Goal: Task Accomplishment & Management: Manage account settings

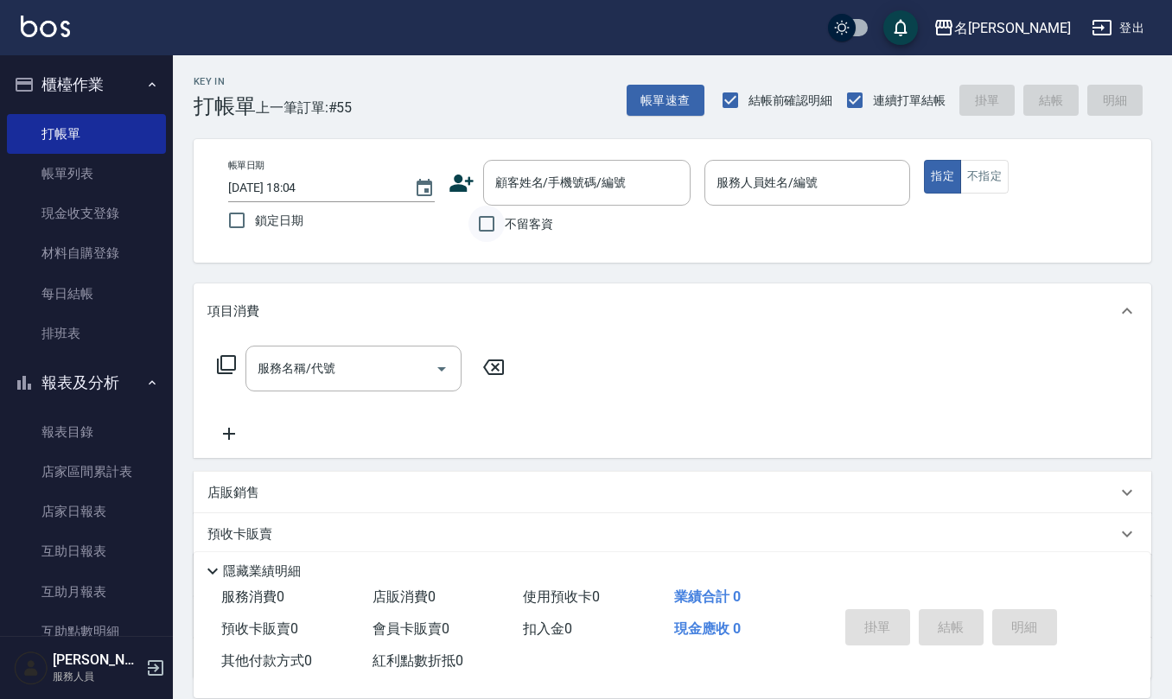
click at [471, 229] on input "不留客資" at bounding box center [486, 224] width 36 height 36
checkbox input "true"
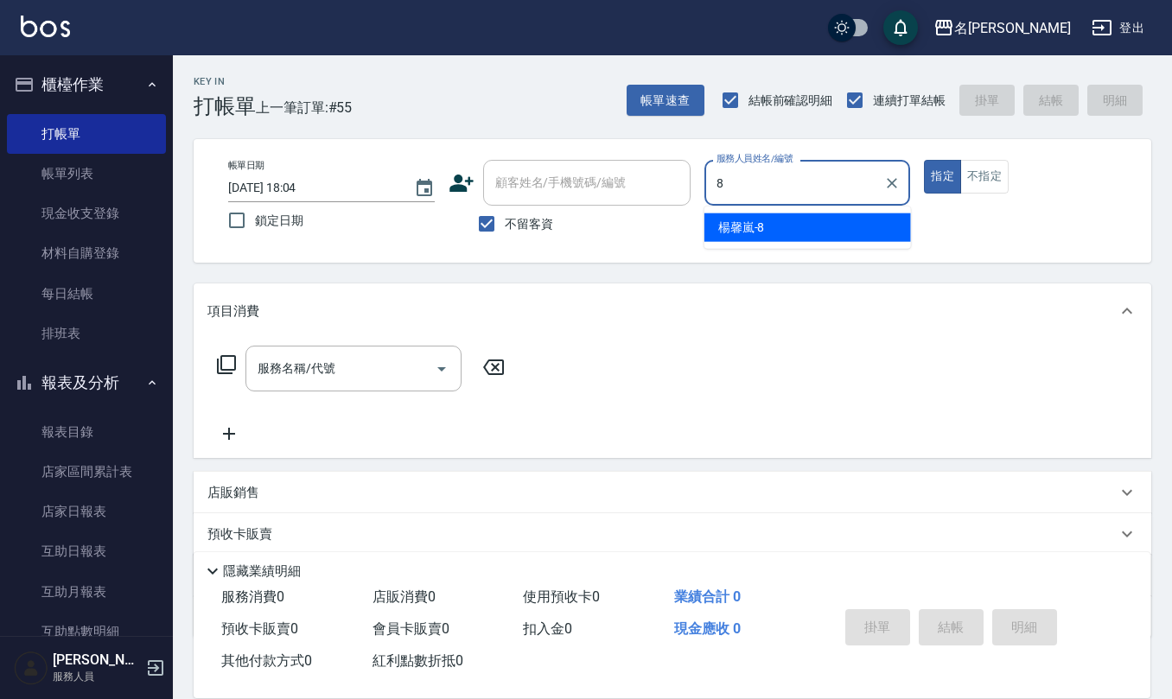
type input "[PERSON_NAME]-8"
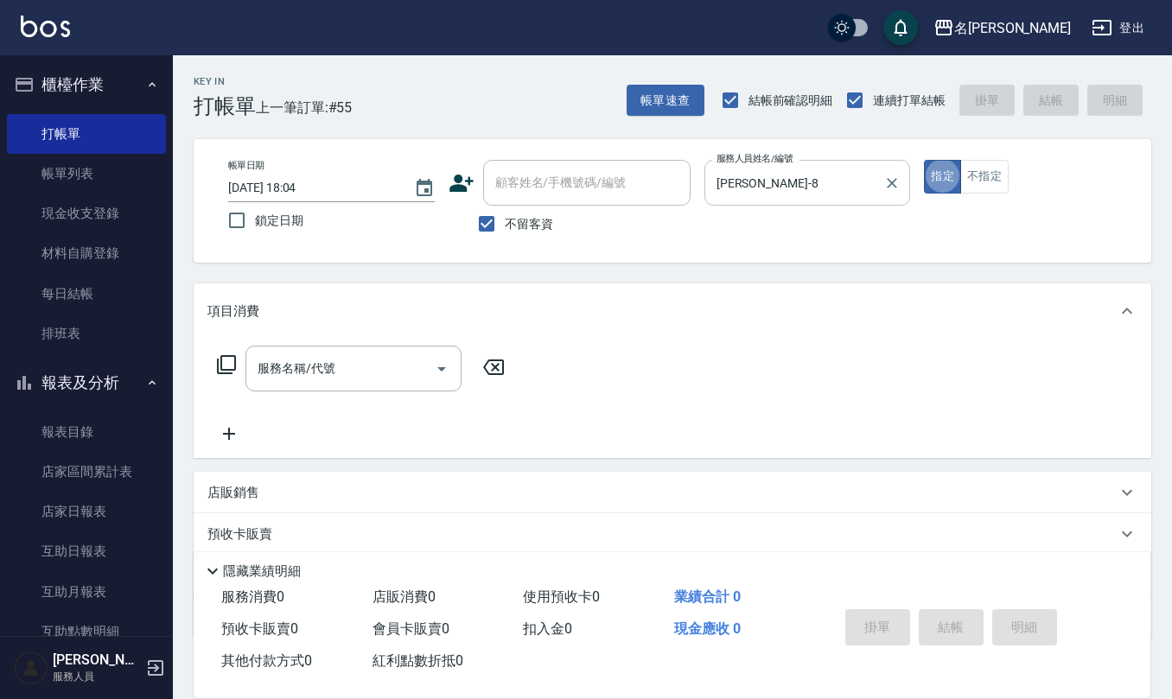
type button "true"
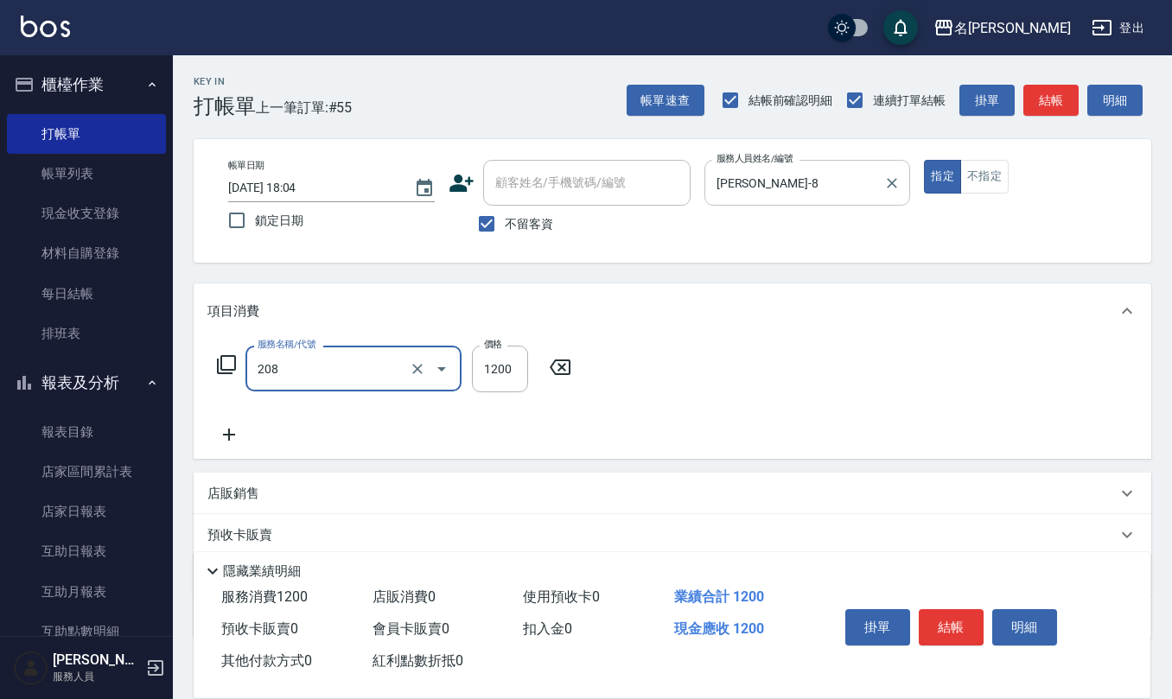
type input "深層洗(208)"
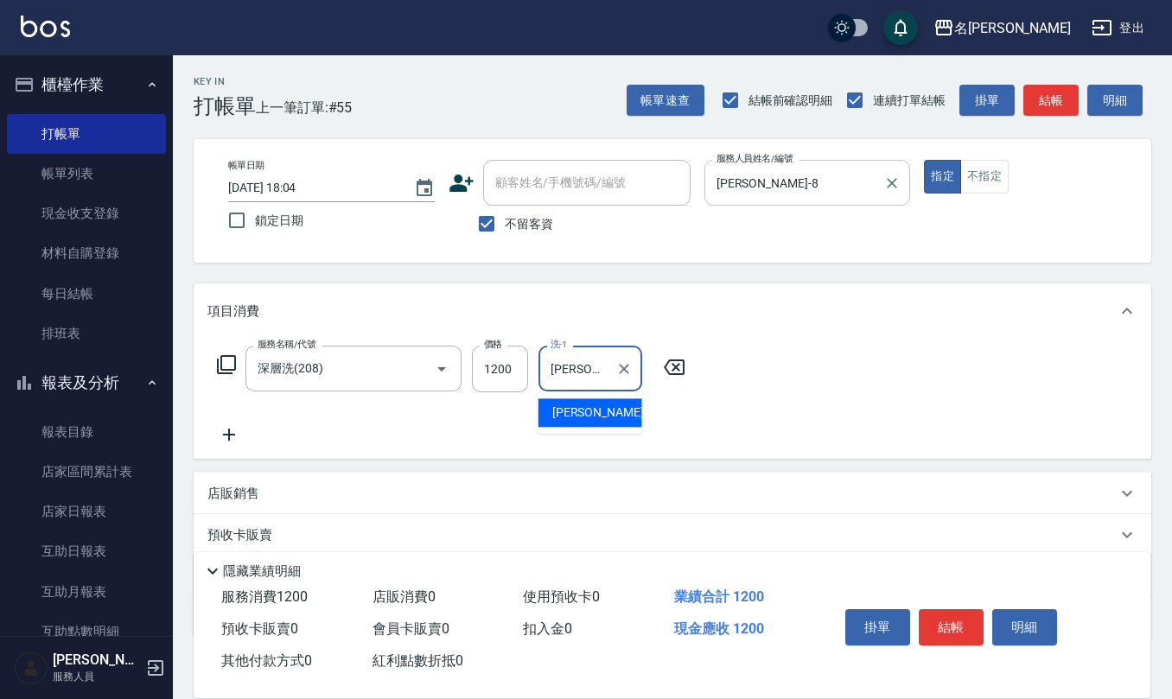
type input "[PERSON_NAME]-28"
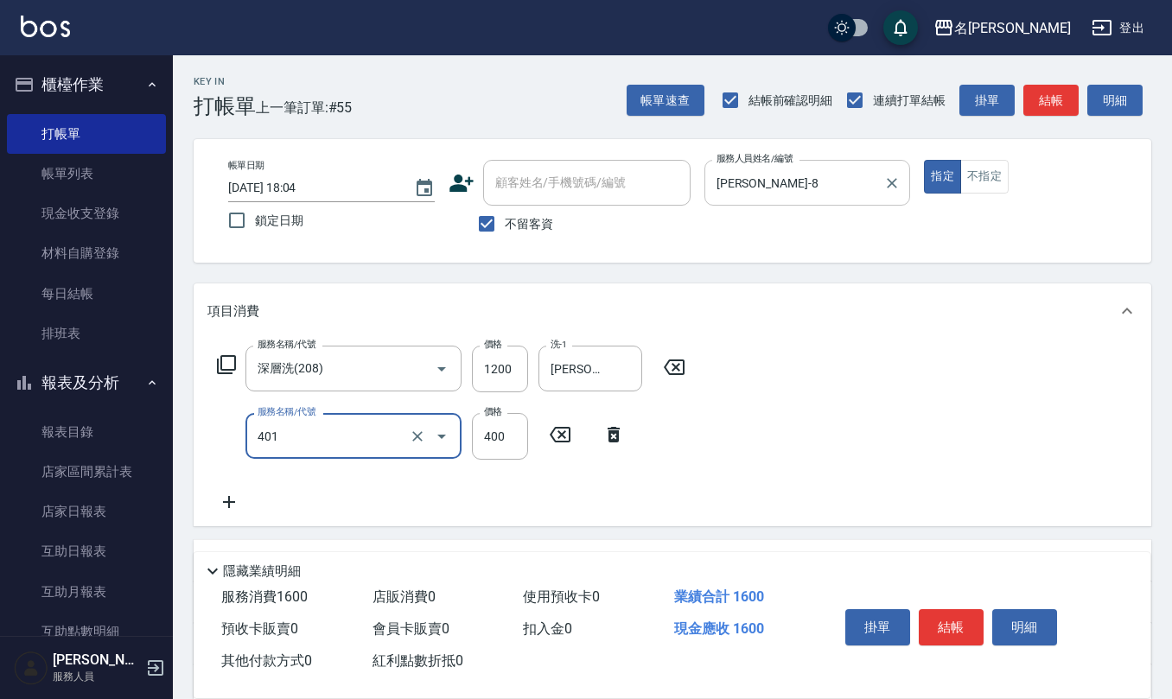
type input "剪髮(401)"
type input "200"
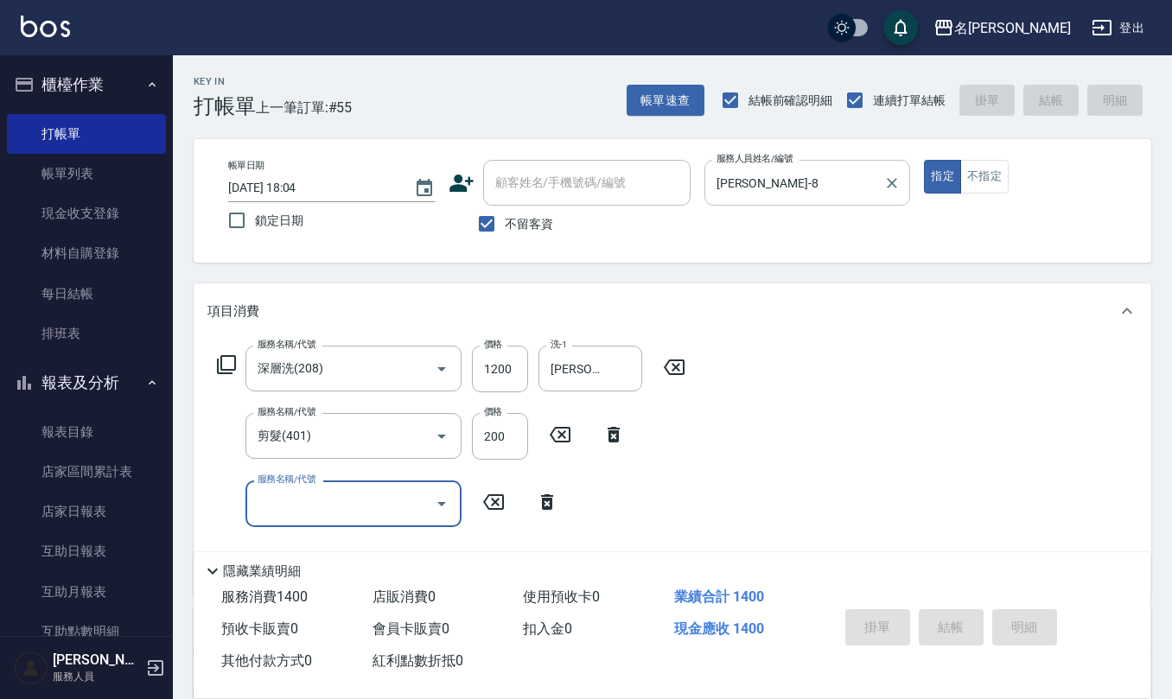
type input "[DATE] 19:47"
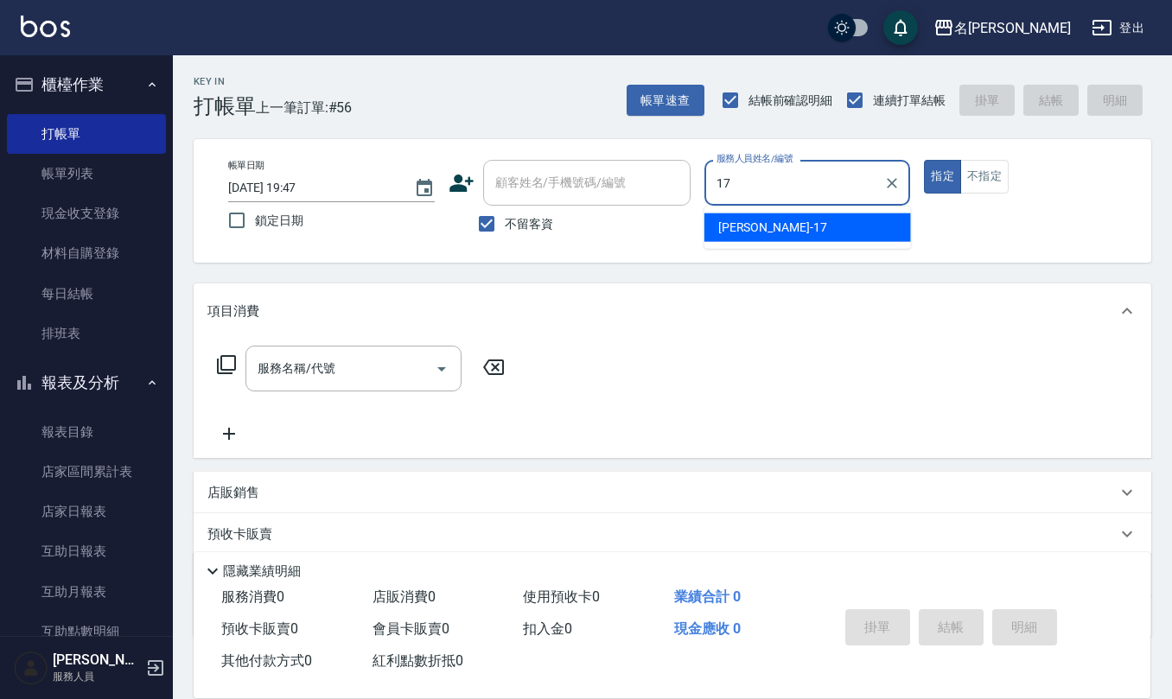
type input "[PERSON_NAME]-17"
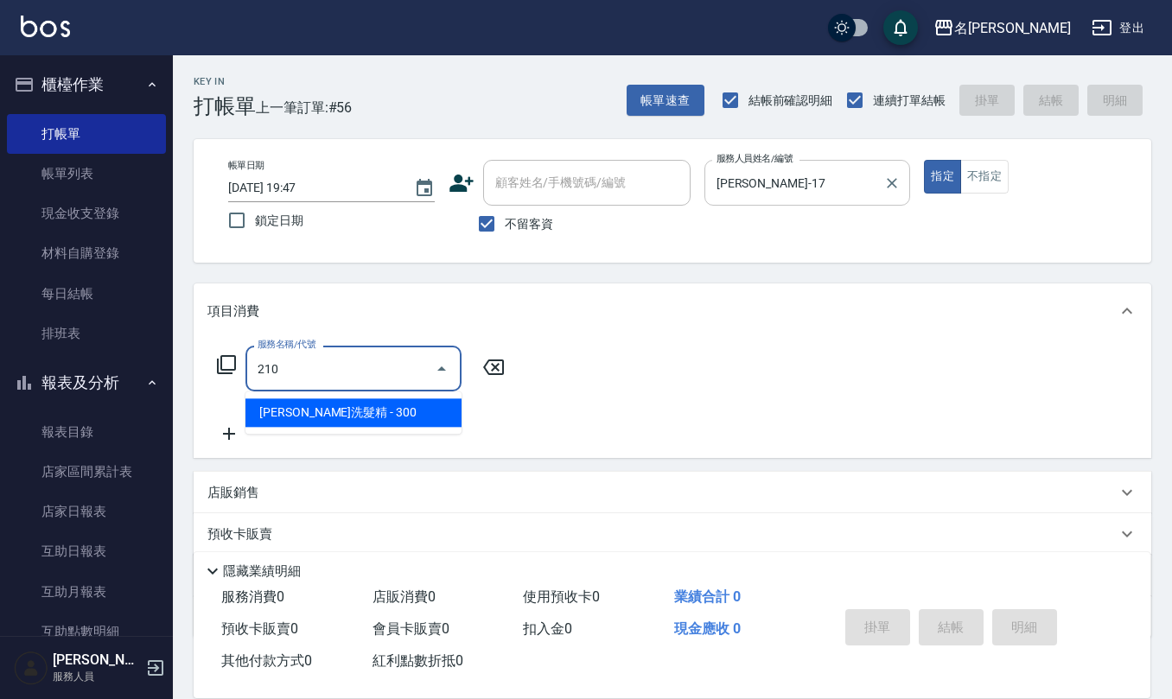
type input "[PERSON_NAME]洗髮精(210)"
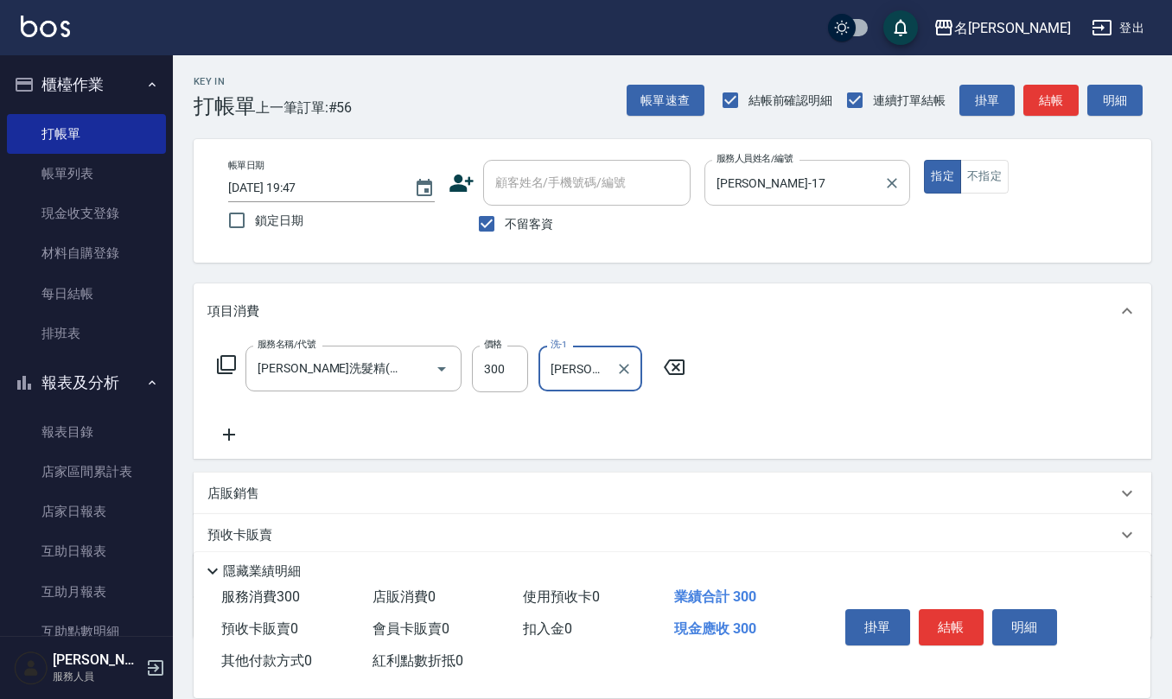
type input "[PERSON_NAME]-17"
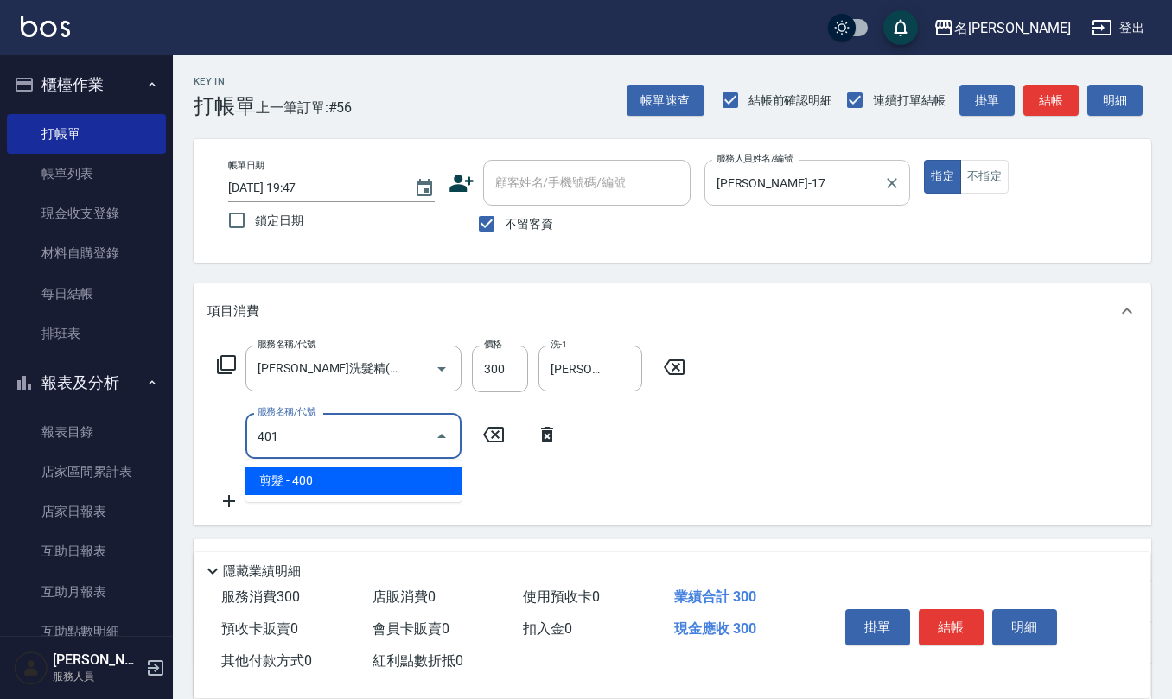
type input "剪髮(401)"
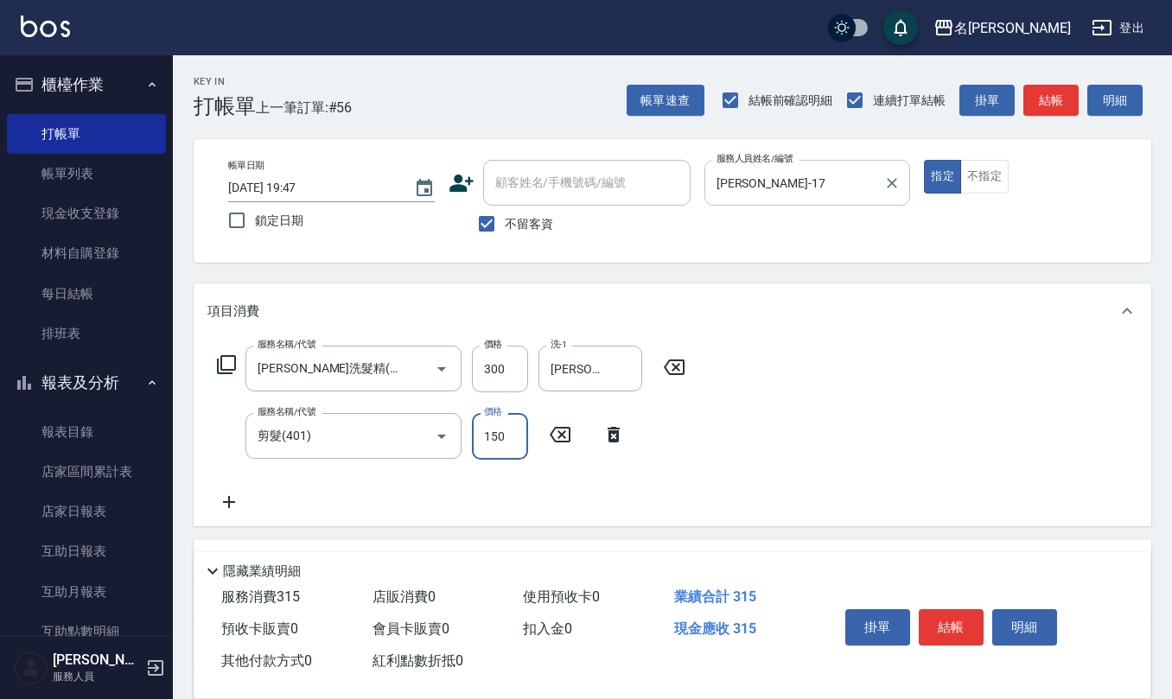
type input "150"
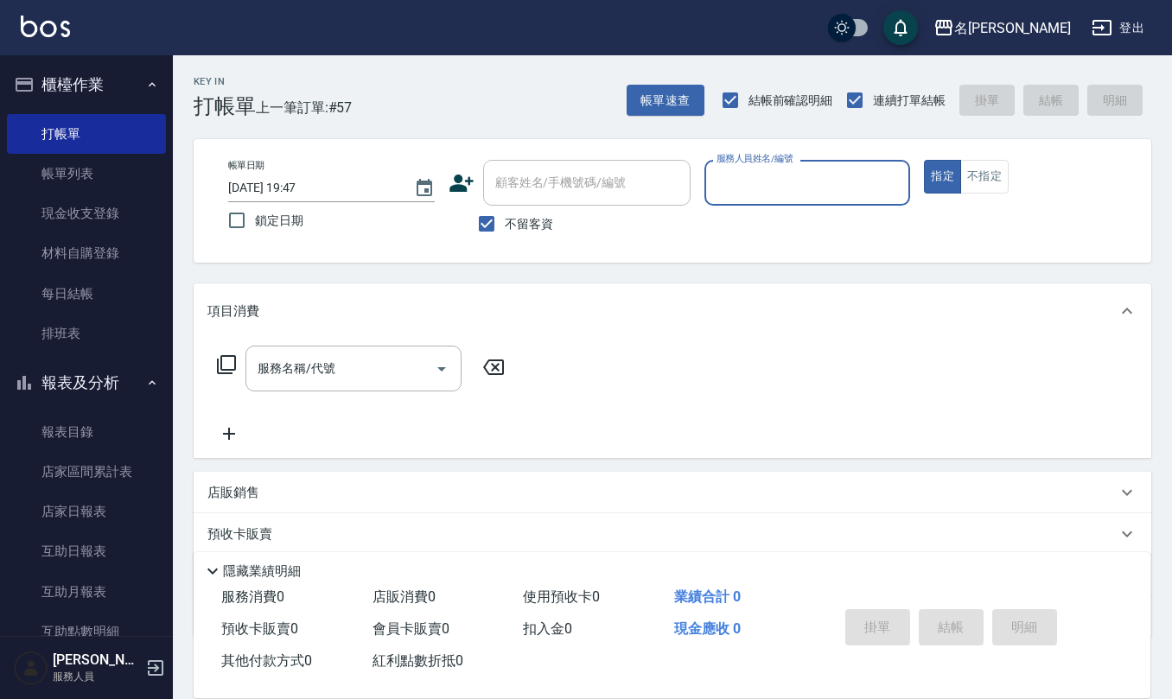
click at [764, 194] on input "服務人員姓名/編號" at bounding box center [807, 183] width 191 height 30
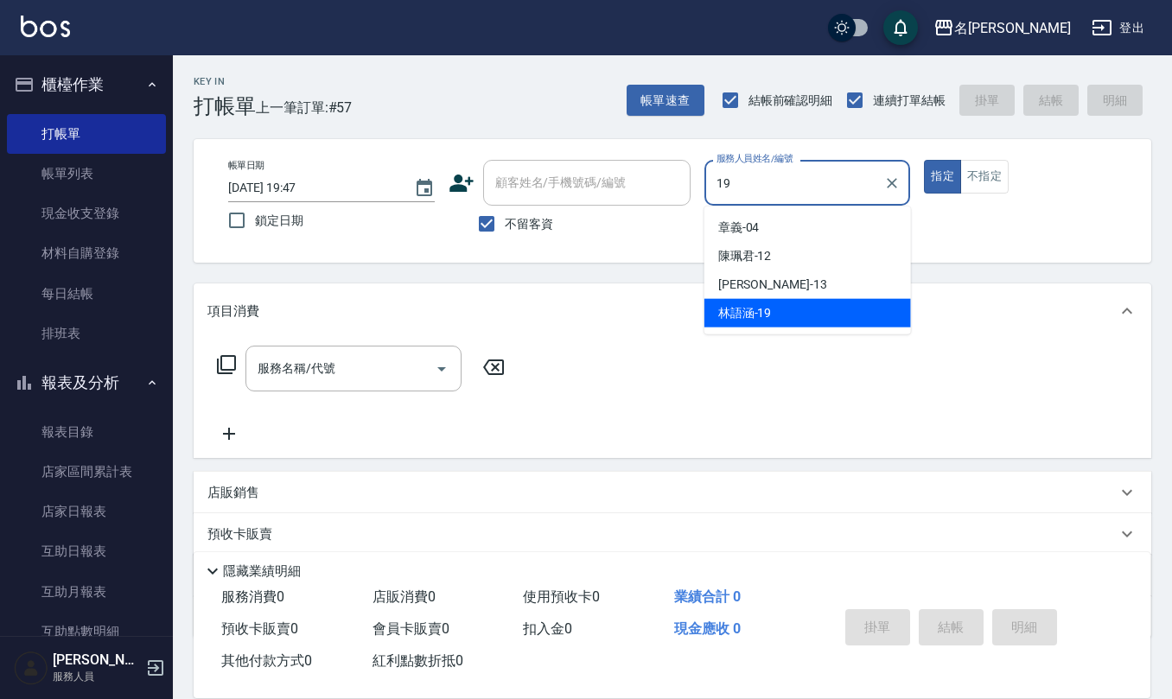
type input "[PERSON_NAME]-19"
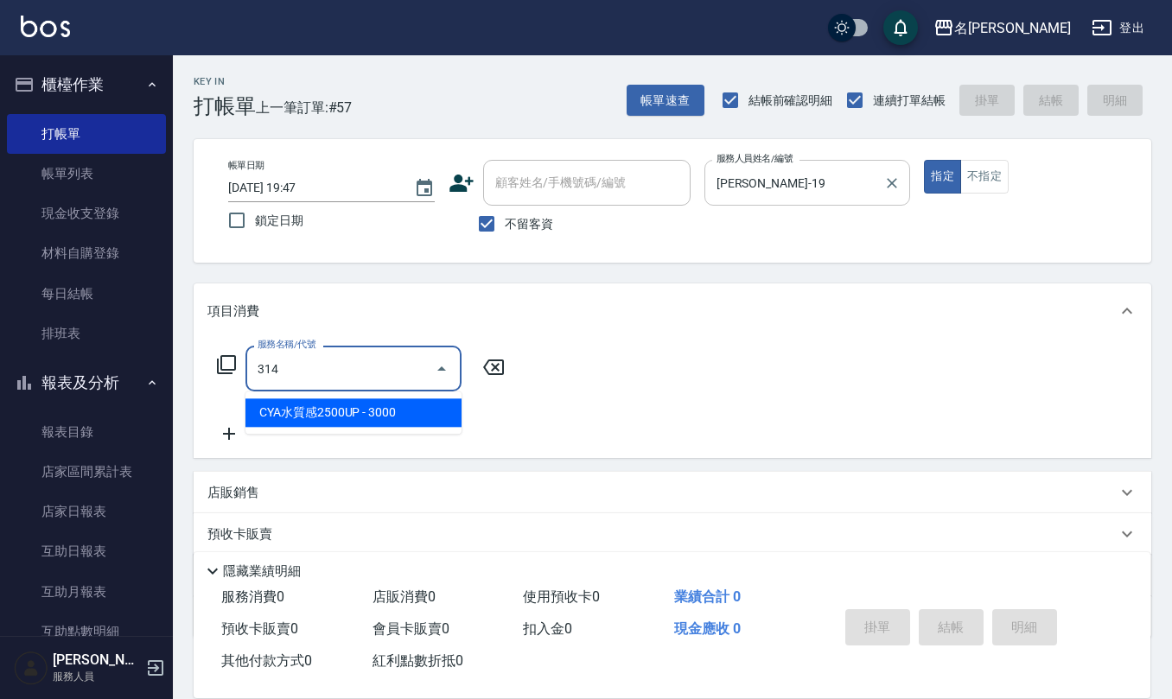
type input "CYA水質感2500UP(314)"
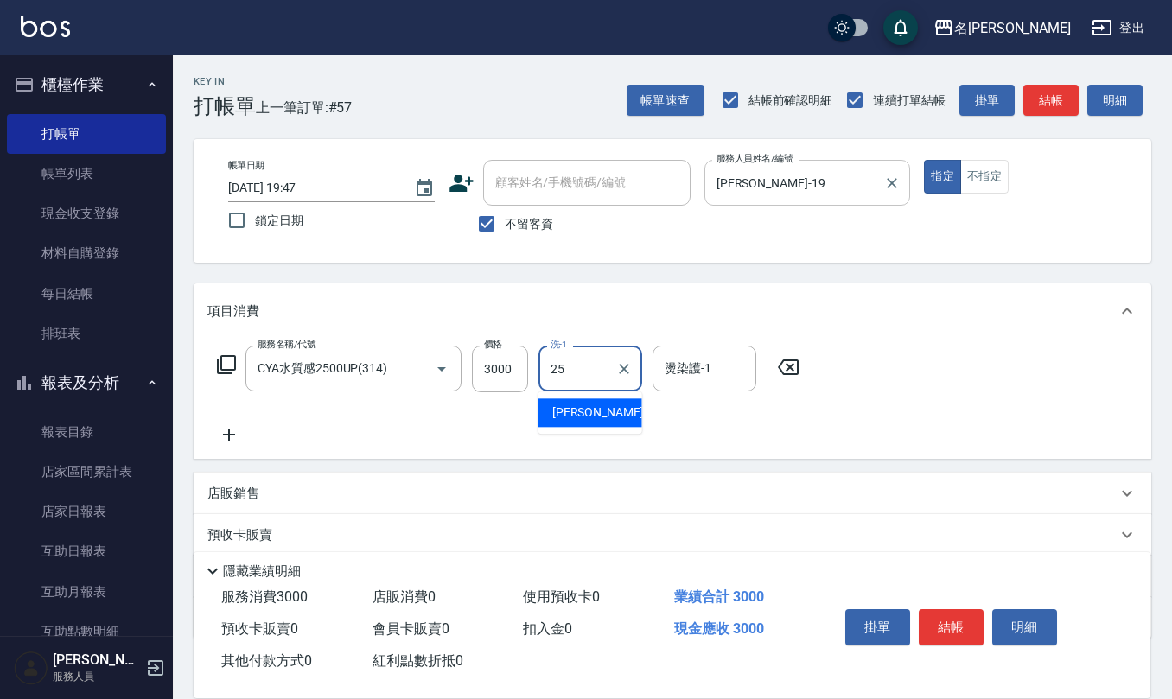
type input "[PERSON_NAME]-25"
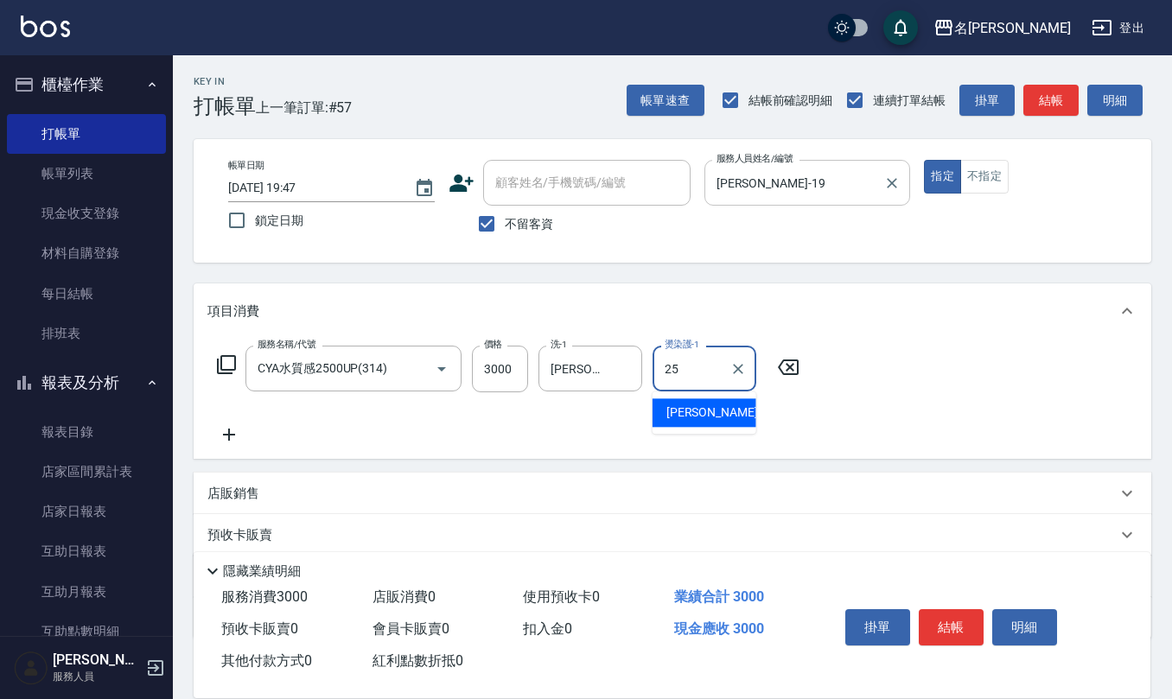
type input "[PERSON_NAME]-25"
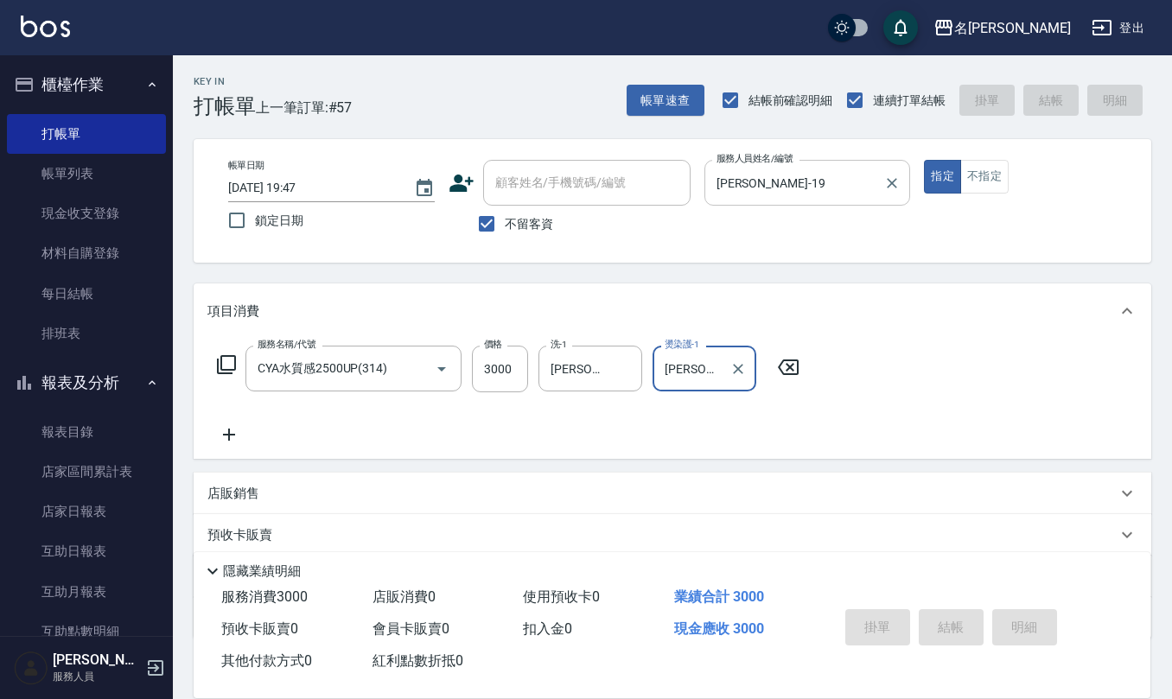
type input "[DATE] 20:06"
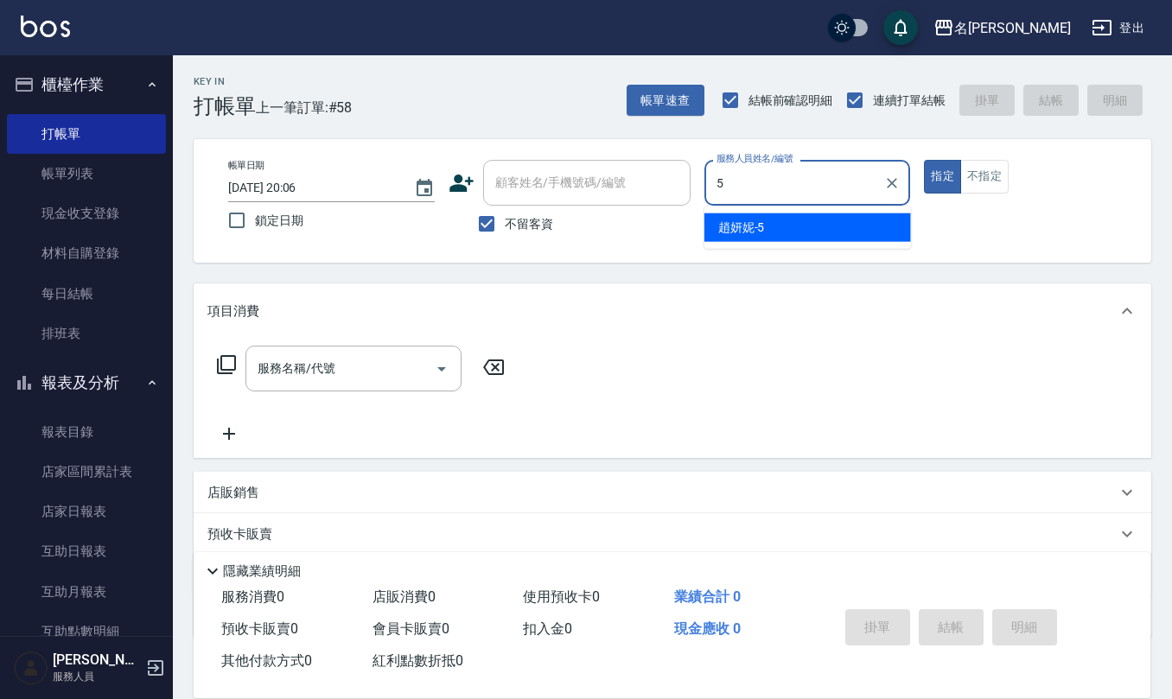
type input "[PERSON_NAME]5"
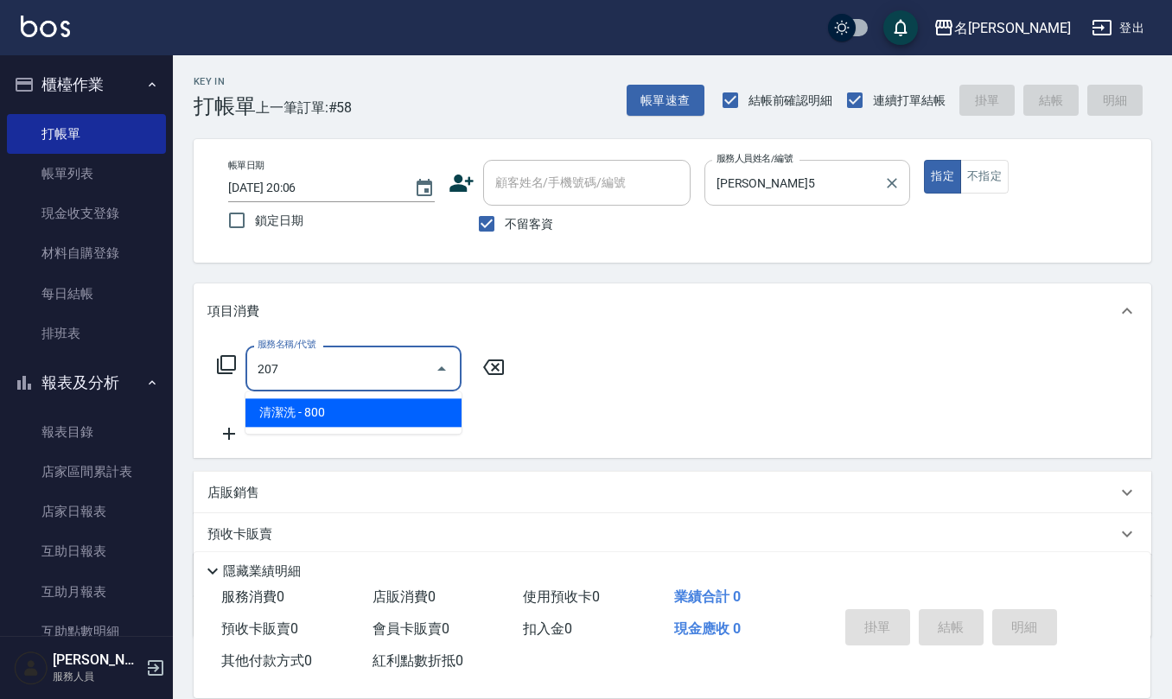
type input "清潔洗(207)"
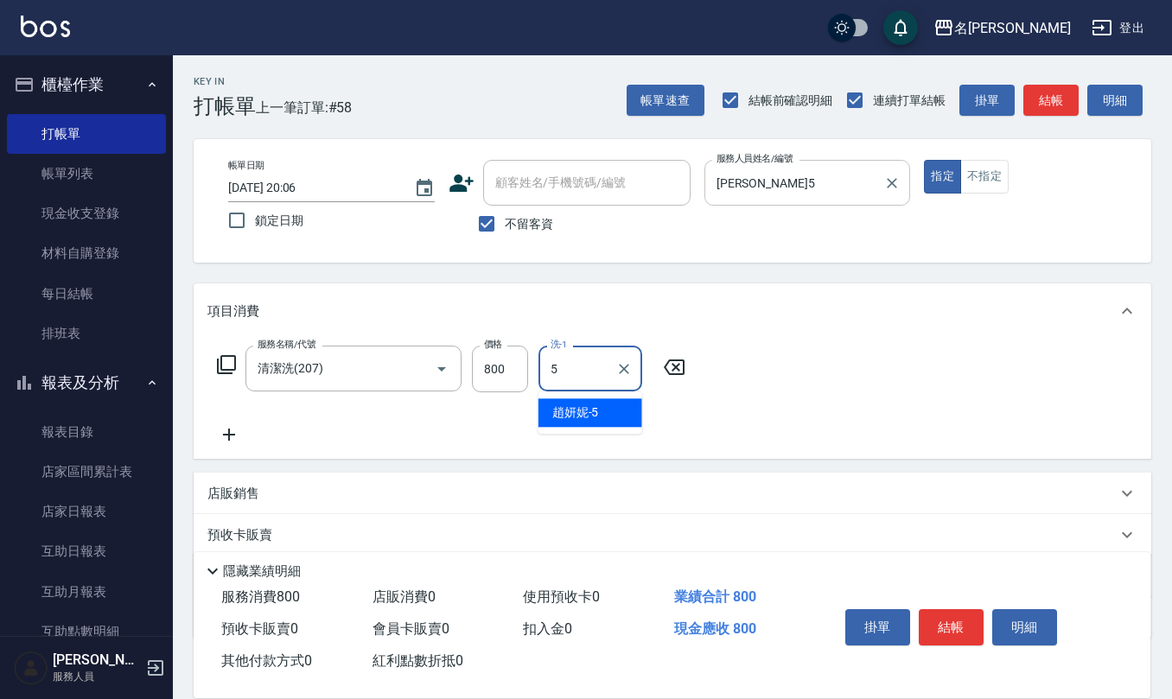
type input "[PERSON_NAME]5"
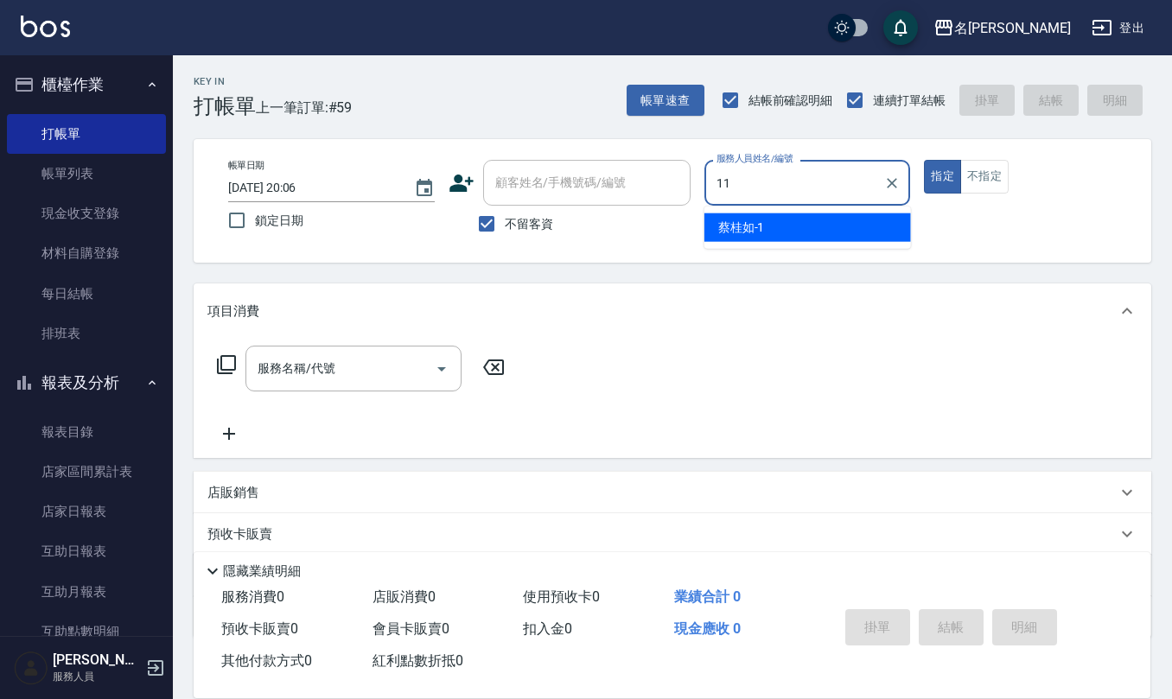
type input "[PERSON_NAME]橙-11"
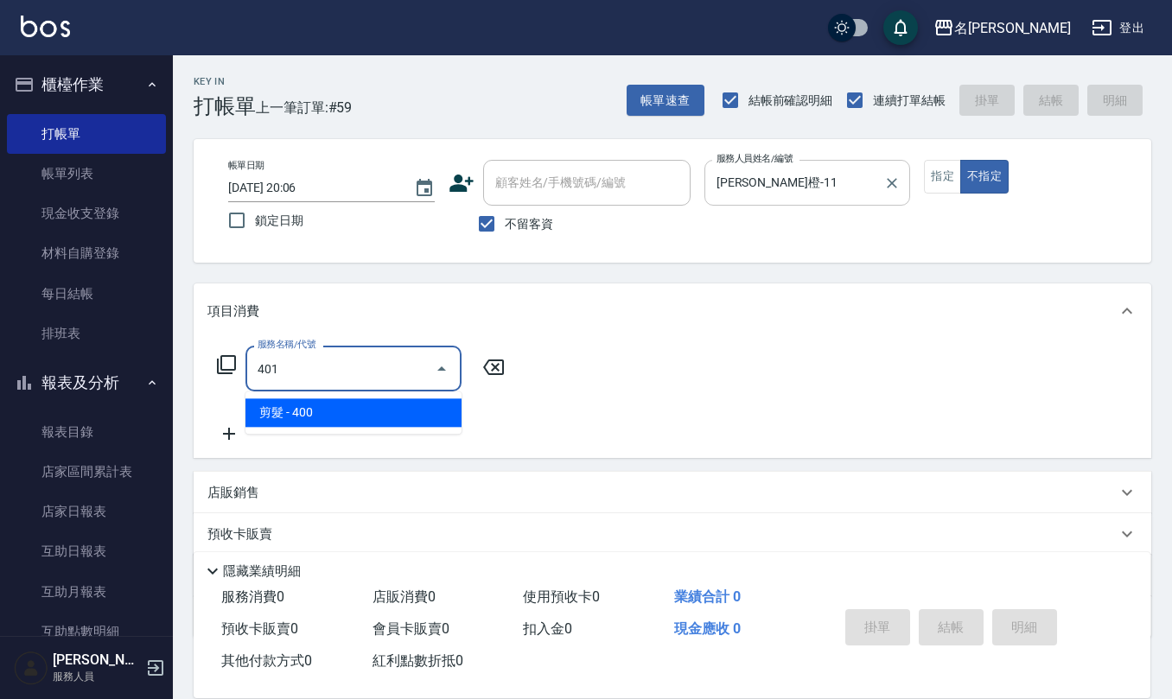
type input "剪髮(401)"
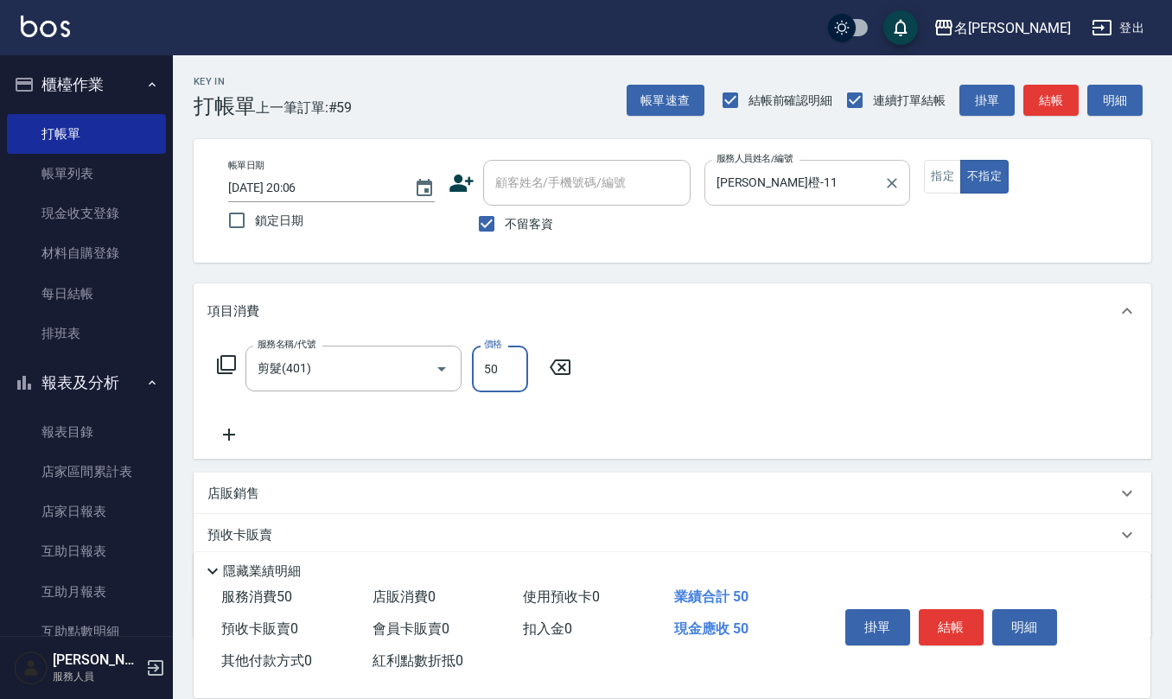
type input "50"
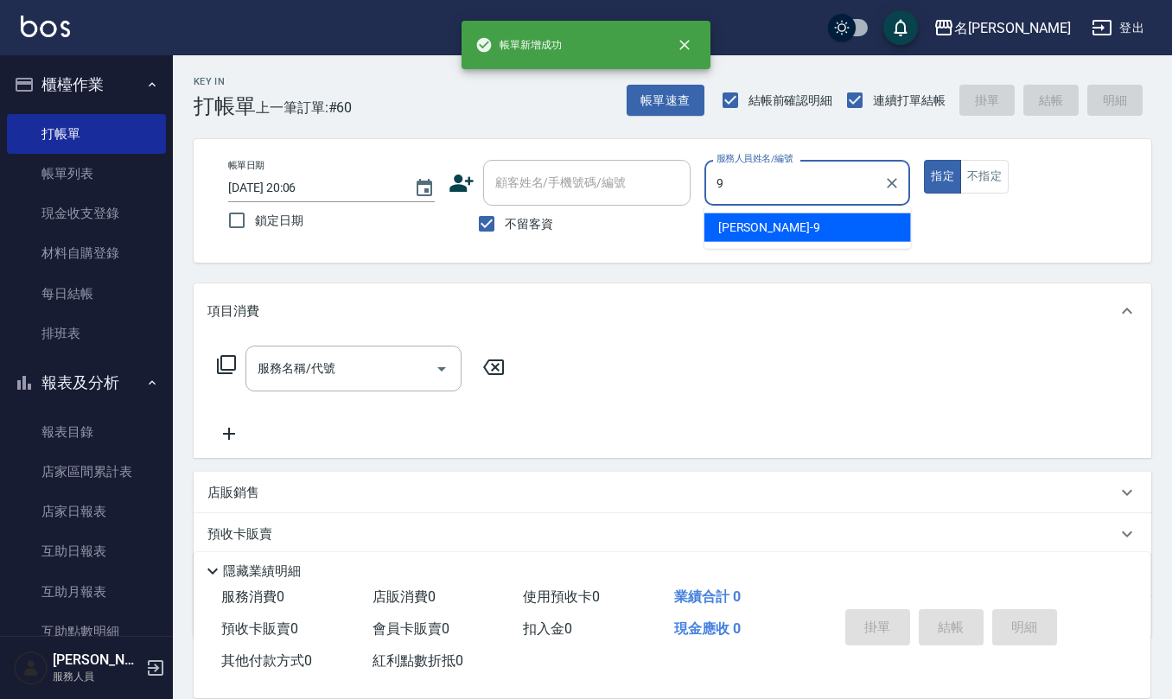
type input "[PERSON_NAME]-9"
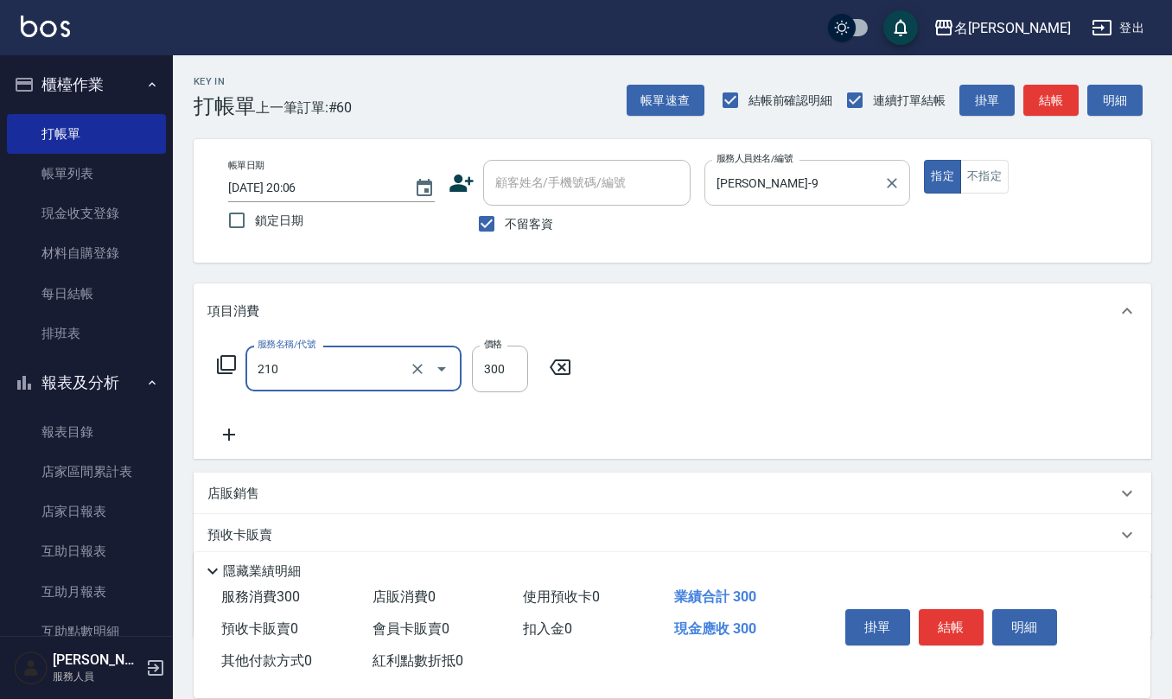
type input "[PERSON_NAME]洗髮精(210)"
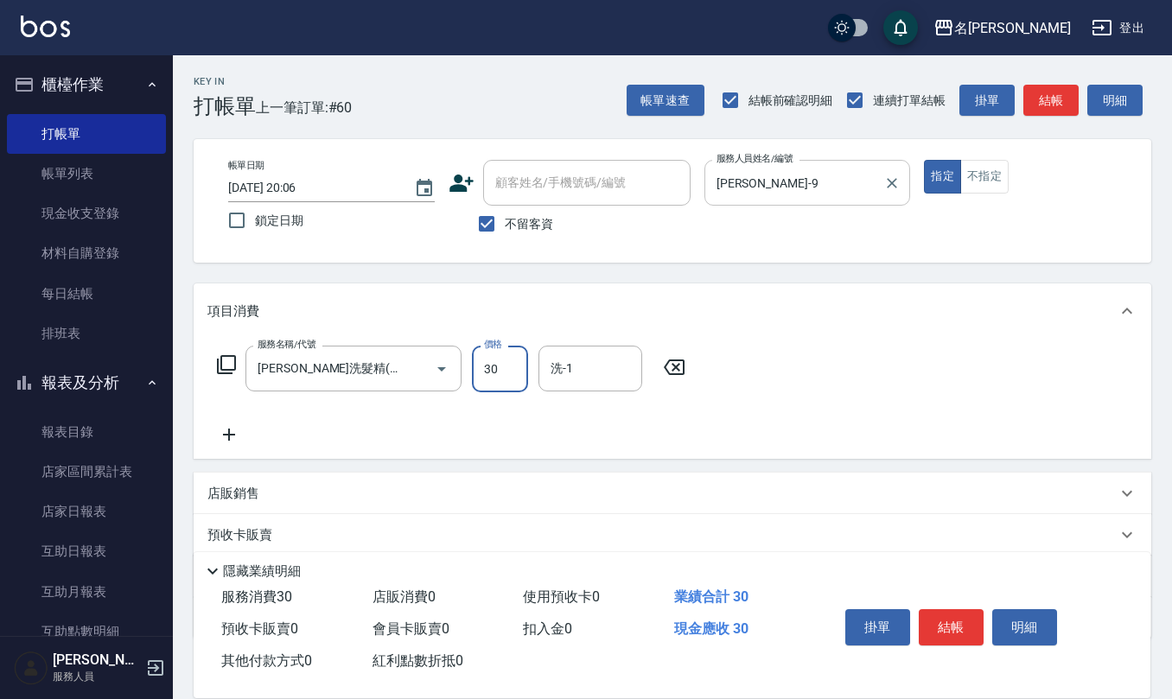
type input "300"
type input "[PERSON_NAME]-32"
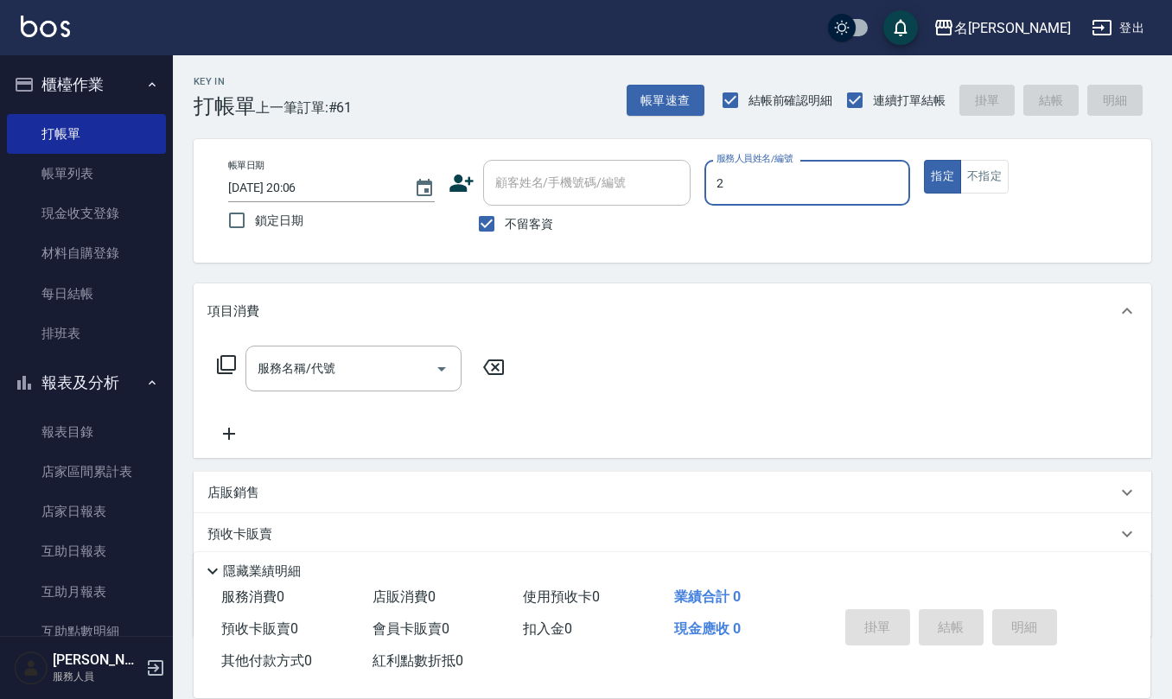
type input "黃慧敏-2"
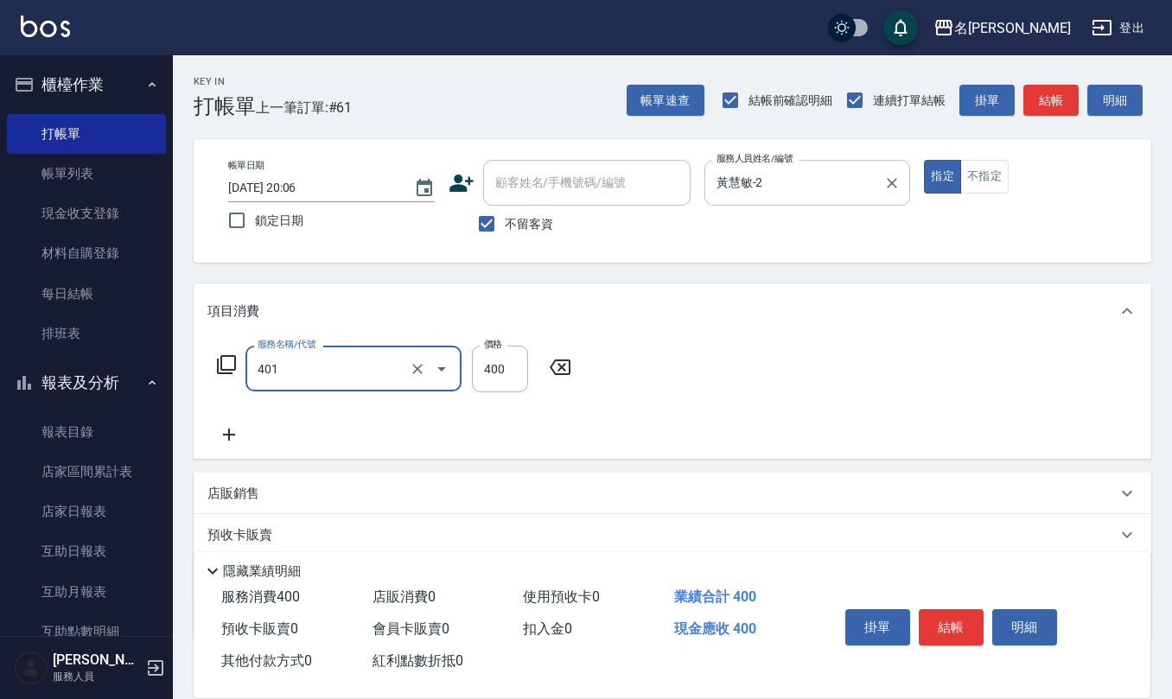
type input "剪髮(401)"
type input "350"
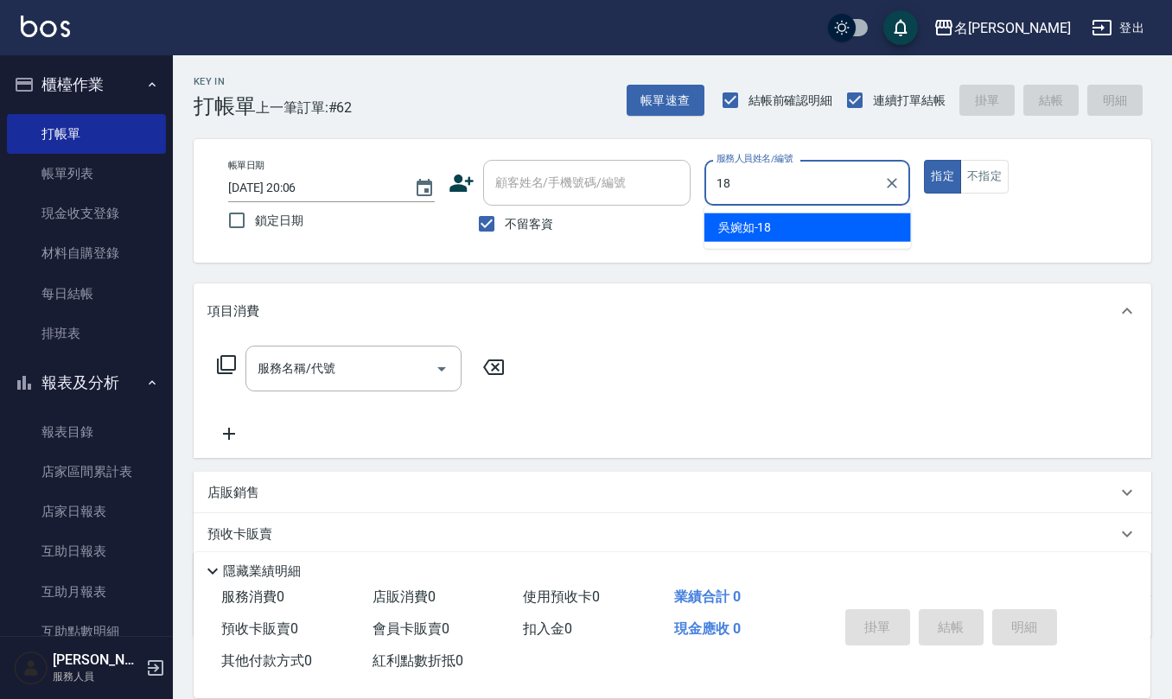
type input "[PERSON_NAME]-18"
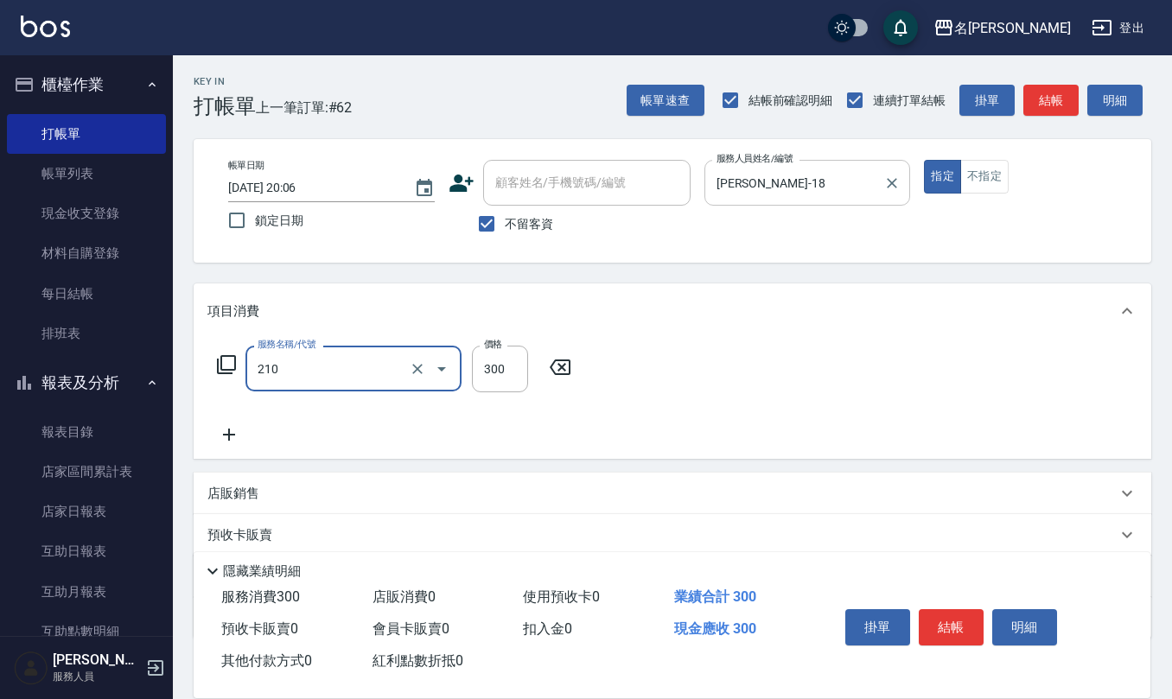
type input "[PERSON_NAME]洗髮精(210)"
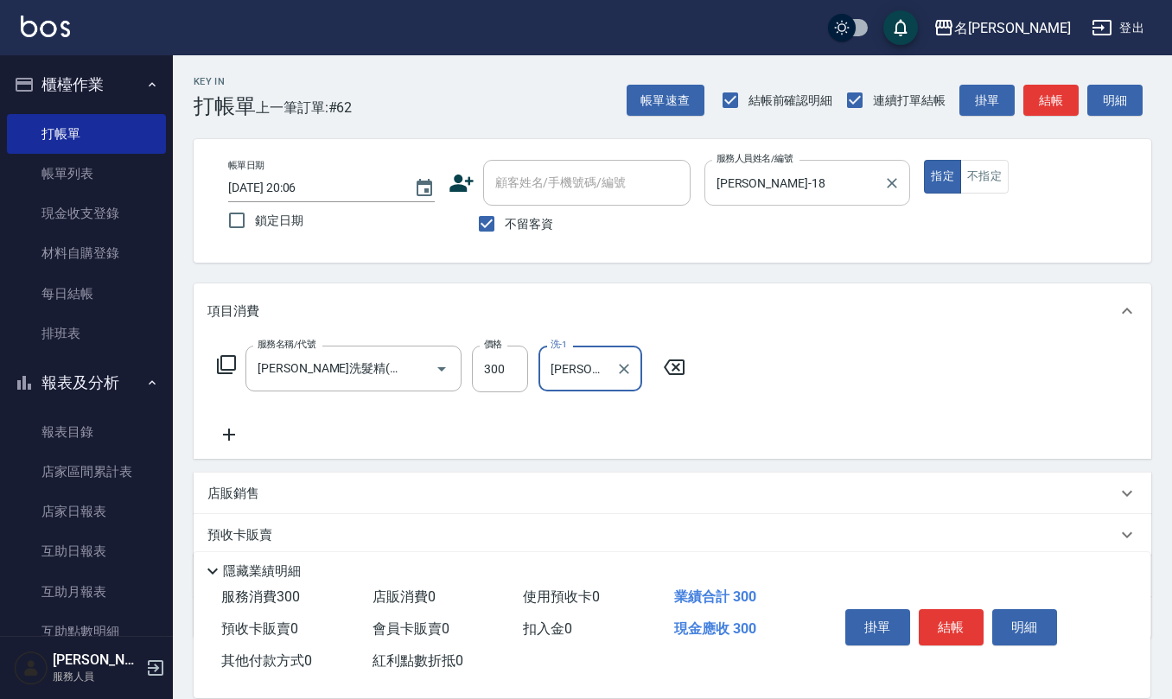
type input "[PERSON_NAME]-21"
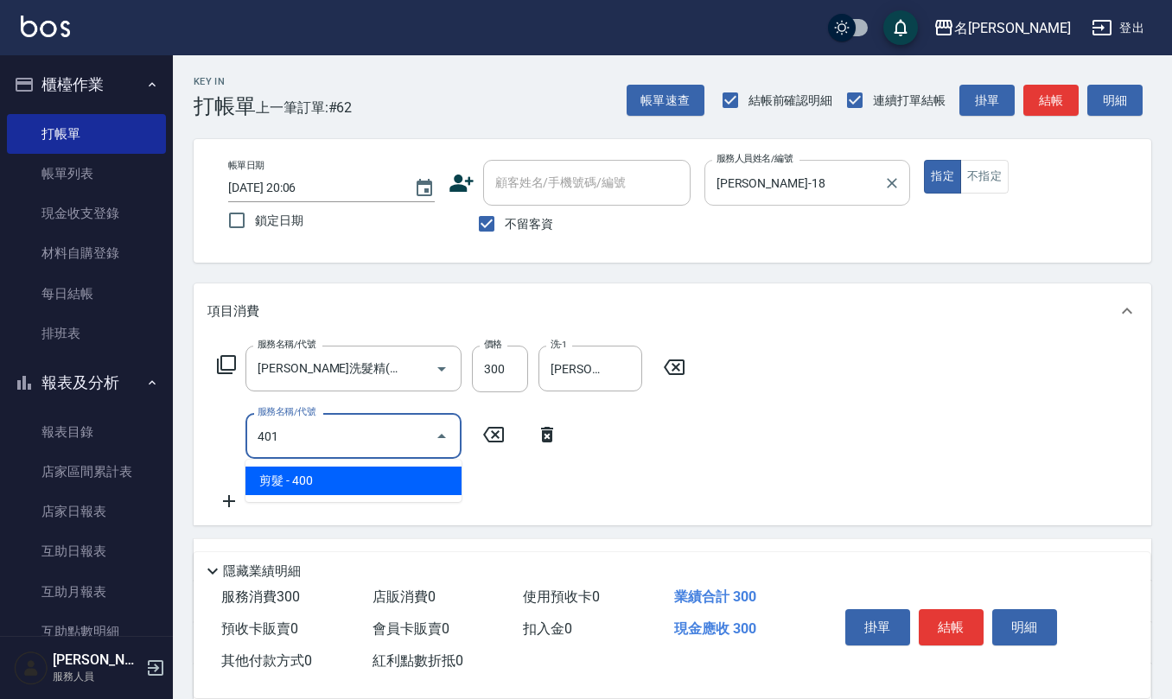
type input "剪髮(401)"
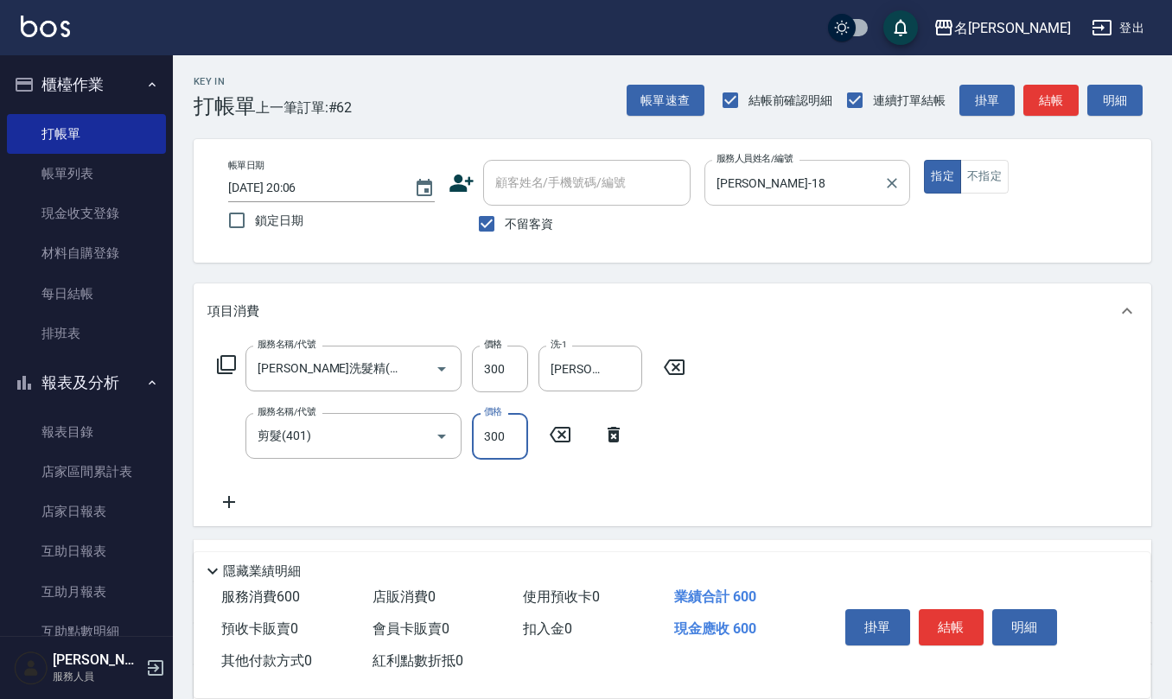
type input "300"
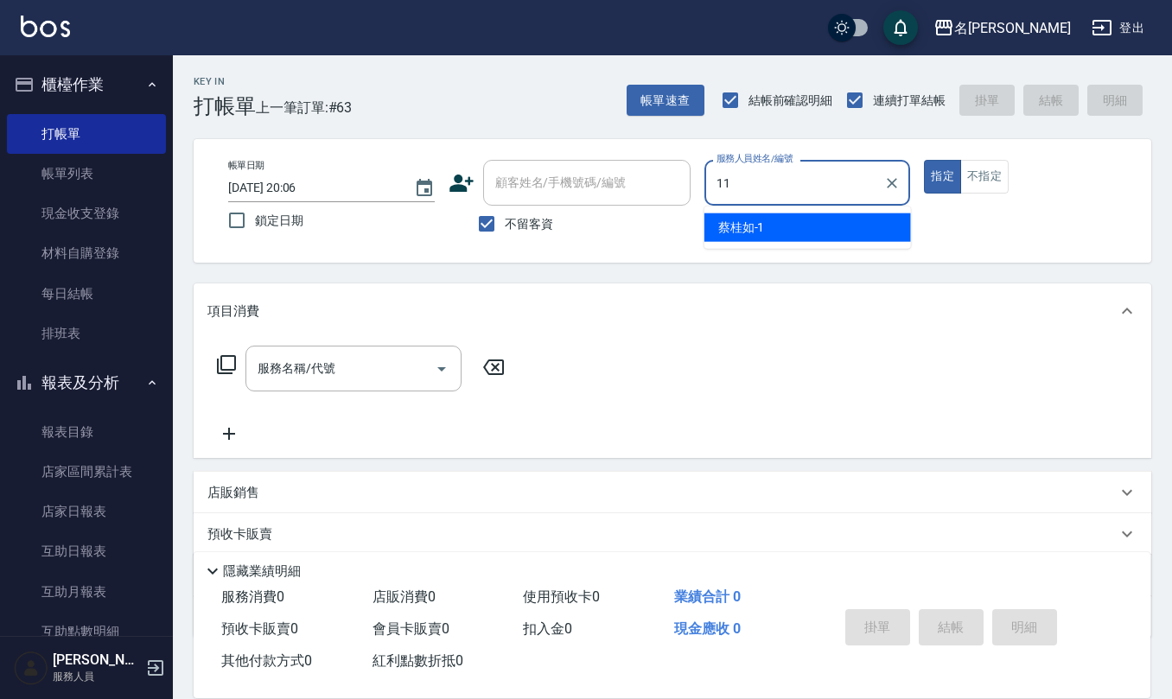
type input "[PERSON_NAME]橙-11"
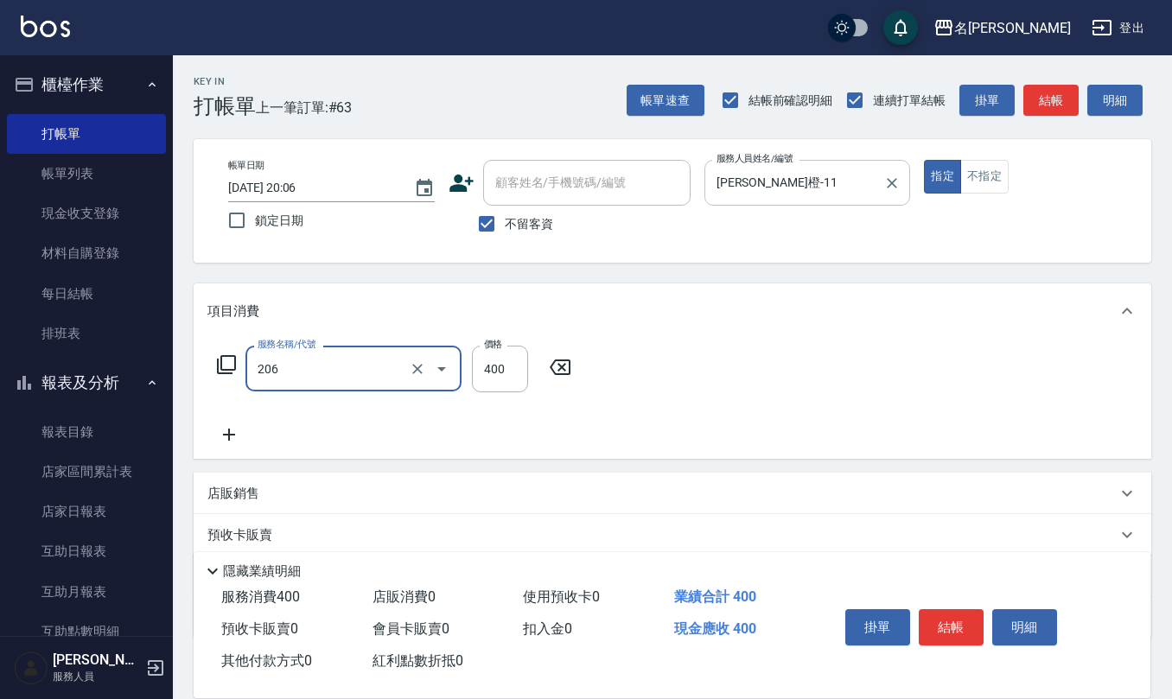
type input "健康洗(206)"
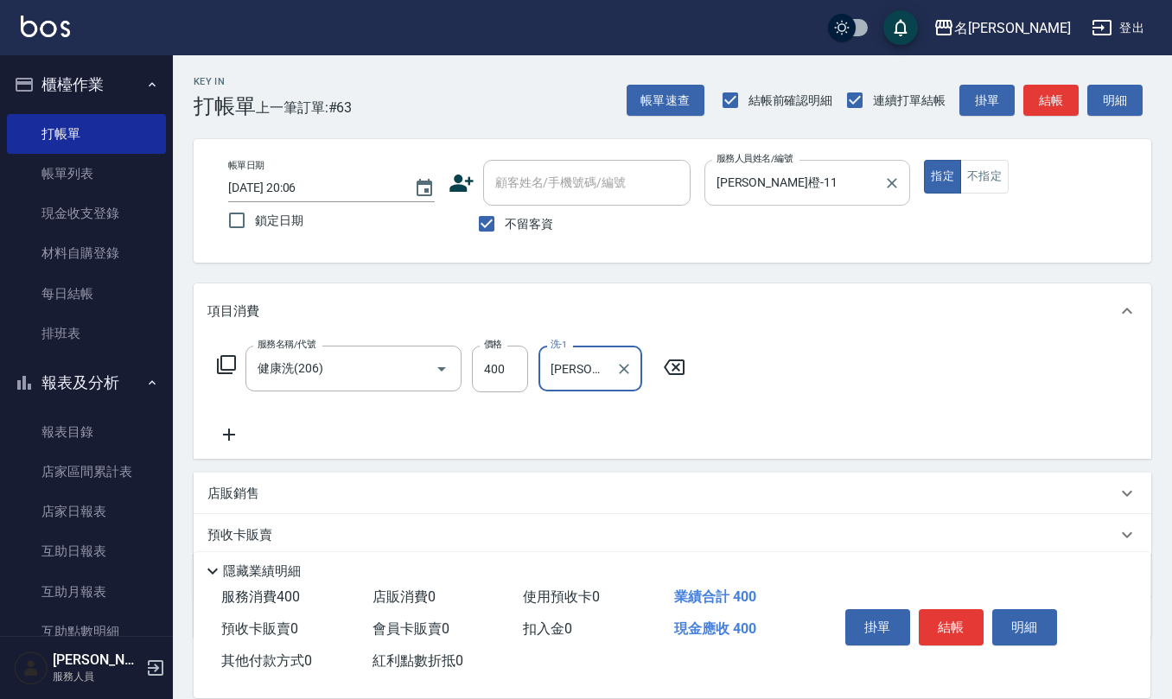
type input "[PERSON_NAME]-26"
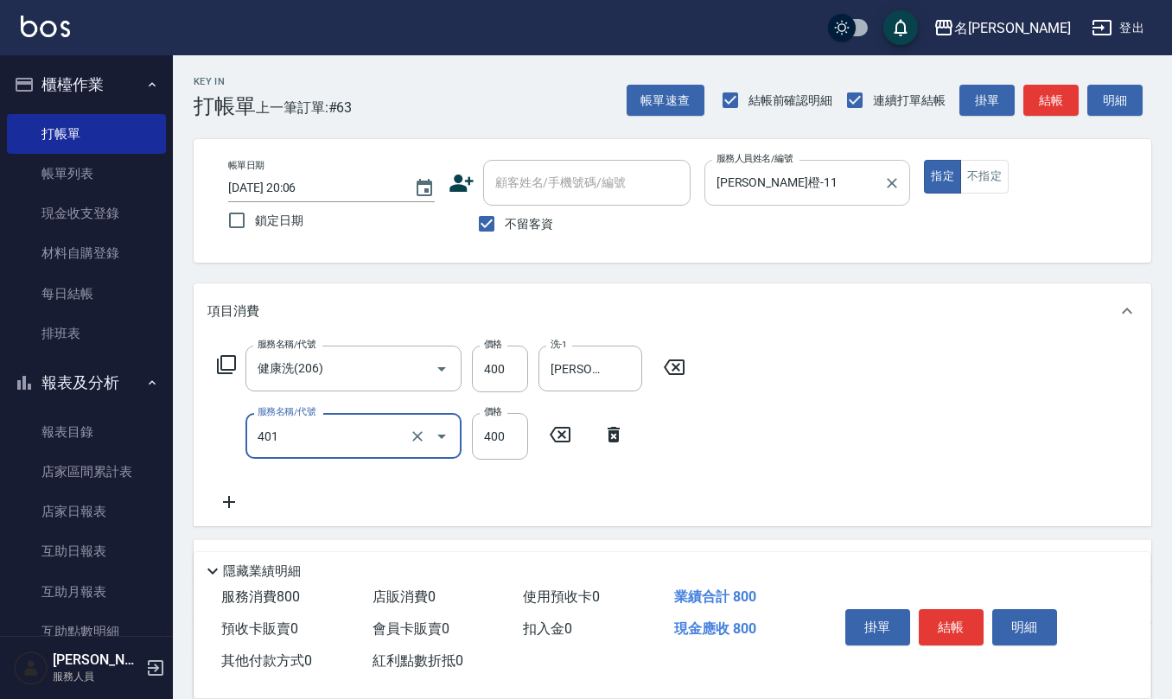
type input "剪髮(401)"
type input "225"
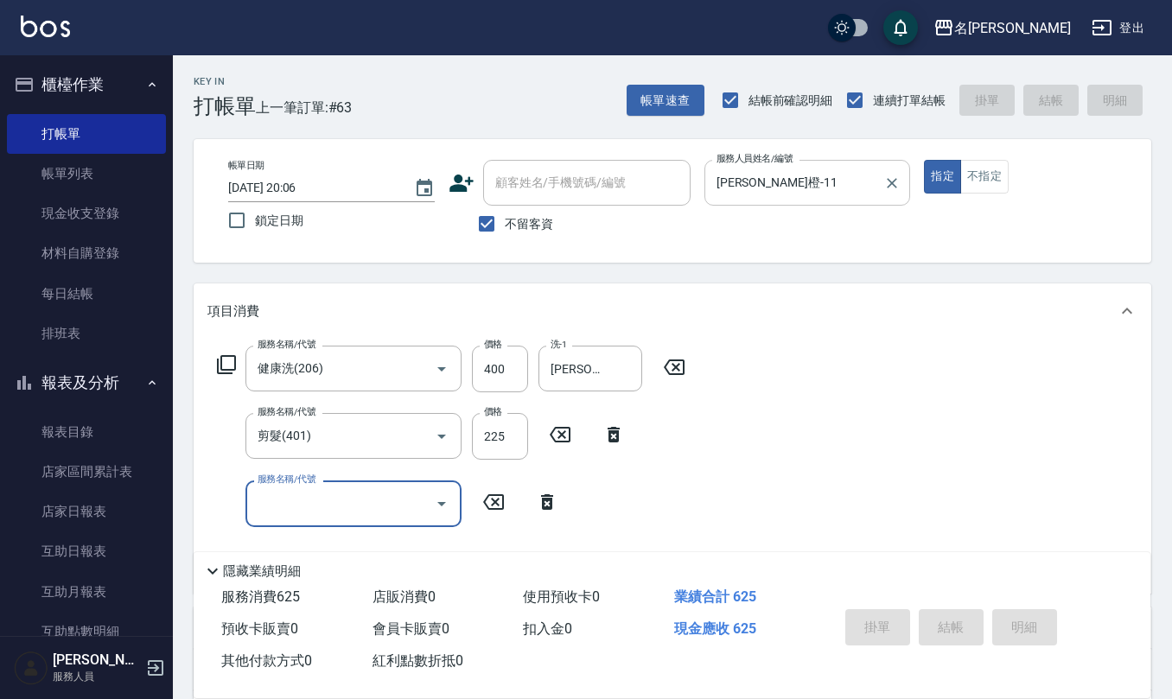
type input "[DATE] 20:07"
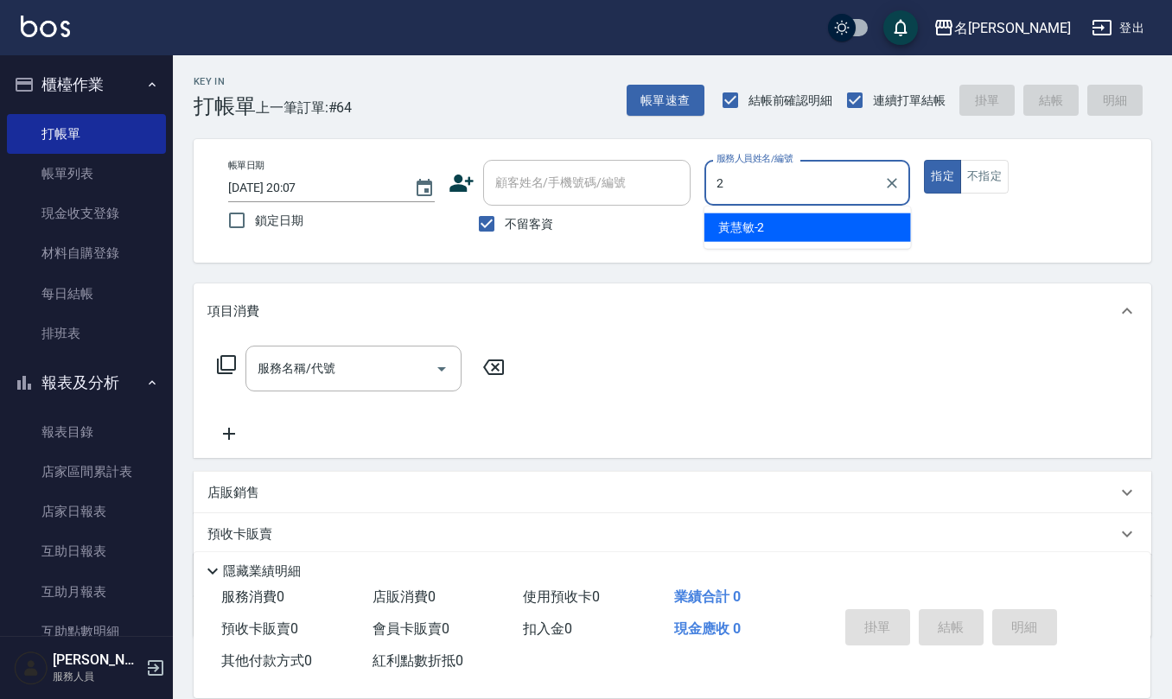
type input "黃慧敏-2"
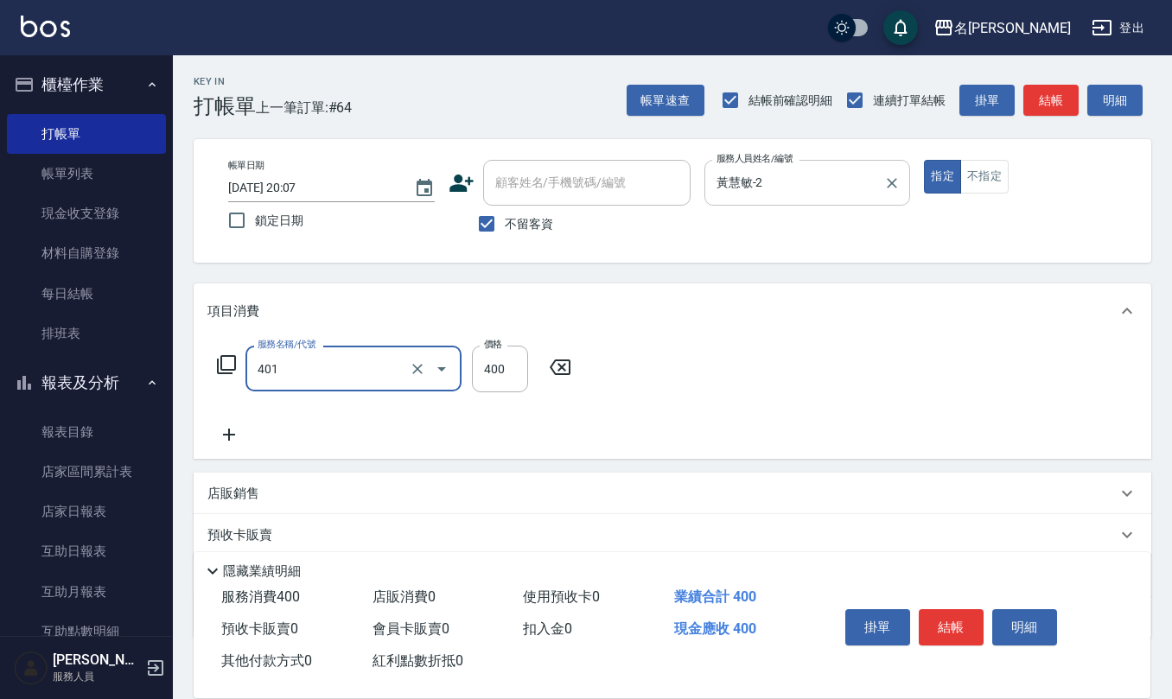
type input "剪髮(401)"
type input "350"
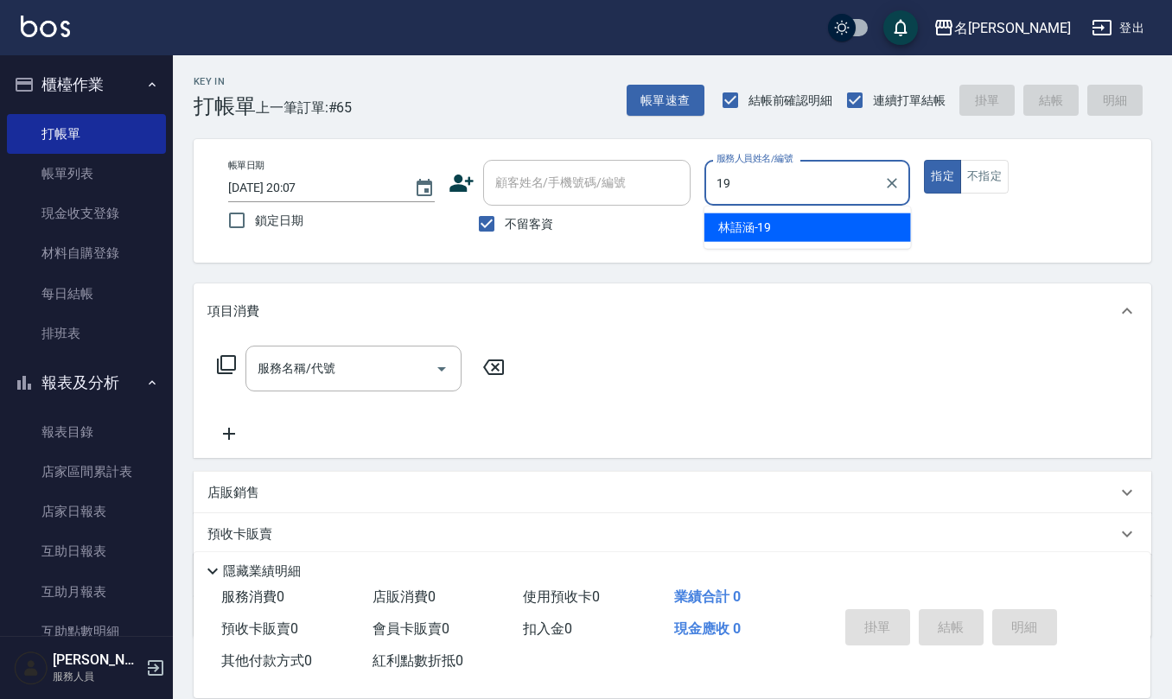
type input "[PERSON_NAME]-19"
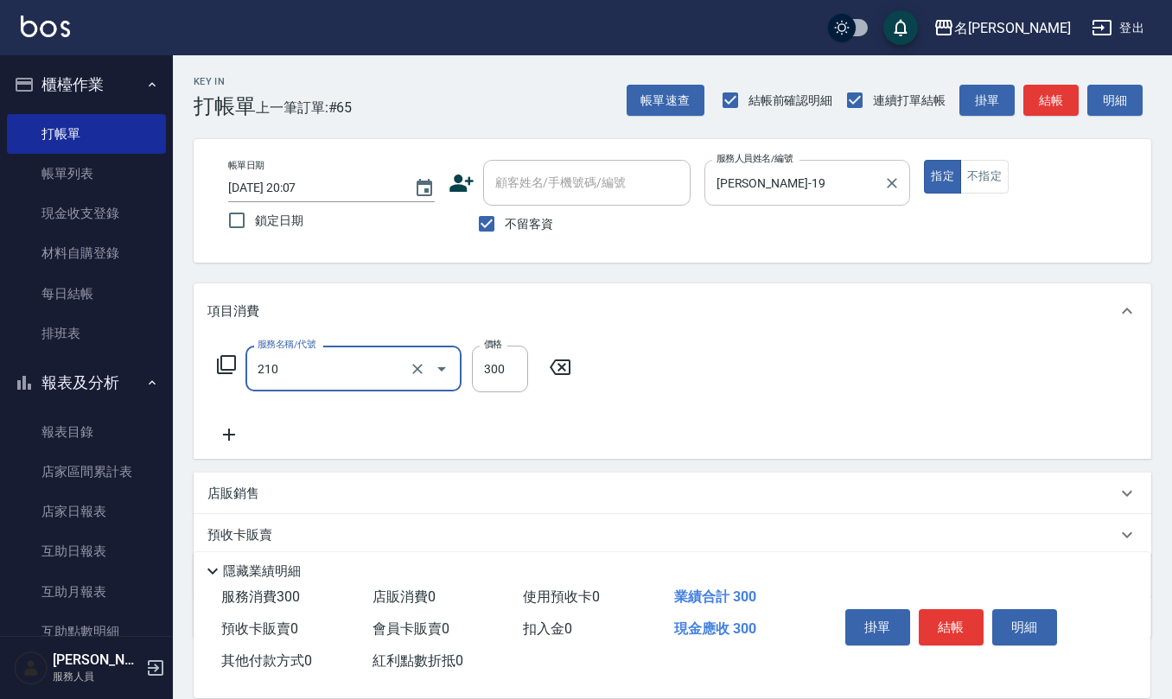
type input "[PERSON_NAME]洗髮精(210)"
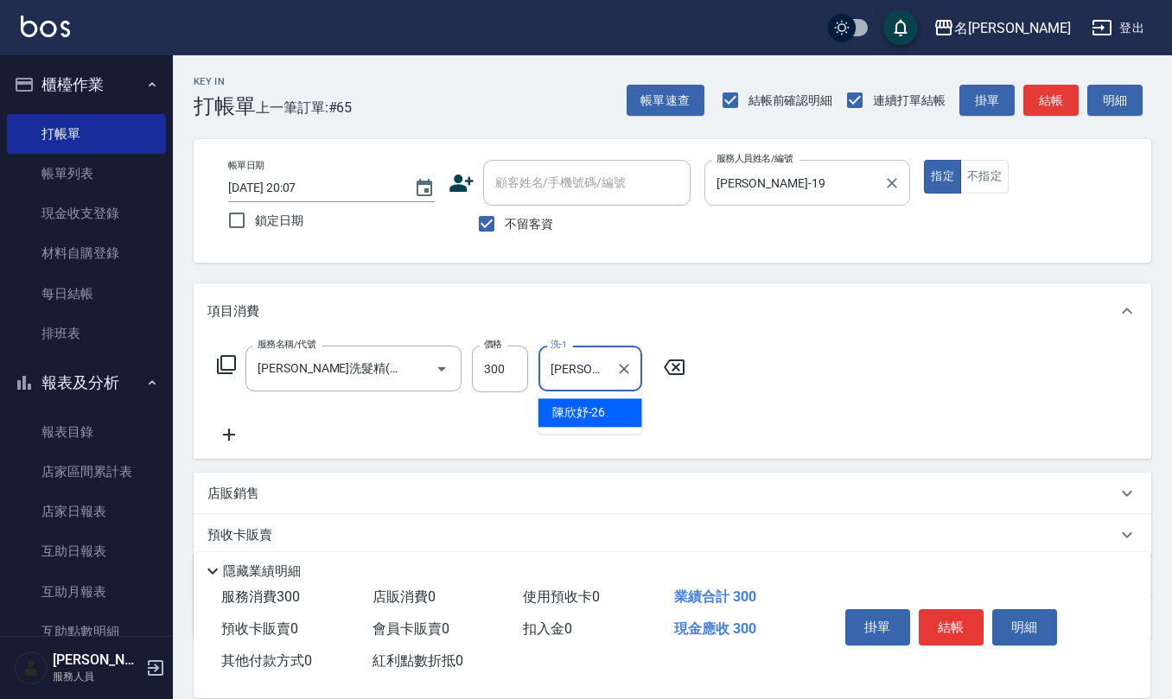
type input "[PERSON_NAME]-26"
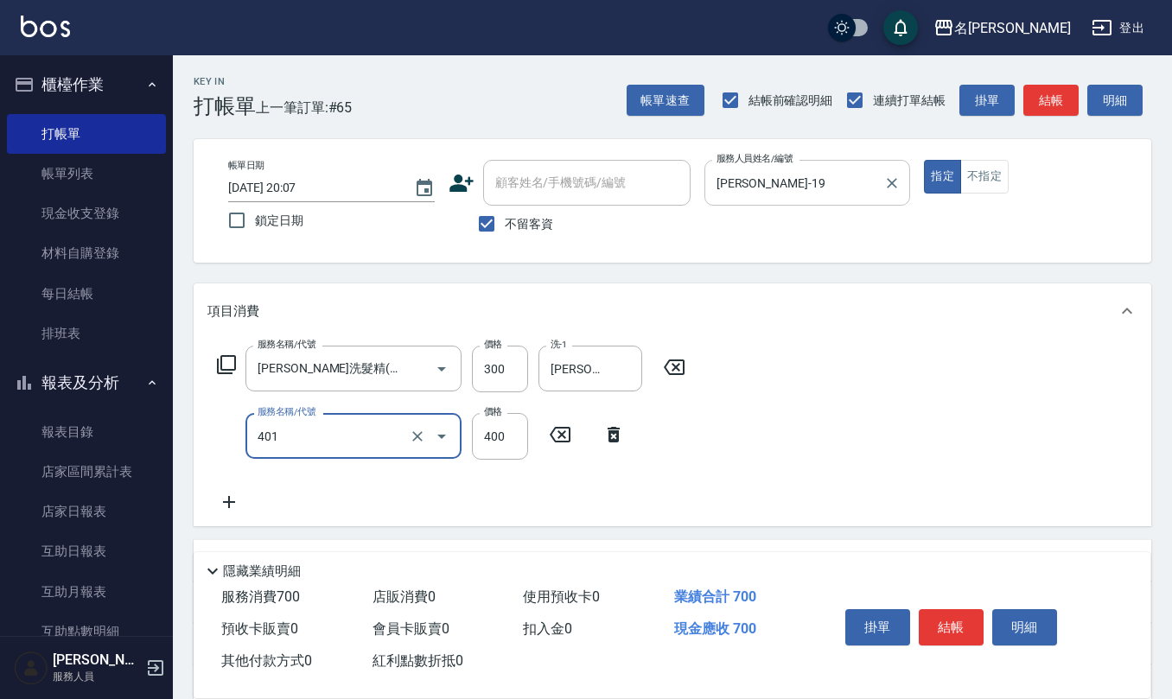
type input "剪髮(401)"
type input "500"
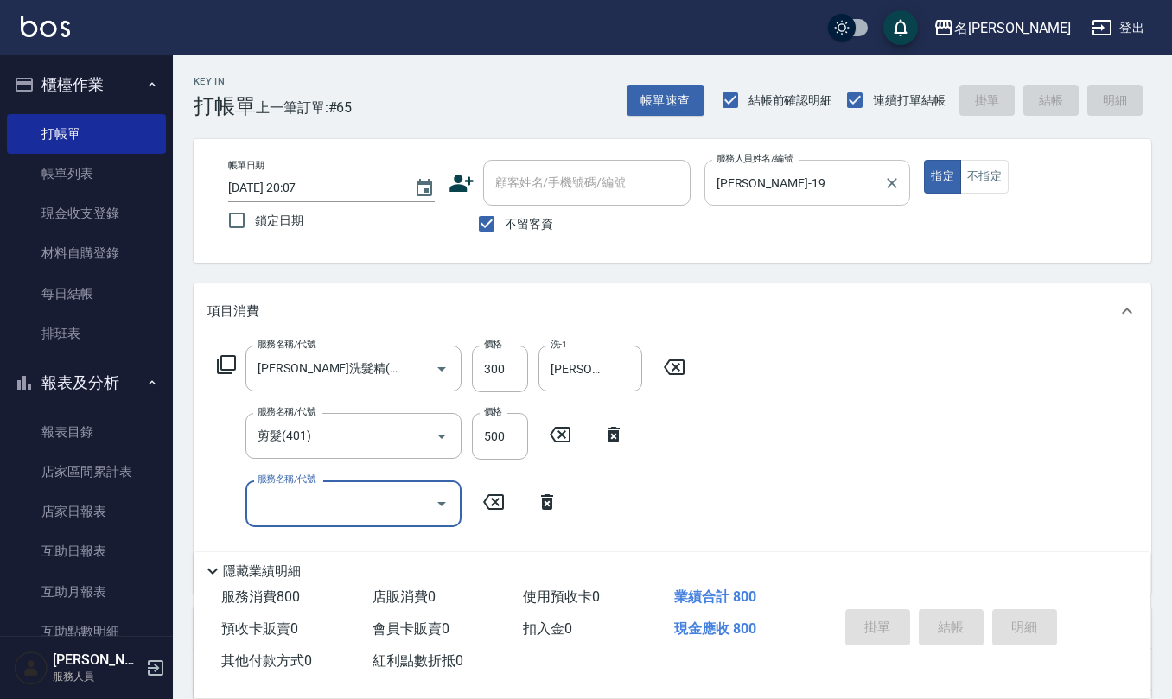
type input "[DATE] 20:09"
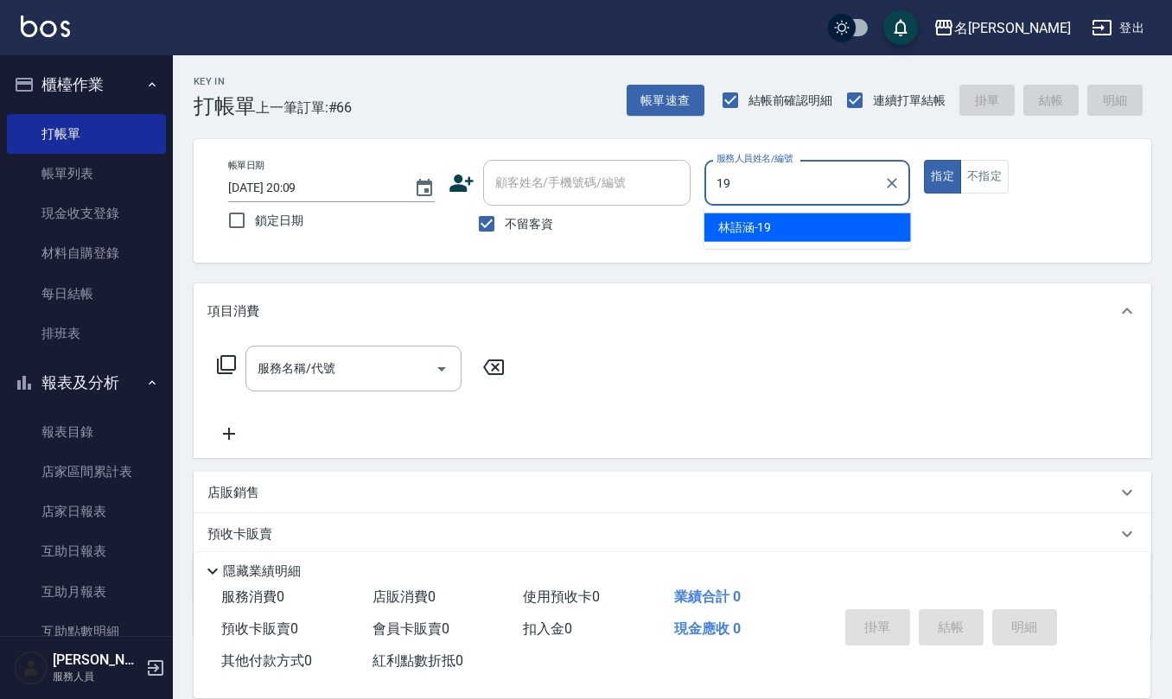
type input "[PERSON_NAME]-19"
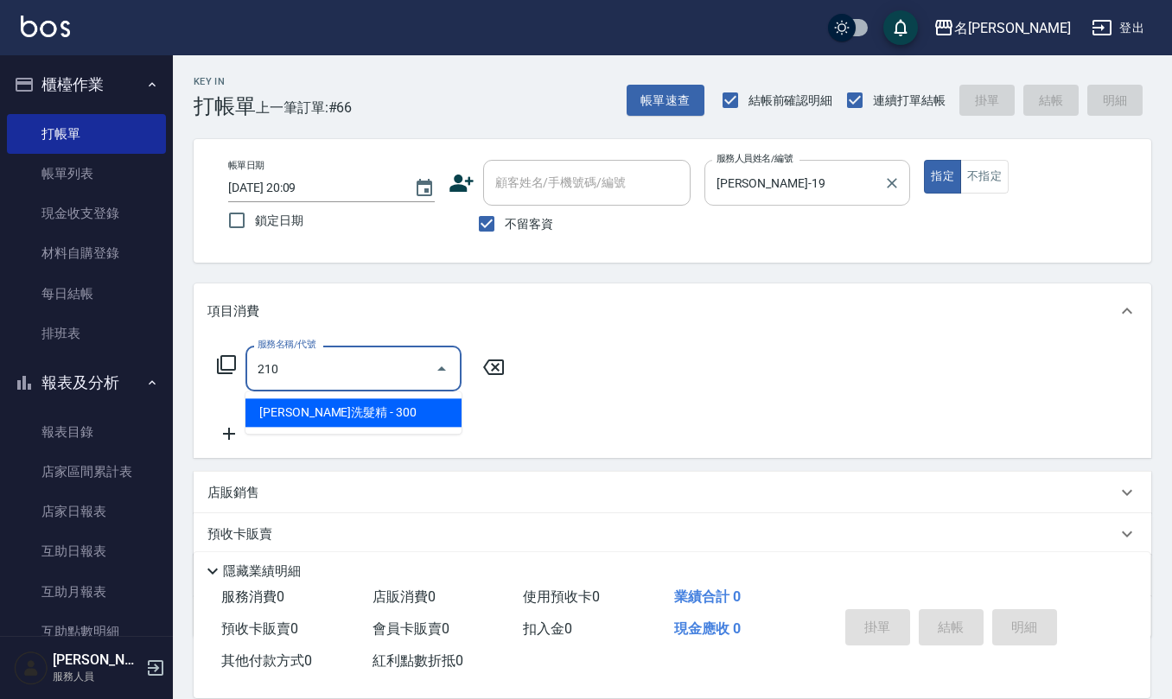
type input "[PERSON_NAME]洗髮精(210)"
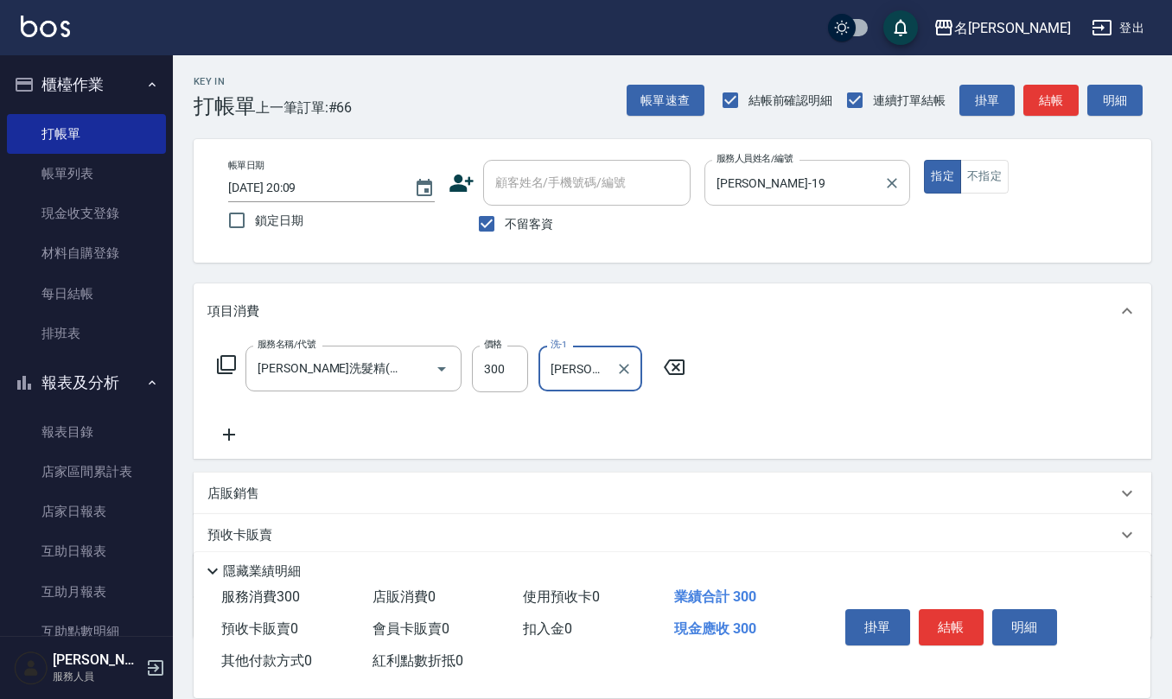
type input "[PERSON_NAME]-24"
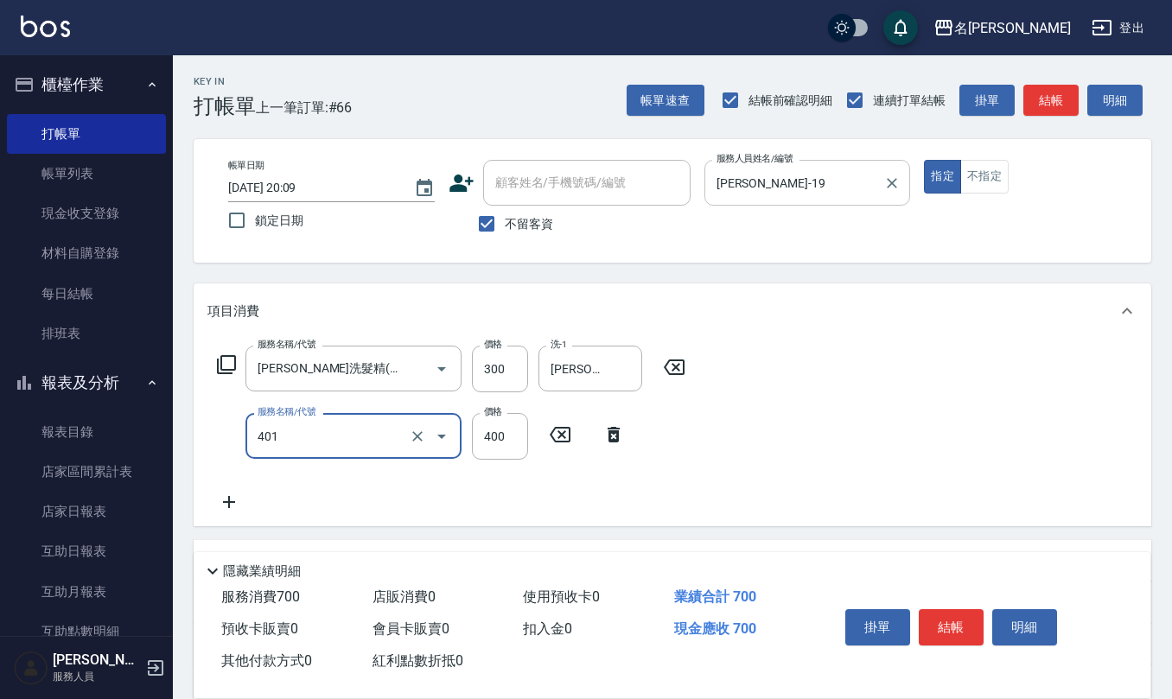
type input "剪髮(401)"
type input "500"
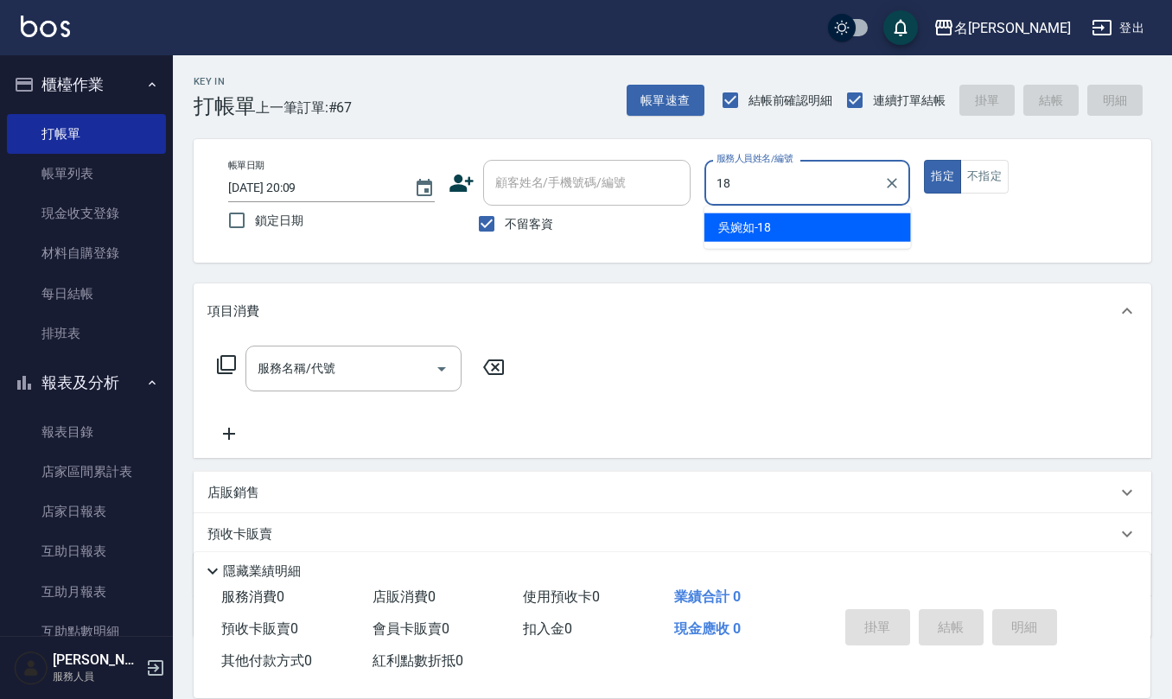
type input "[PERSON_NAME]-18"
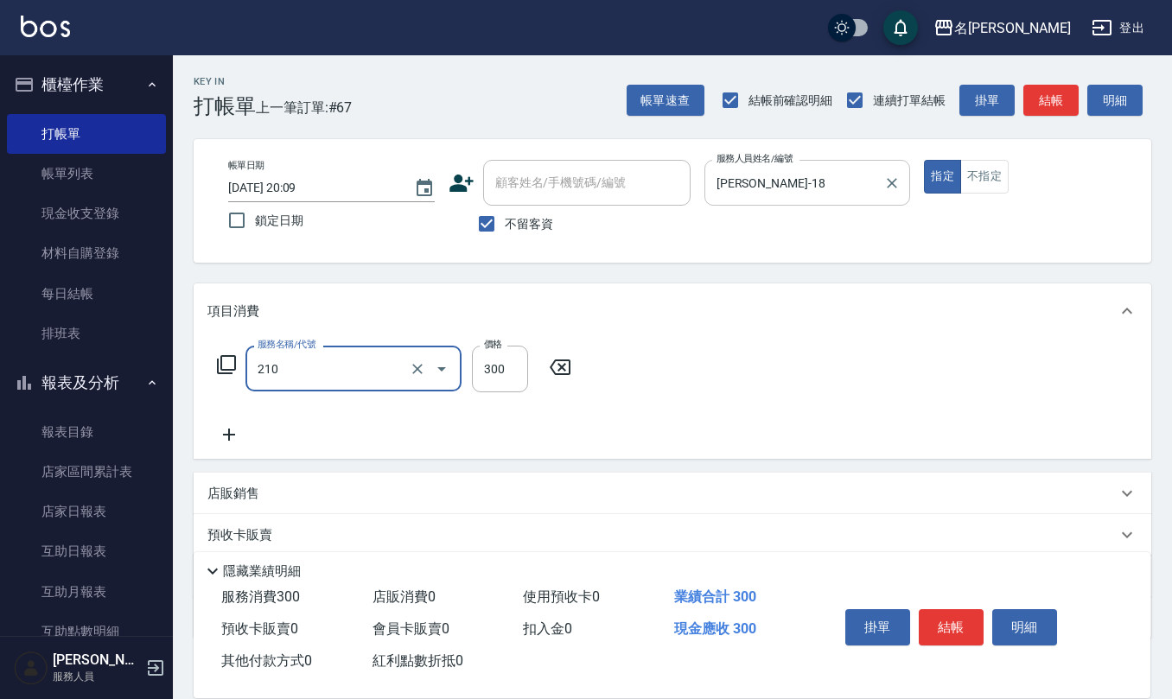
type input "[PERSON_NAME]洗髮精(210)"
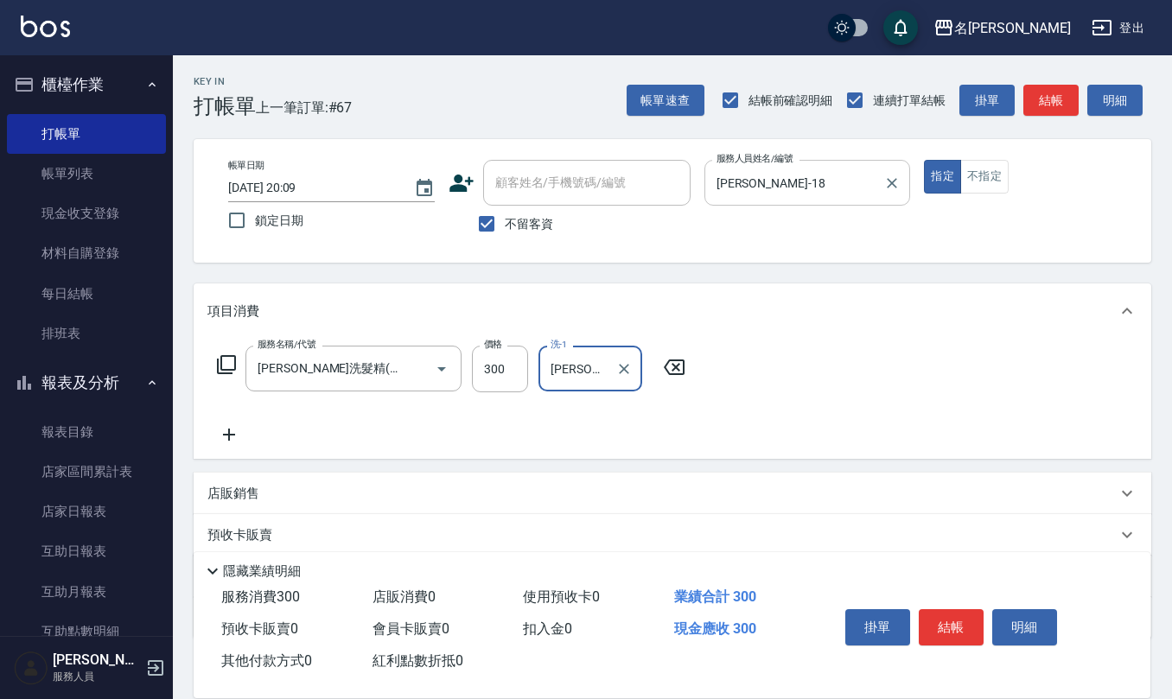
type input "[PERSON_NAME]-24"
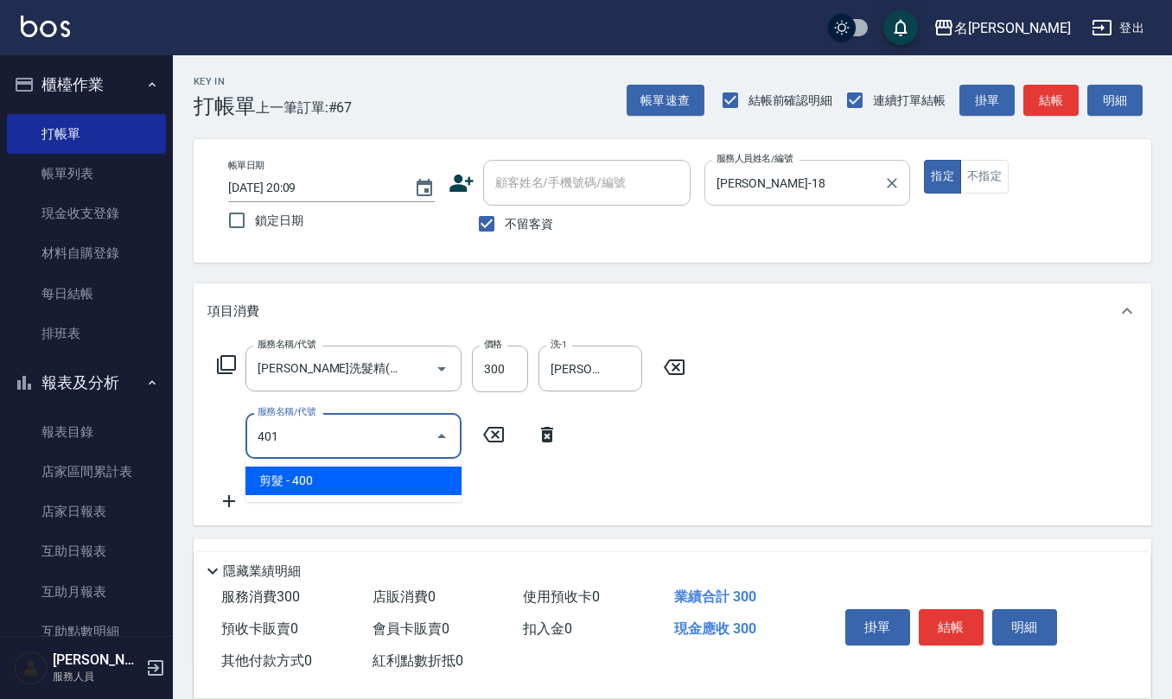
type input "剪髮(401)"
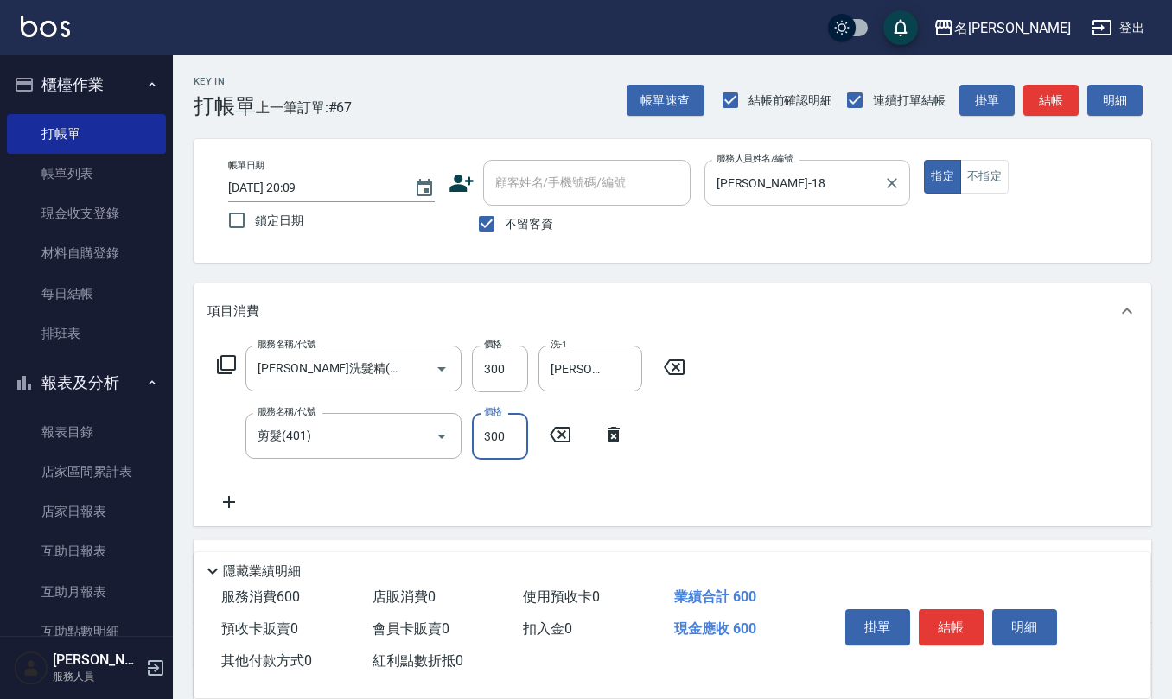
type input "300"
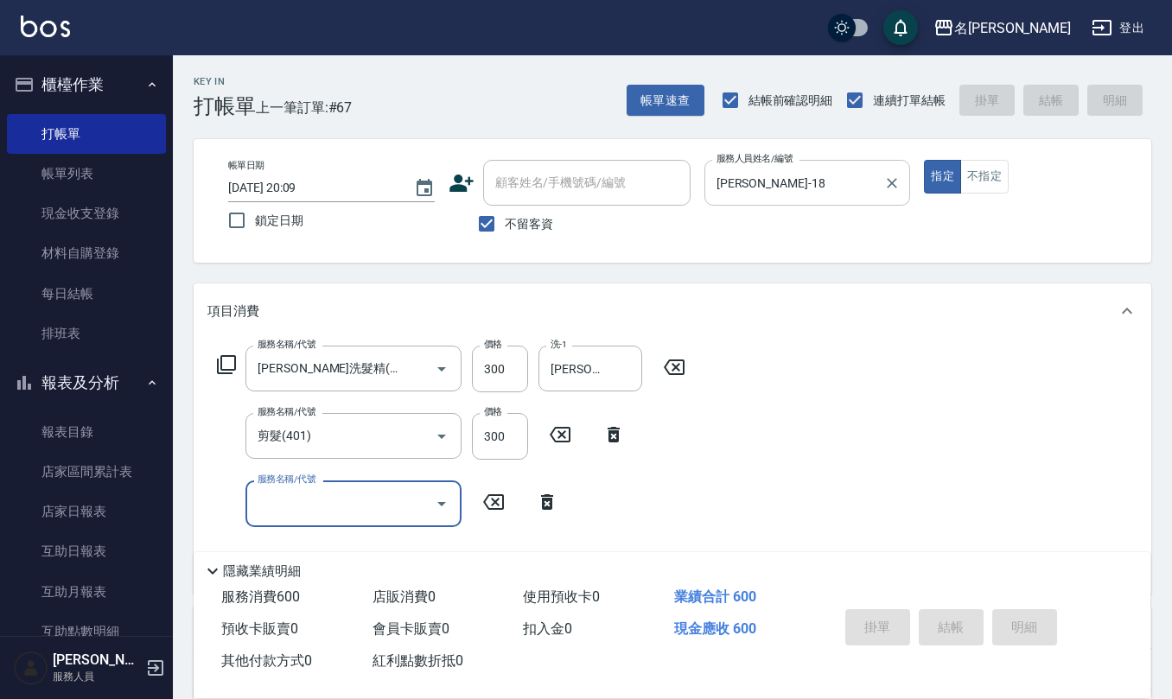
type input "[DATE] 20:10"
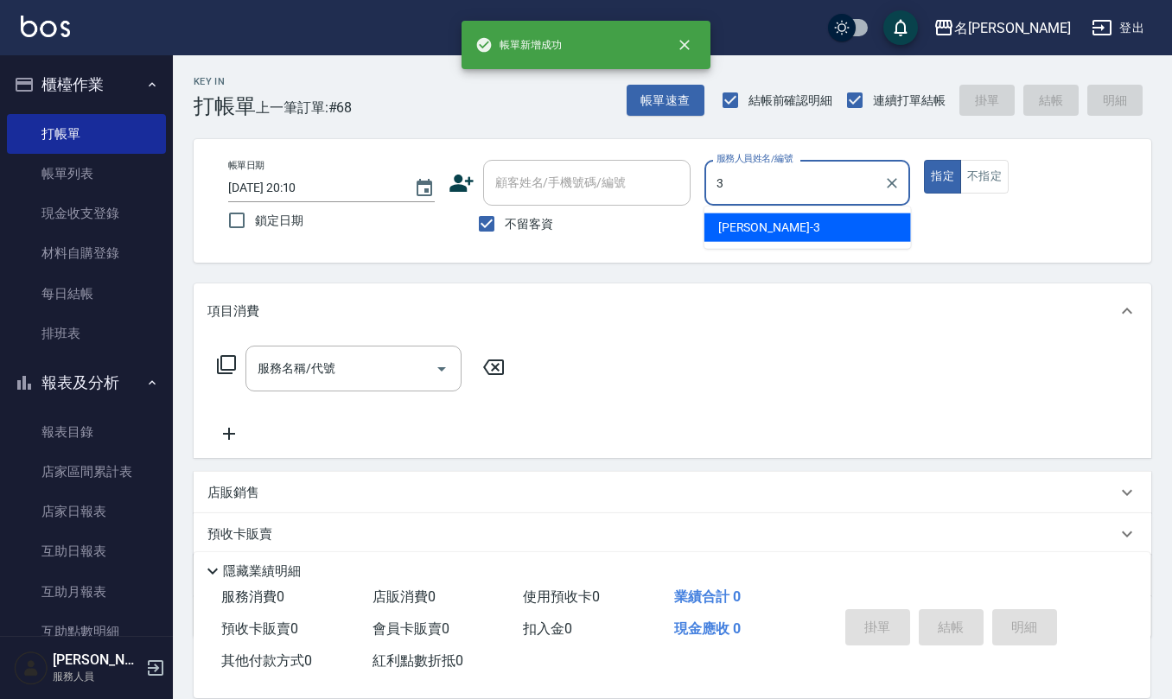
type input "[PERSON_NAME]-3"
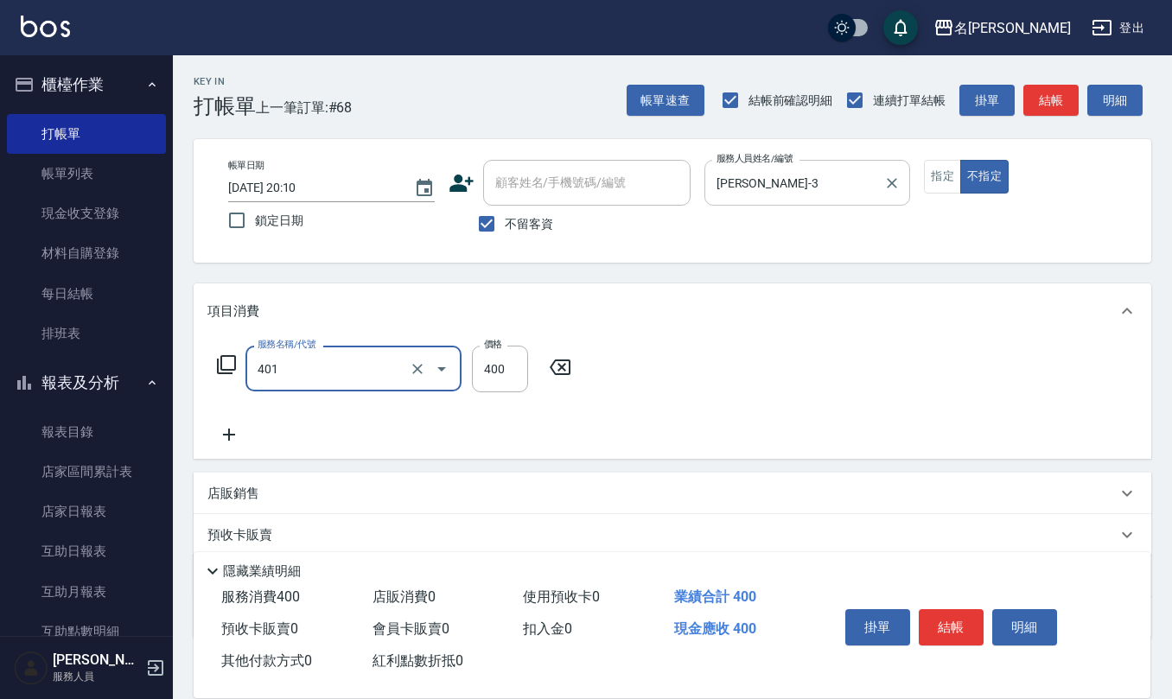
type input "剪髮(401)"
type input "200"
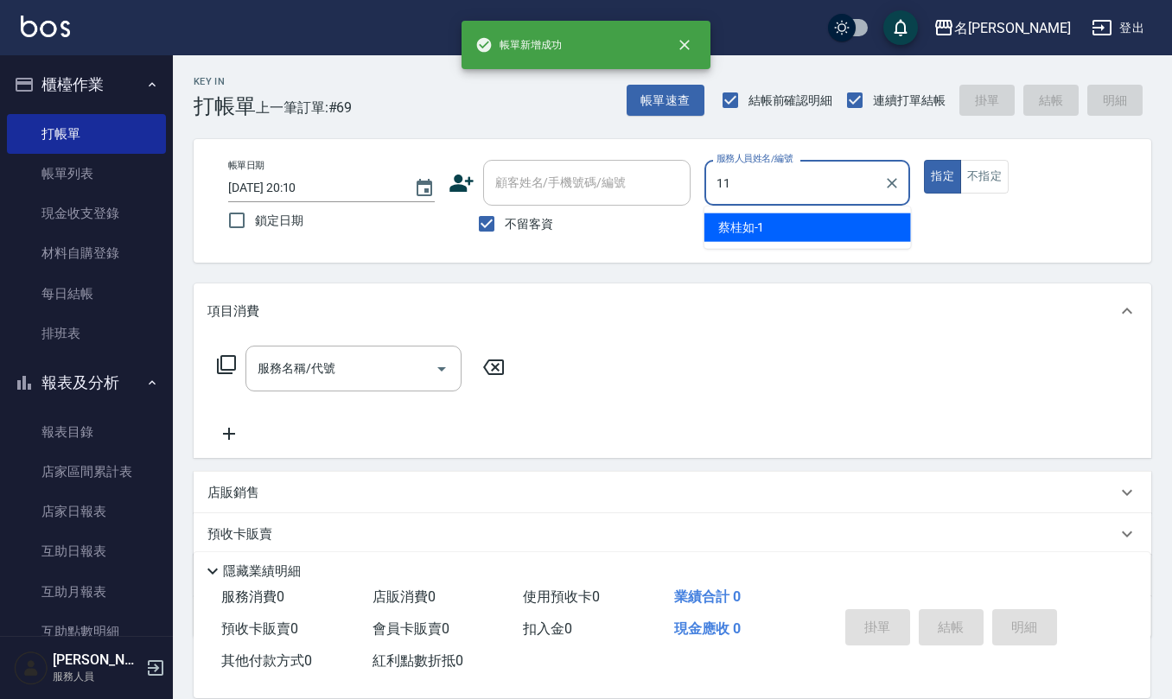
type input "[PERSON_NAME]橙-11"
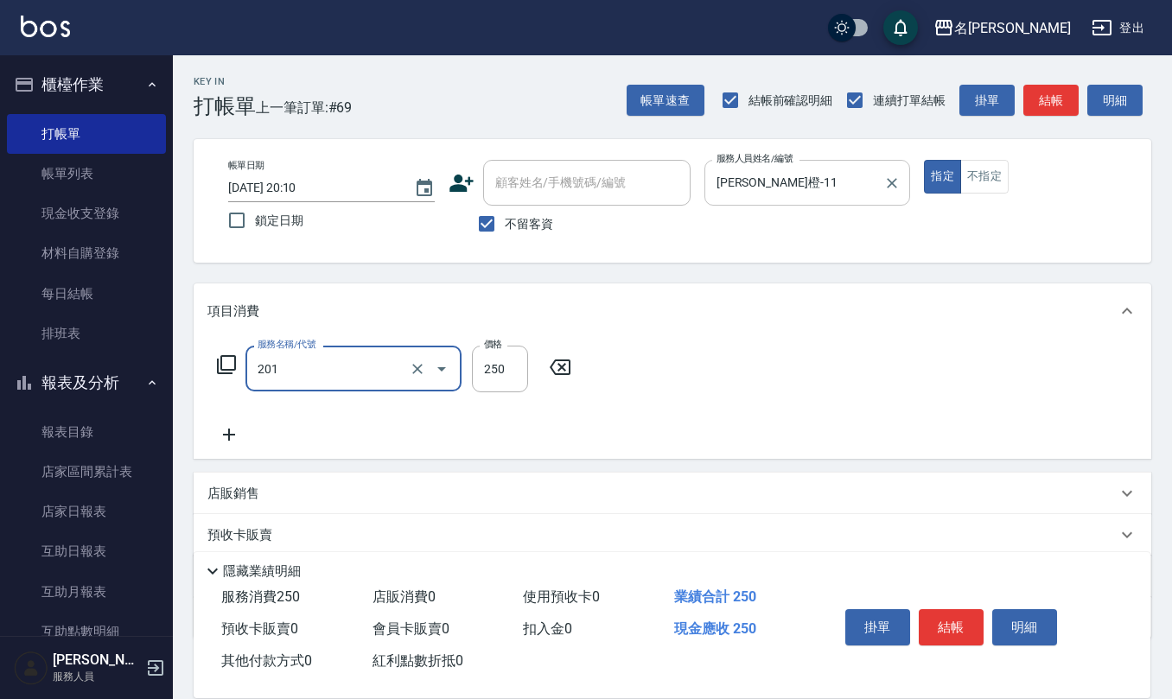
type input "洗髮(201)"
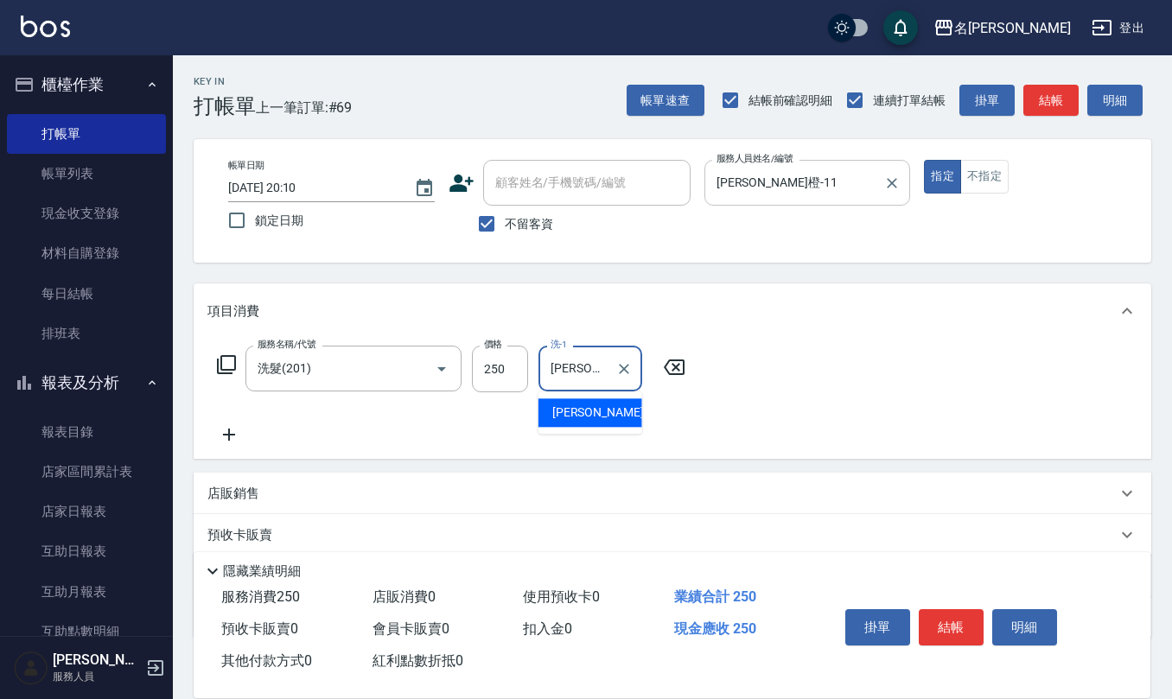
type input "[PERSON_NAME]橙-11"
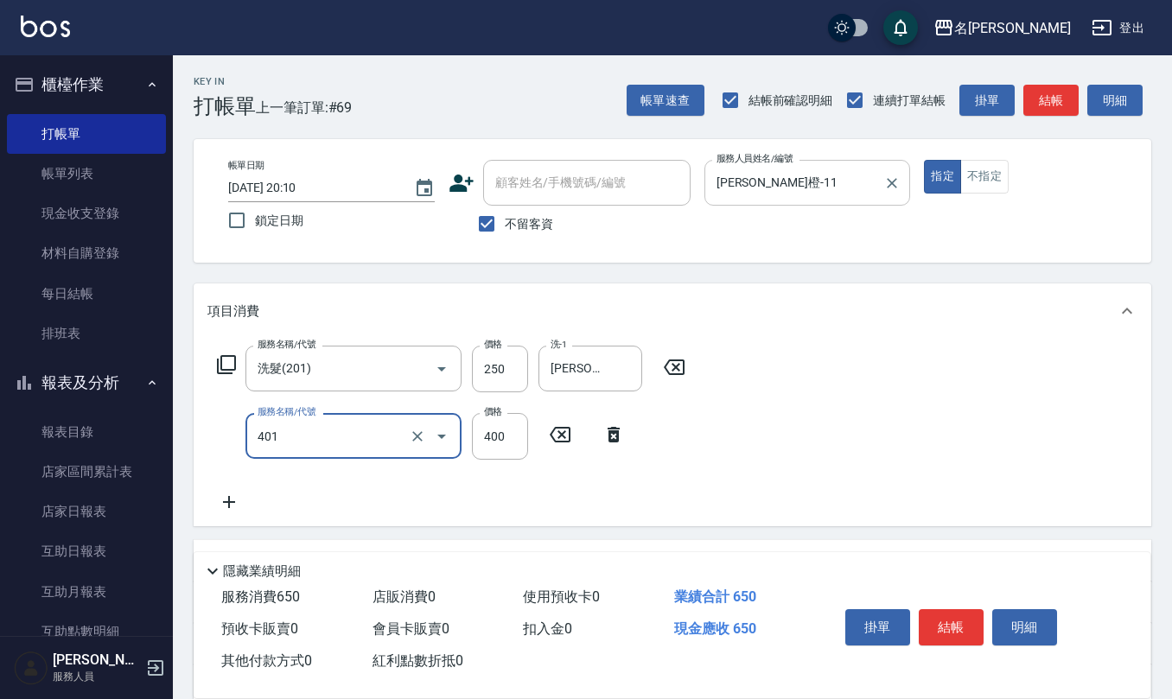
type input "剪髮(401)"
type input "250"
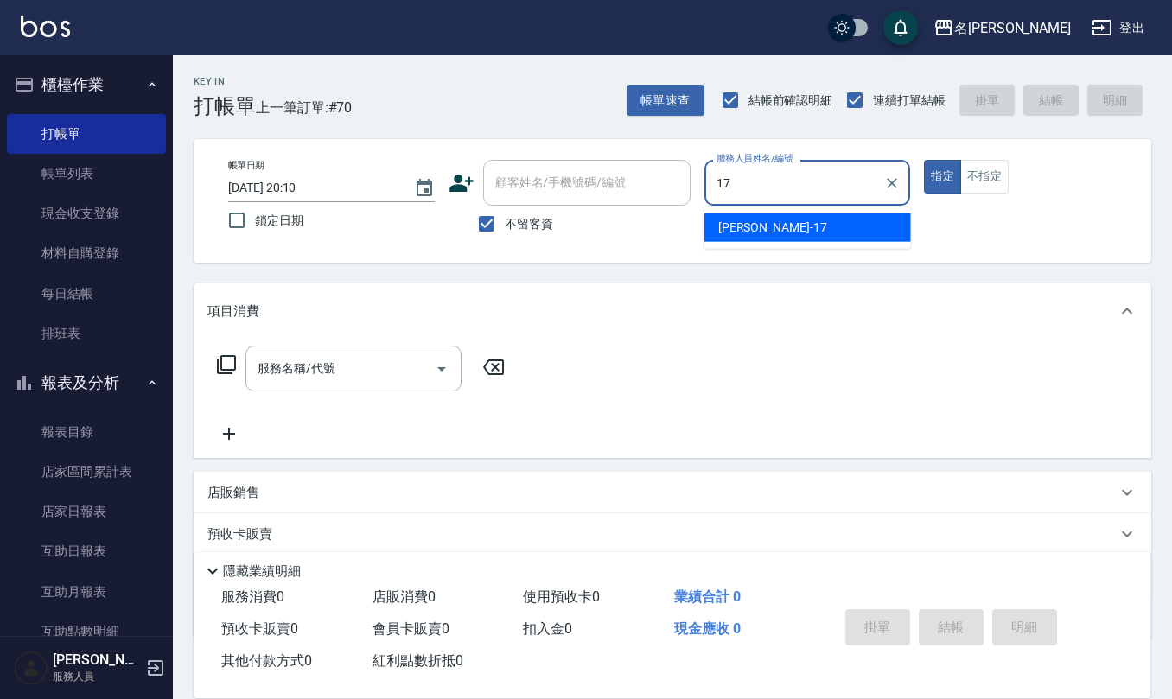
type input "[PERSON_NAME]-17"
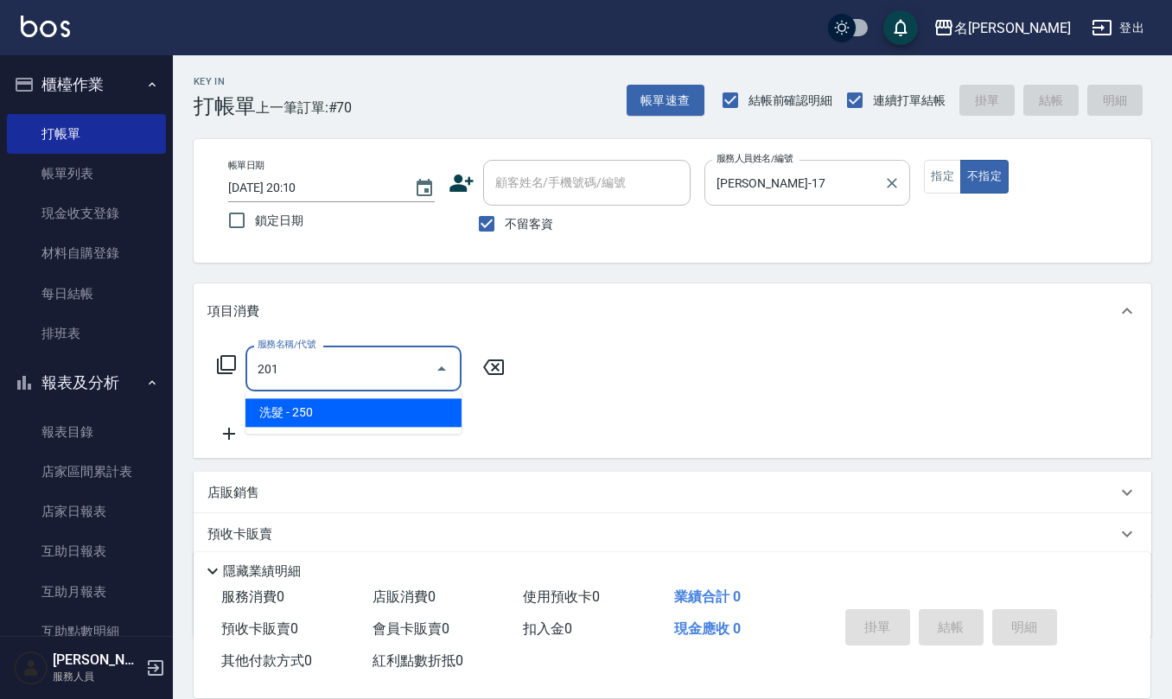
type input "洗髮(201)"
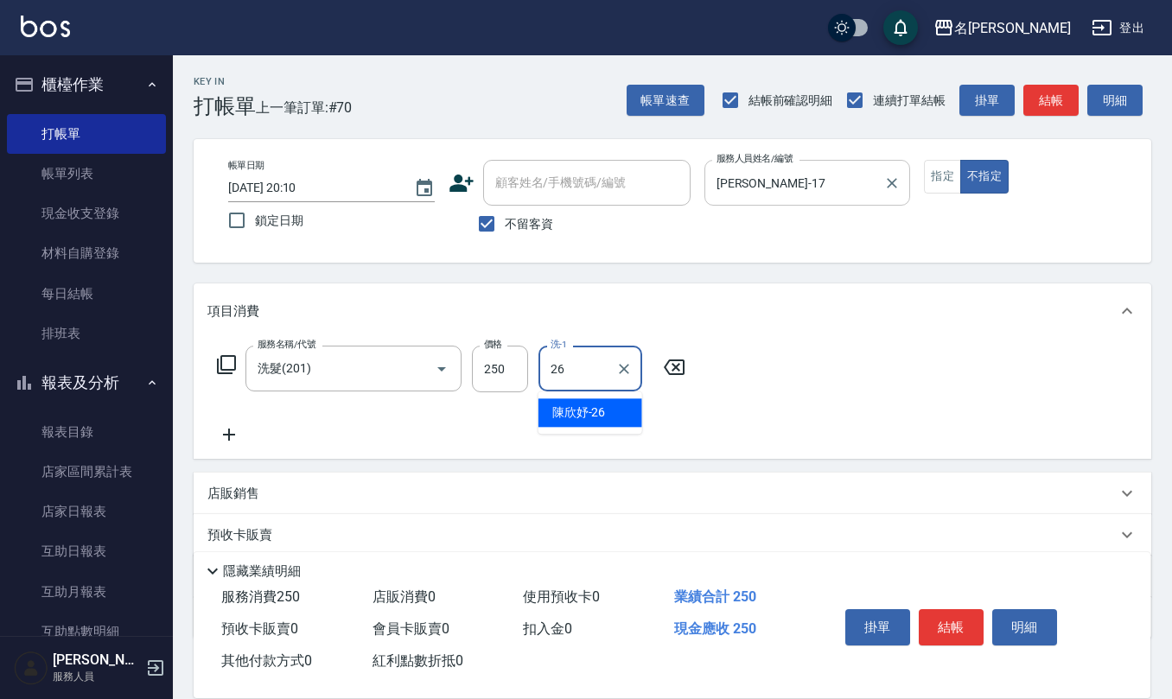
type input "[PERSON_NAME]-26"
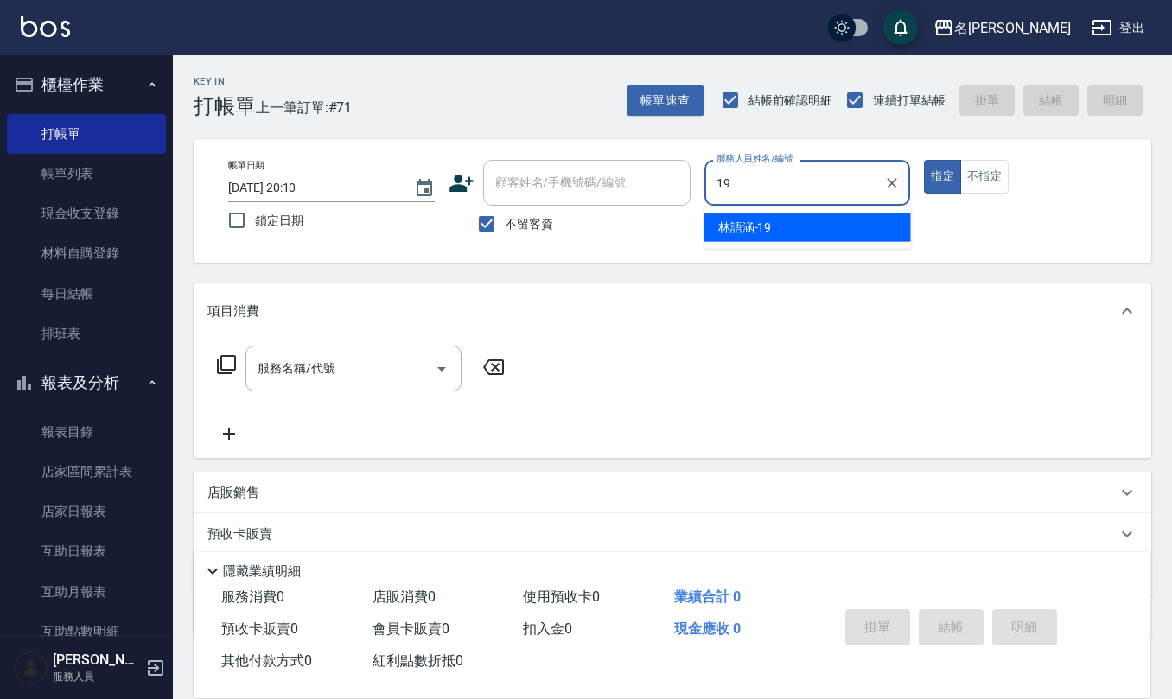
type input "[PERSON_NAME]-19"
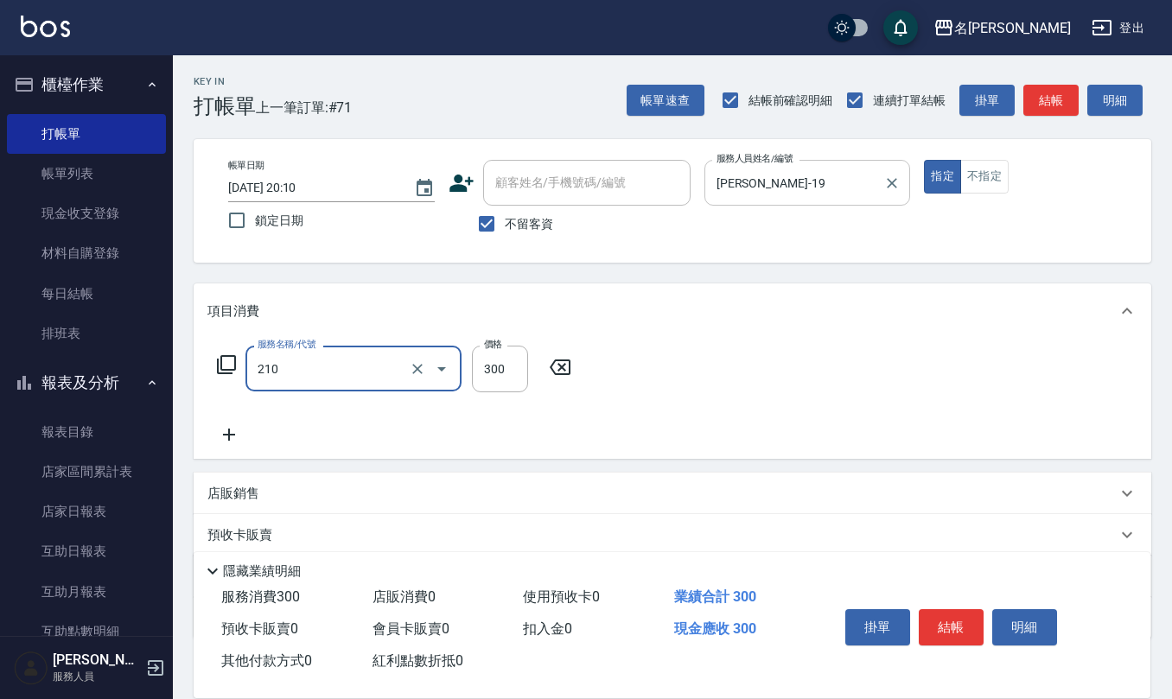
type input "[PERSON_NAME]洗髮精(210)"
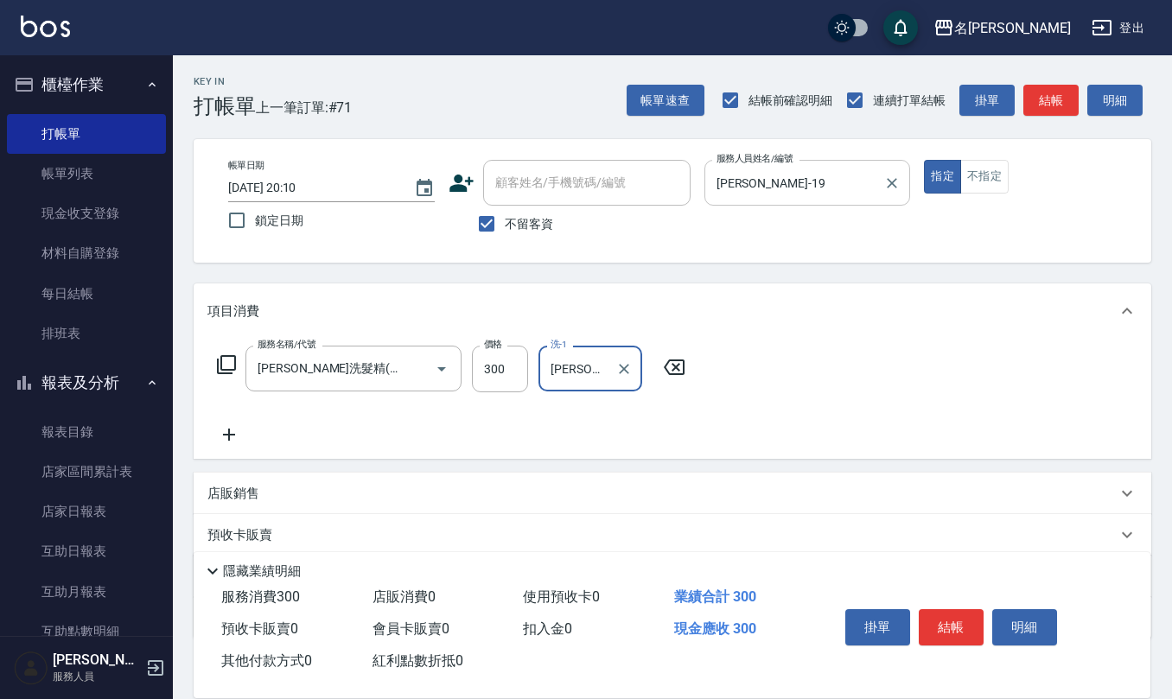
type input "[PERSON_NAME]-26"
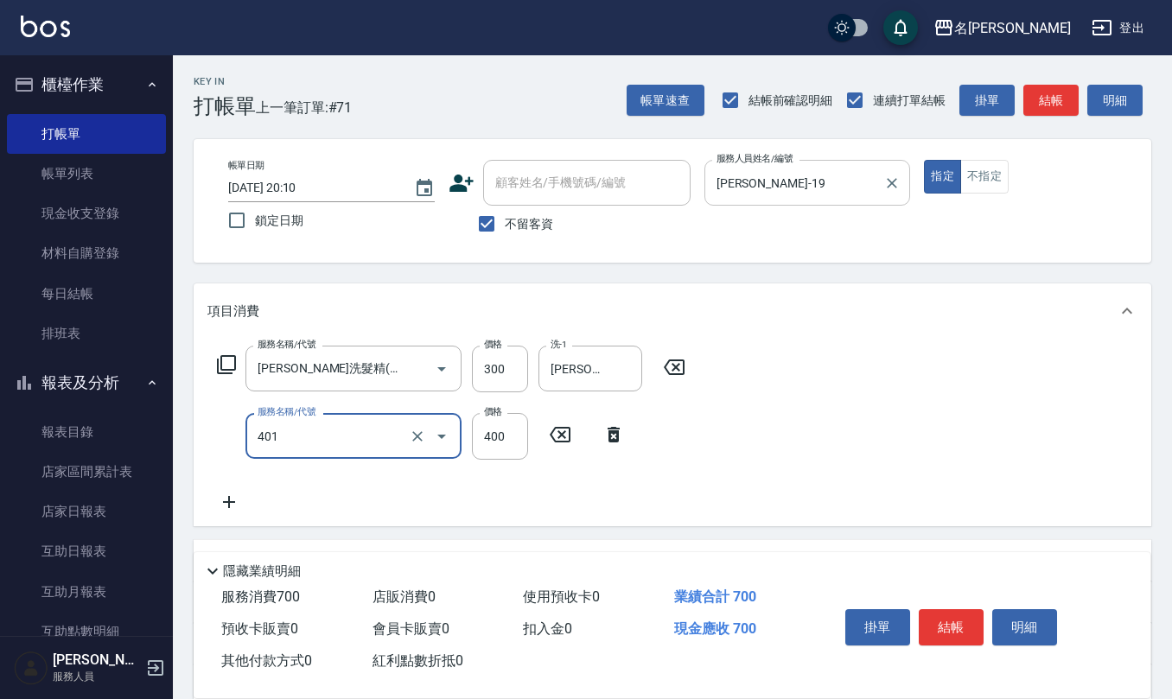
type input "剪髮(401)"
type input "500"
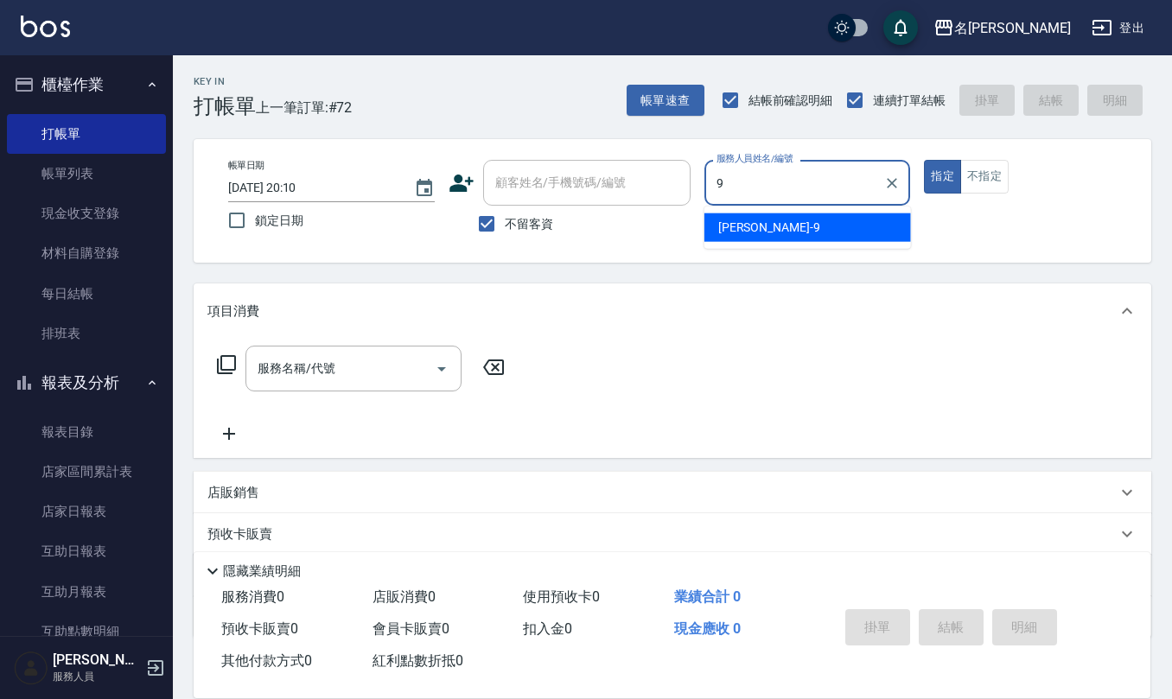
type input "[PERSON_NAME]-9"
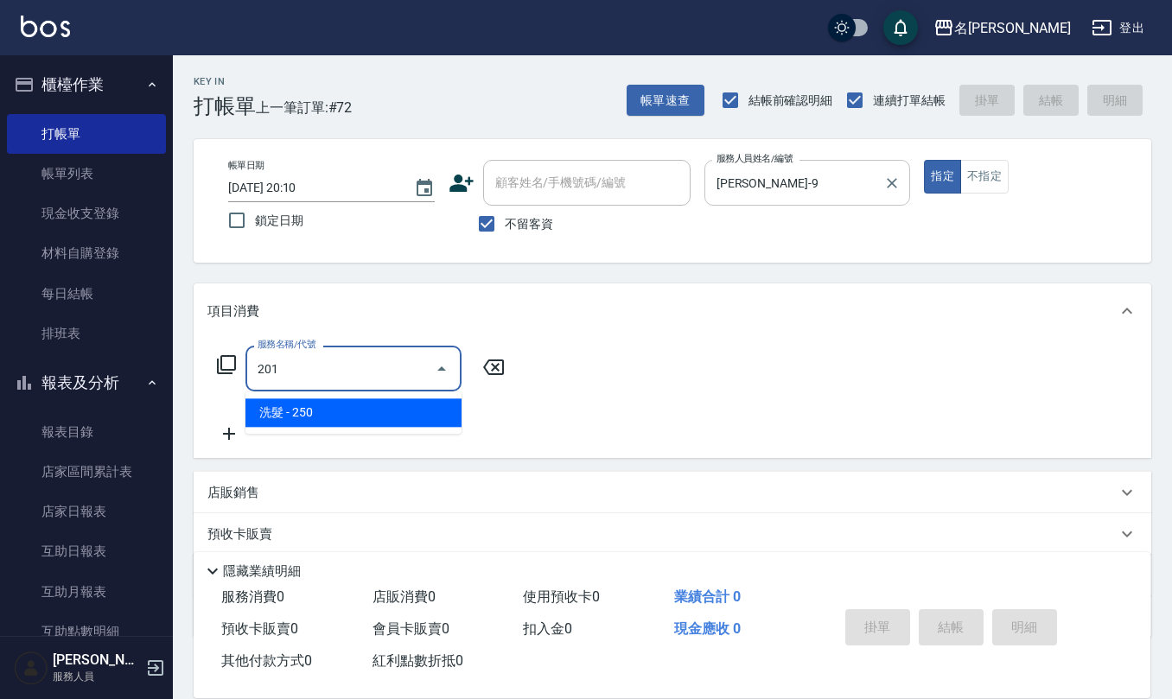
type input "洗髮(201)"
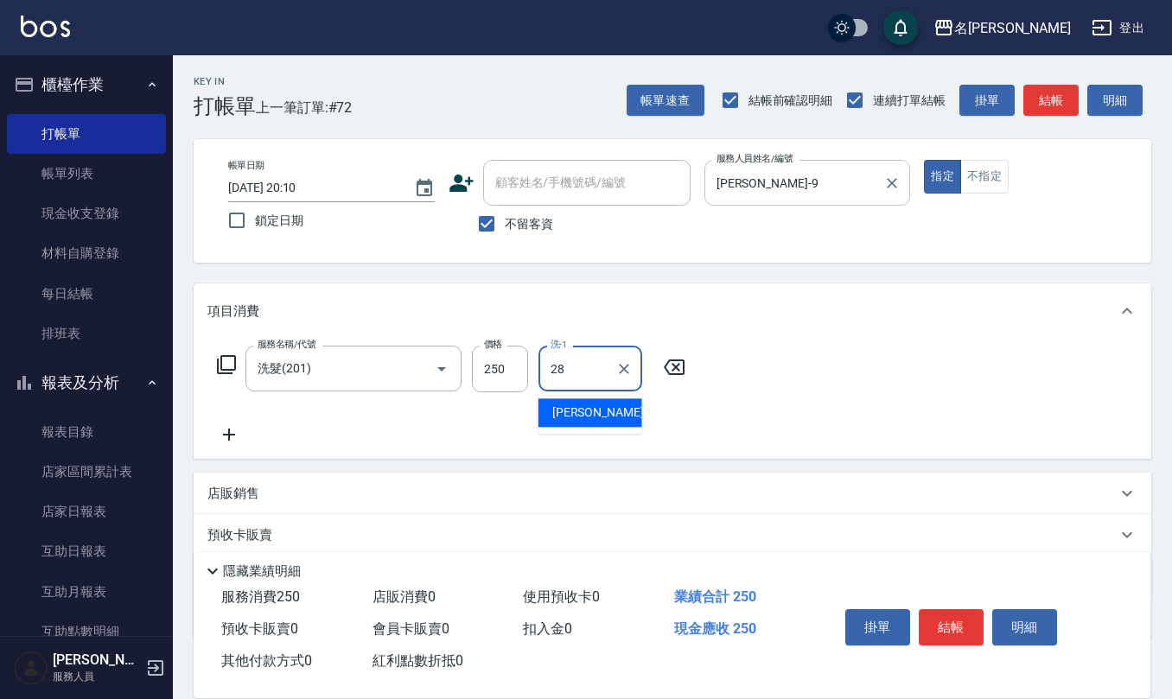
type input "[PERSON_NAME]-28"
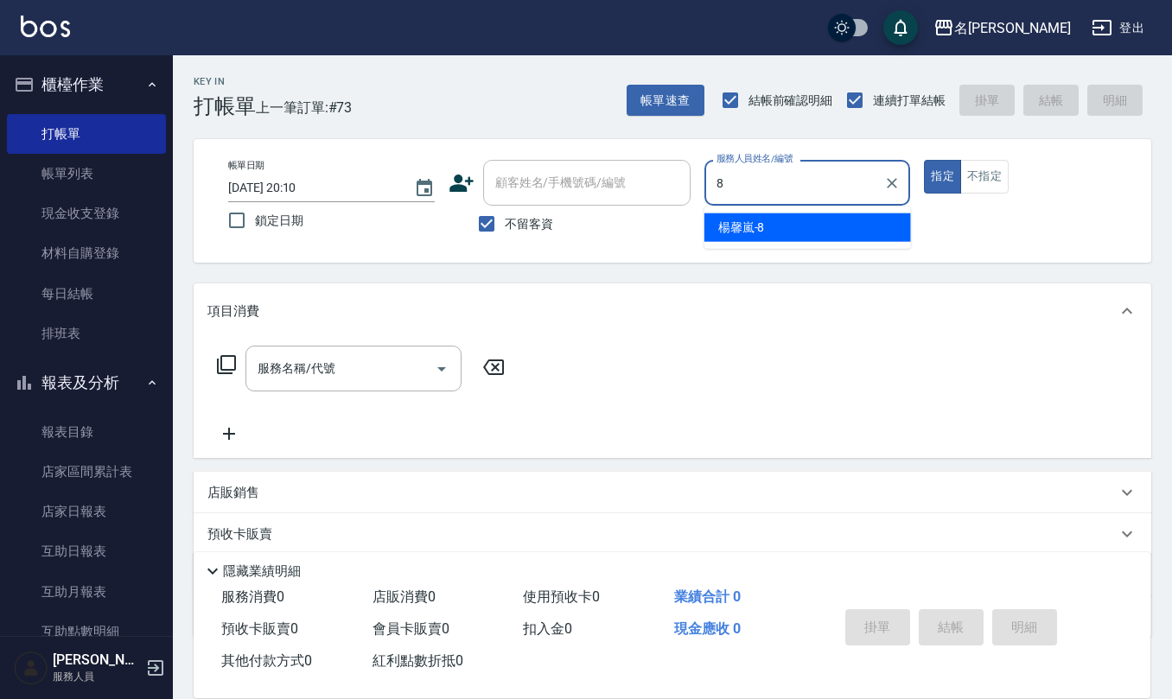
type input "[PERSON_NAME]-8"
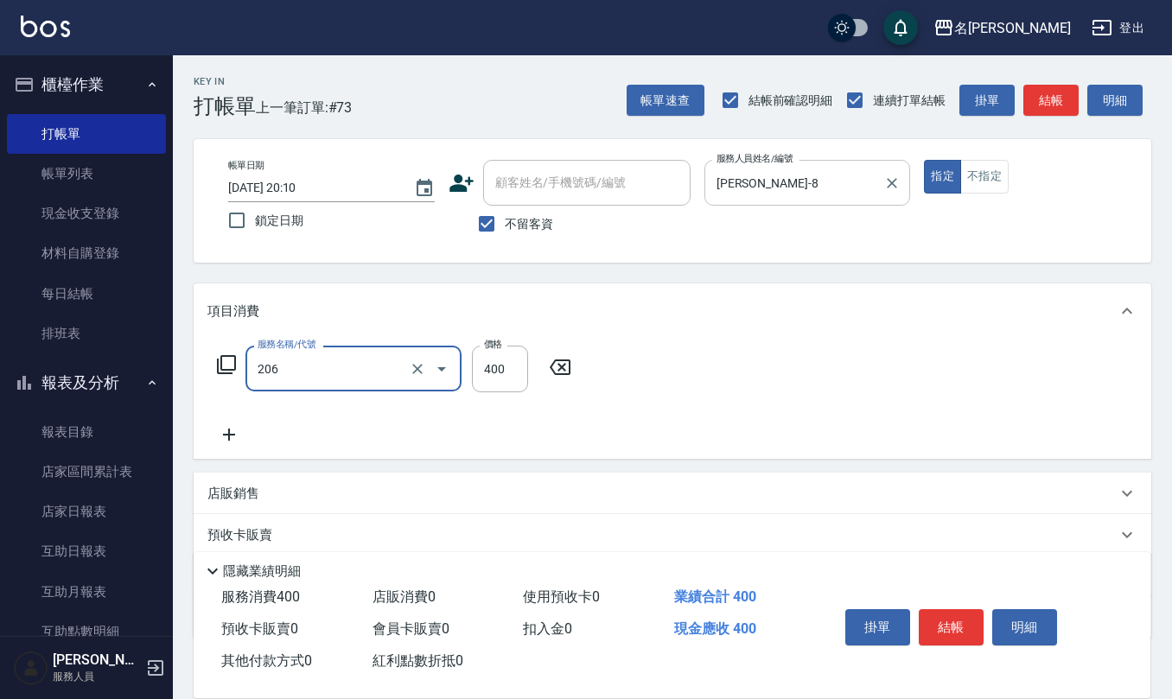
type input "健康洗(206)"
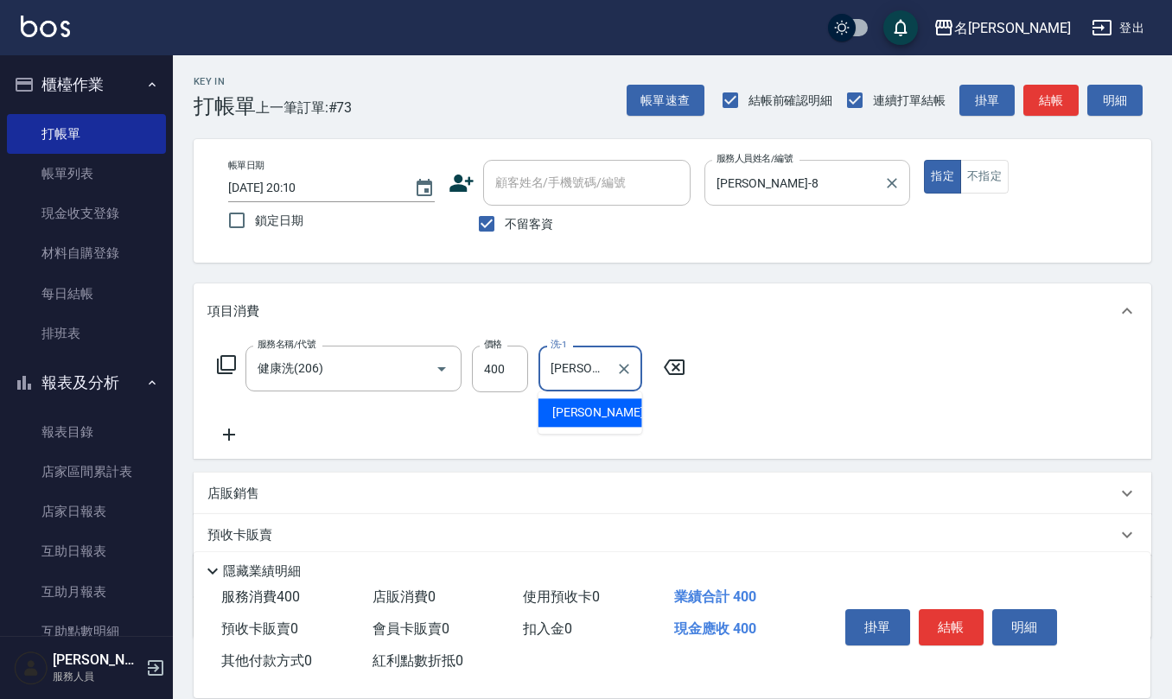
type input "[PERSON_NAME]橙-11"
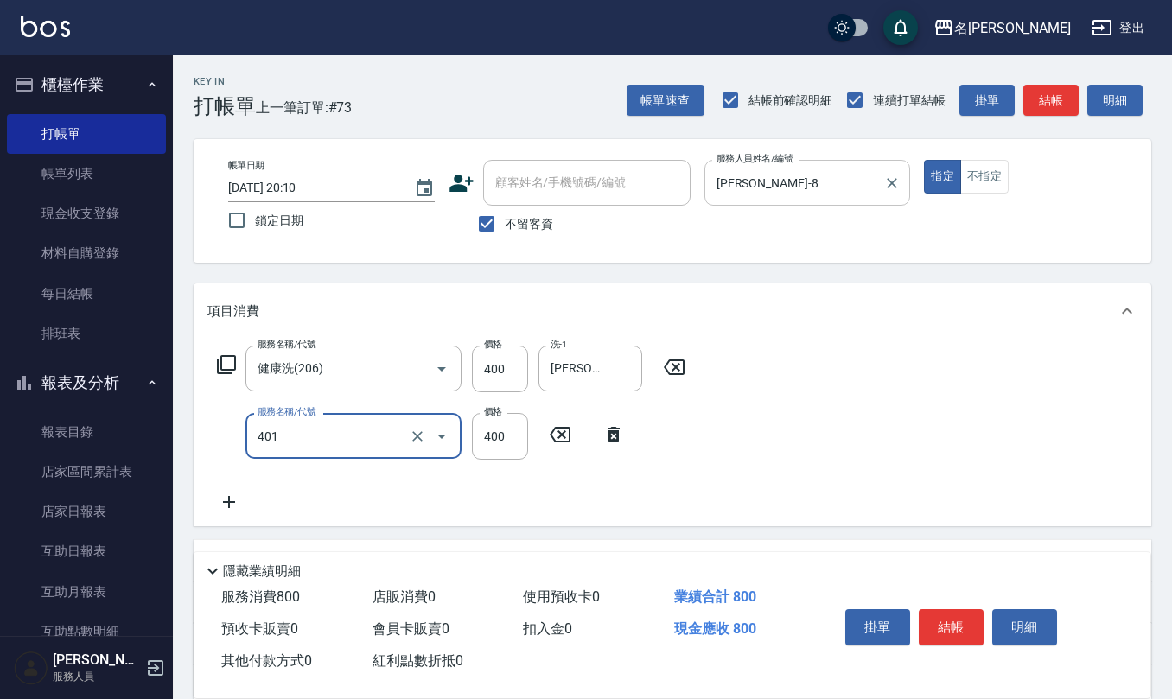
type input "剪髮(401)"
type input "350"
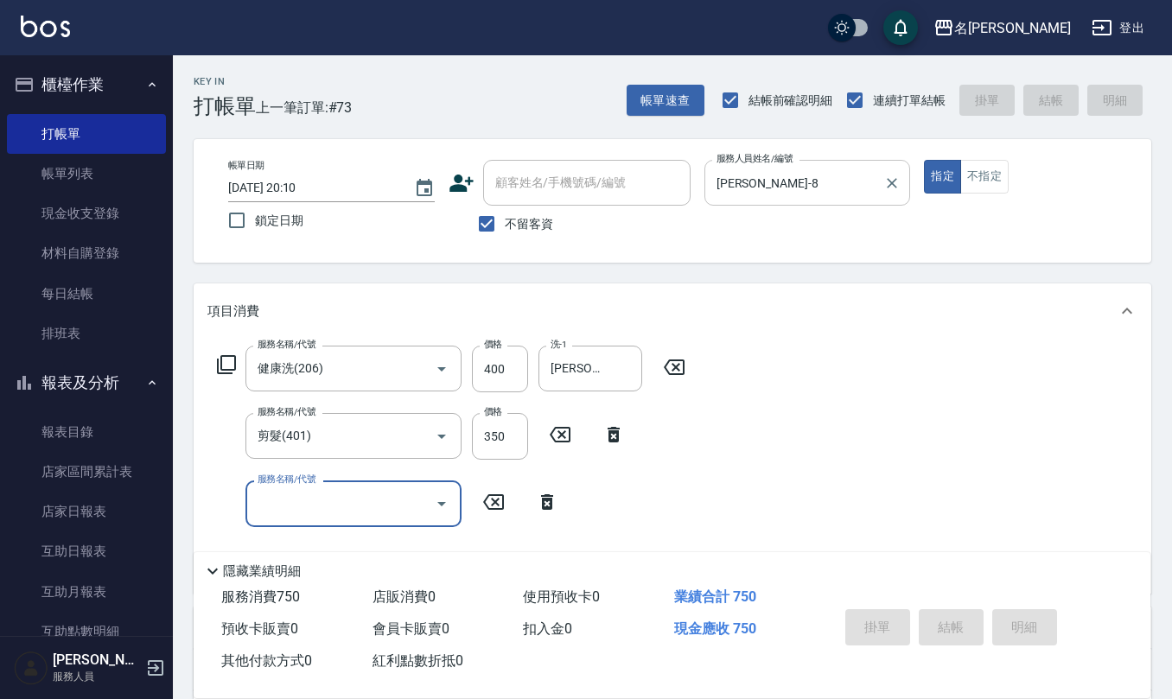
type input "[DATE] 20:11"
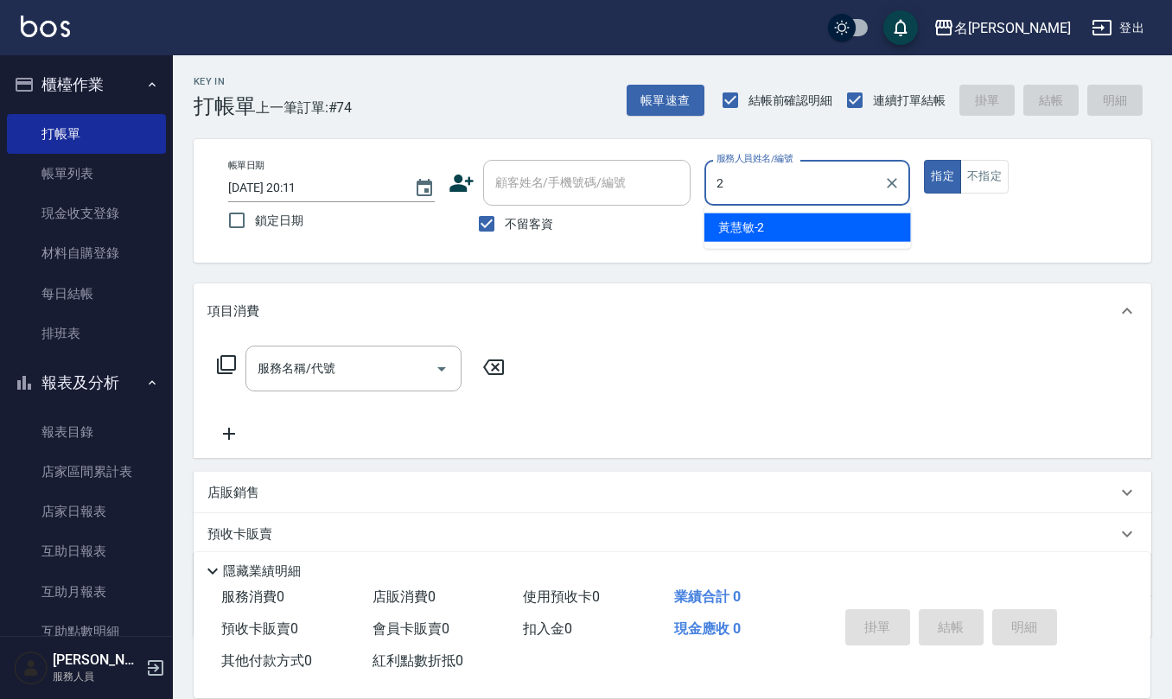
type input "黃慧敏-2"
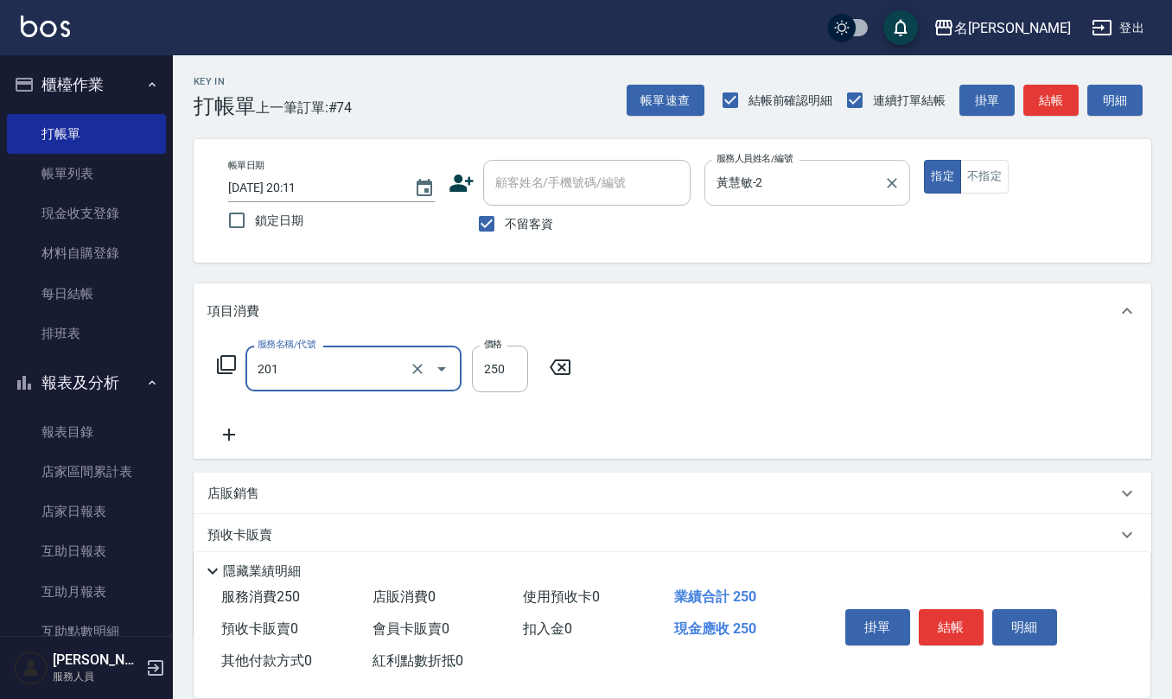
type input "洗髮(201)"
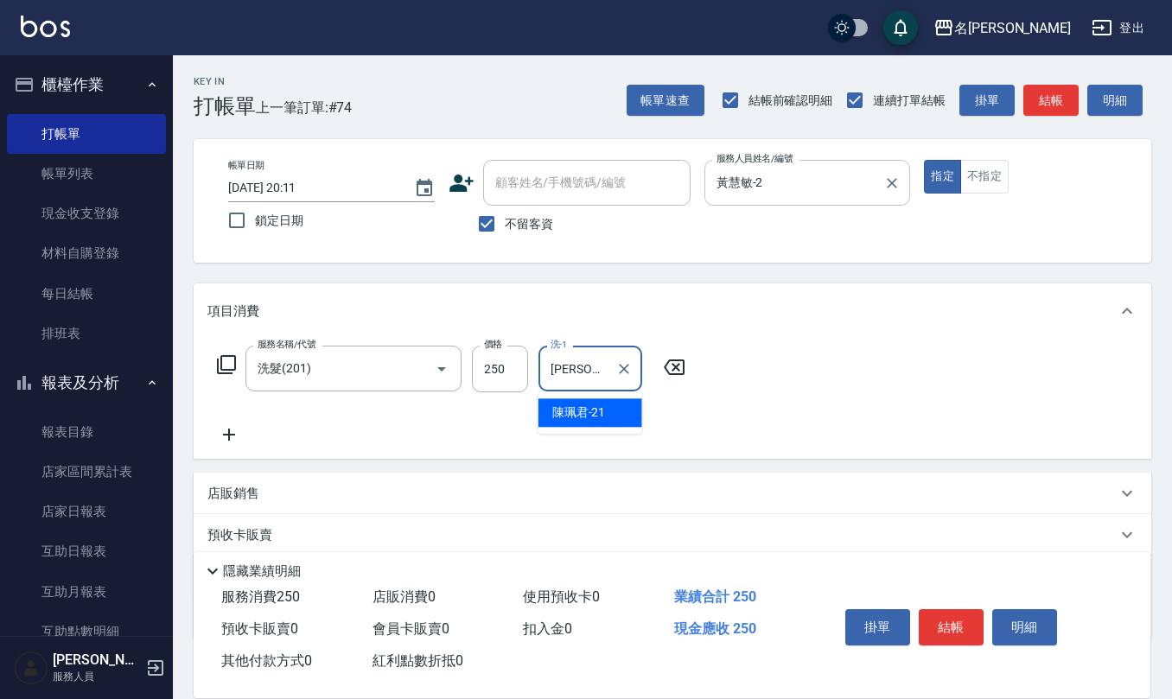
type input "[PERSON_NAME]-21"
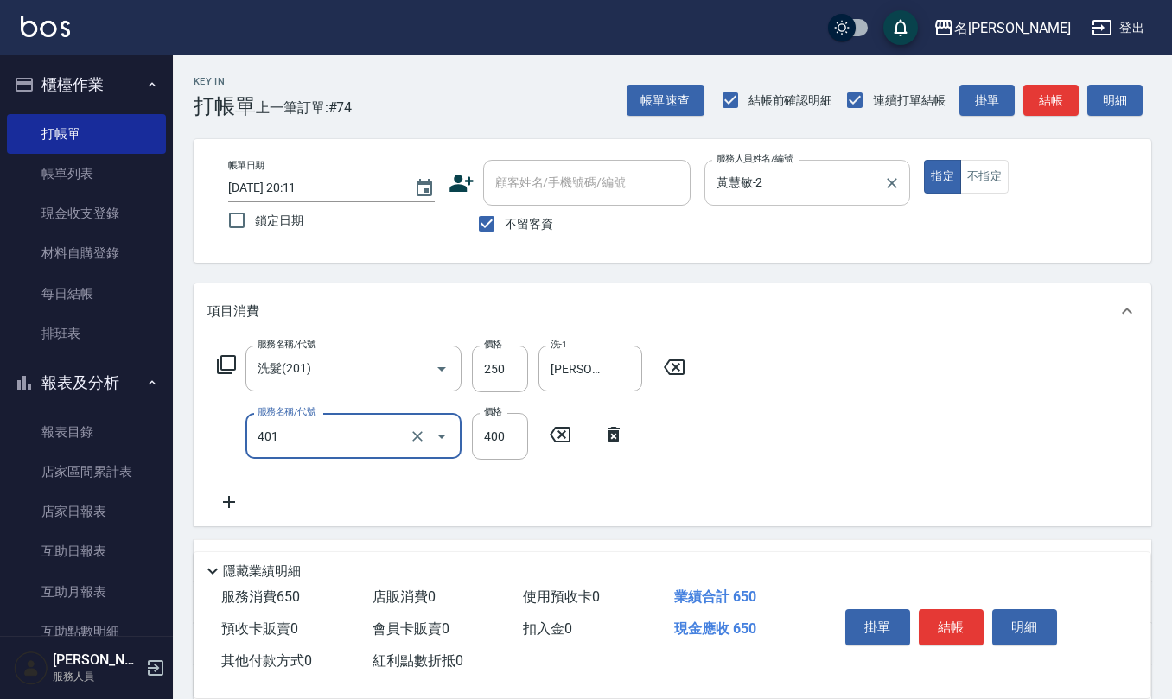
type input "剪髮(401)"
type input "350"
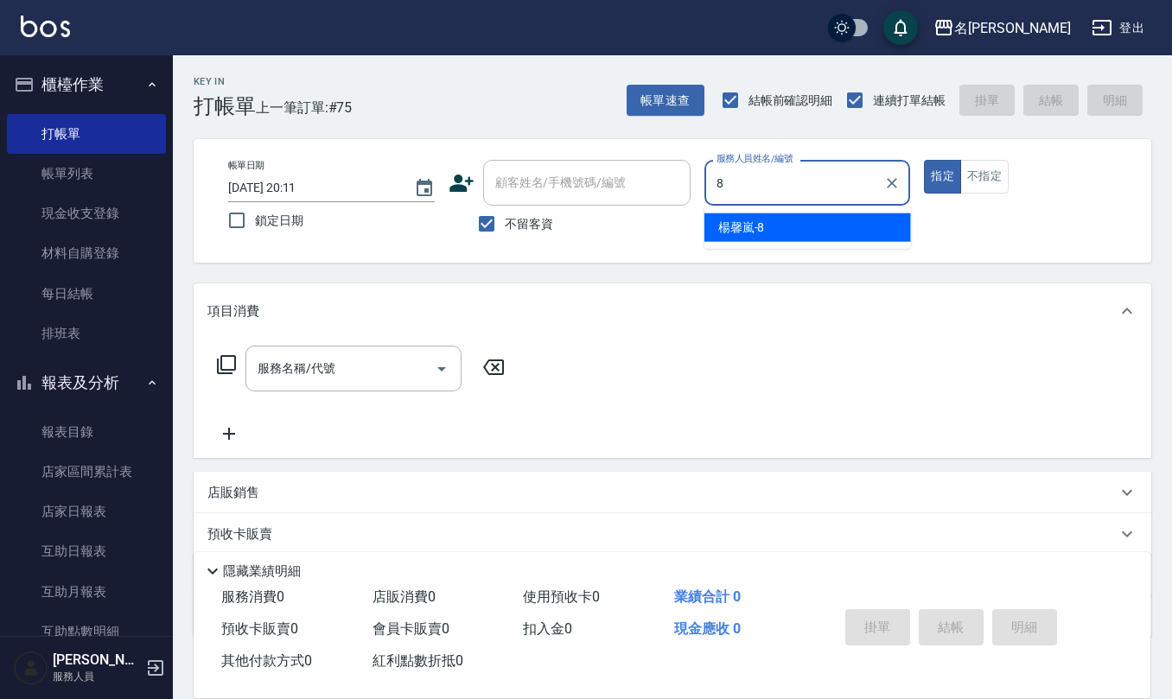
type input "[PERSON_NAME]-8"
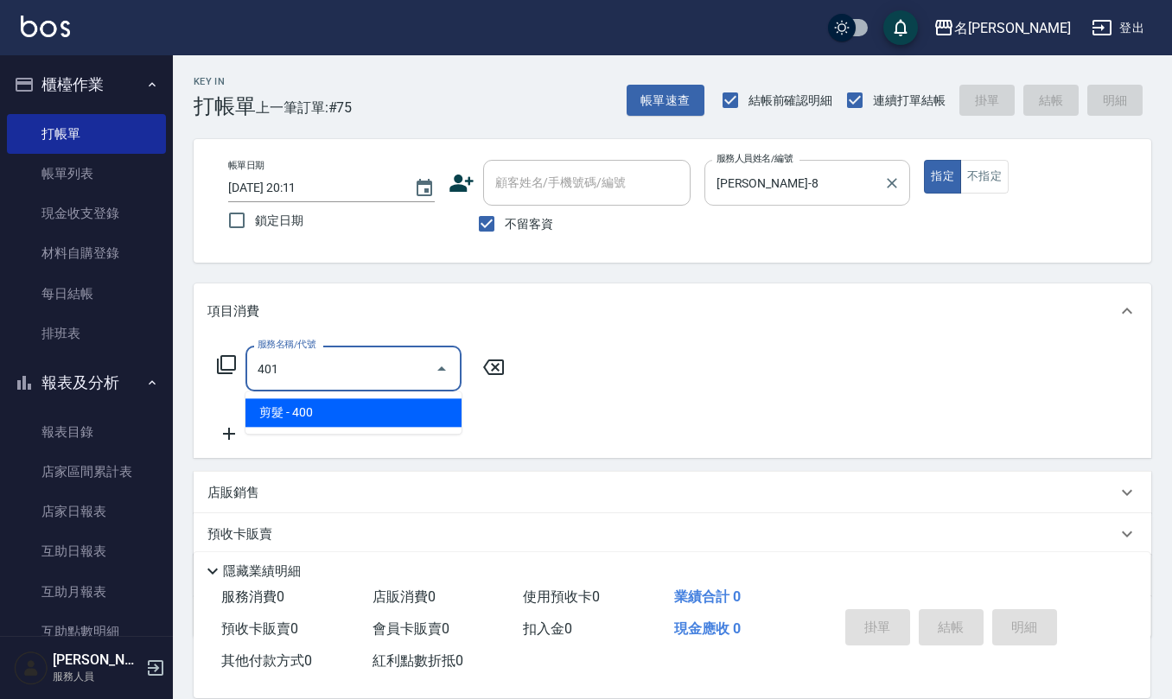
type input "剪髮(401)"
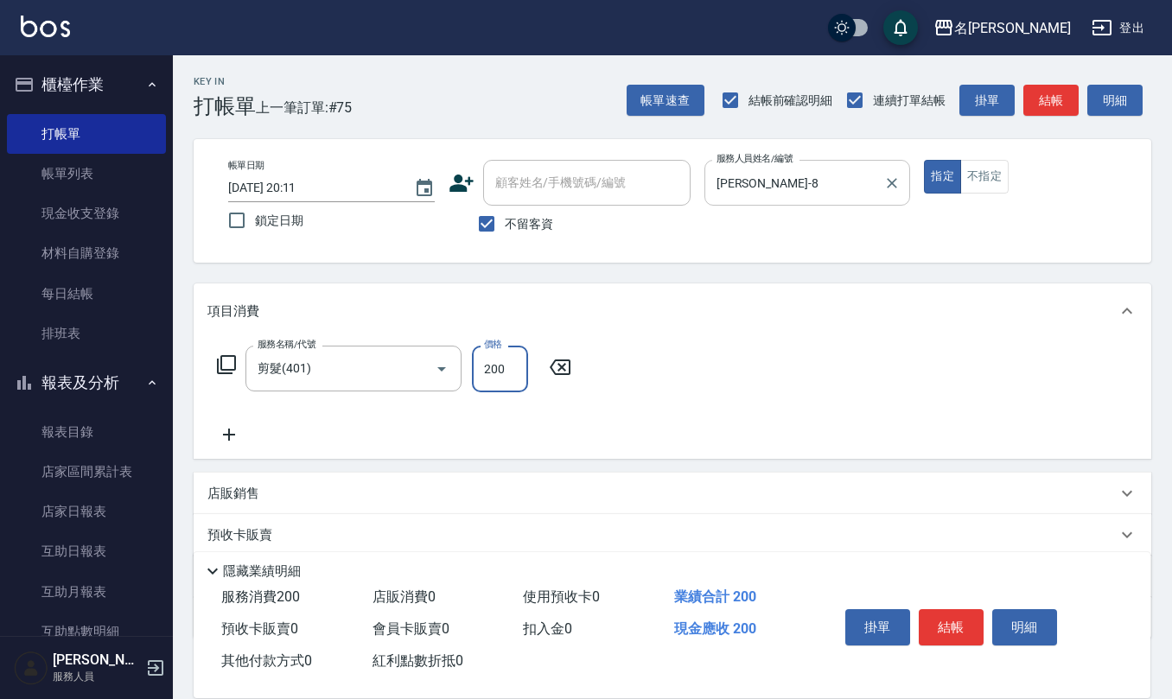
type input "200"
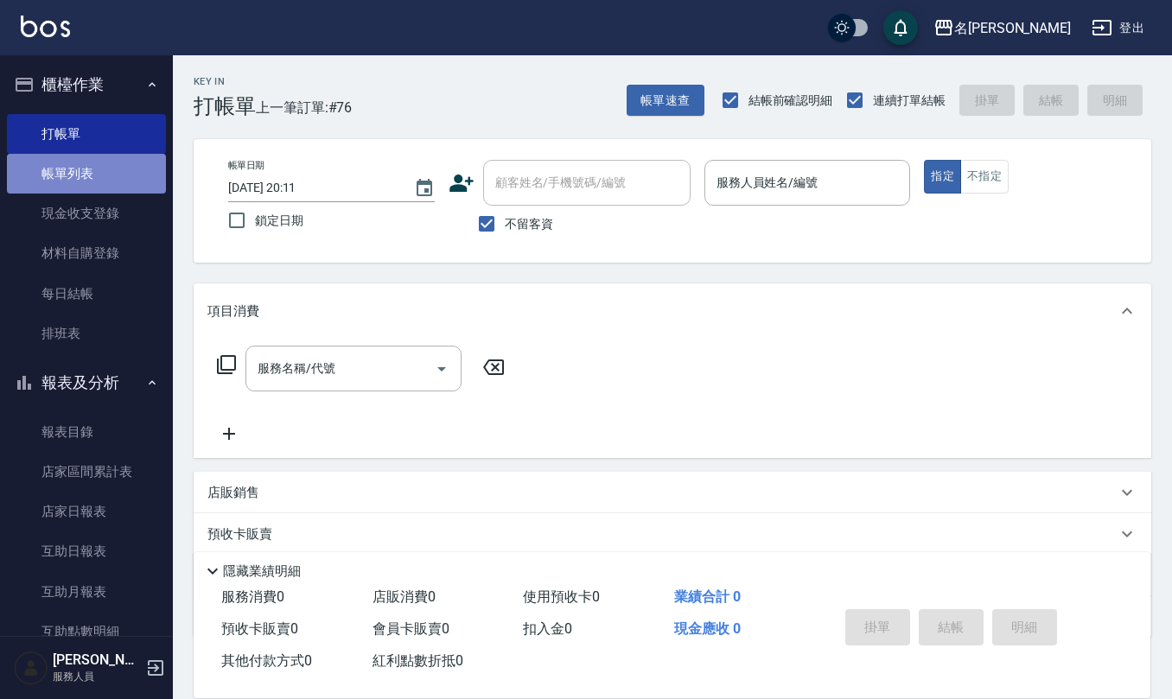
click at [135, 166] on link "帳單列表" at bounding box center [86, 174] width 159 height 40
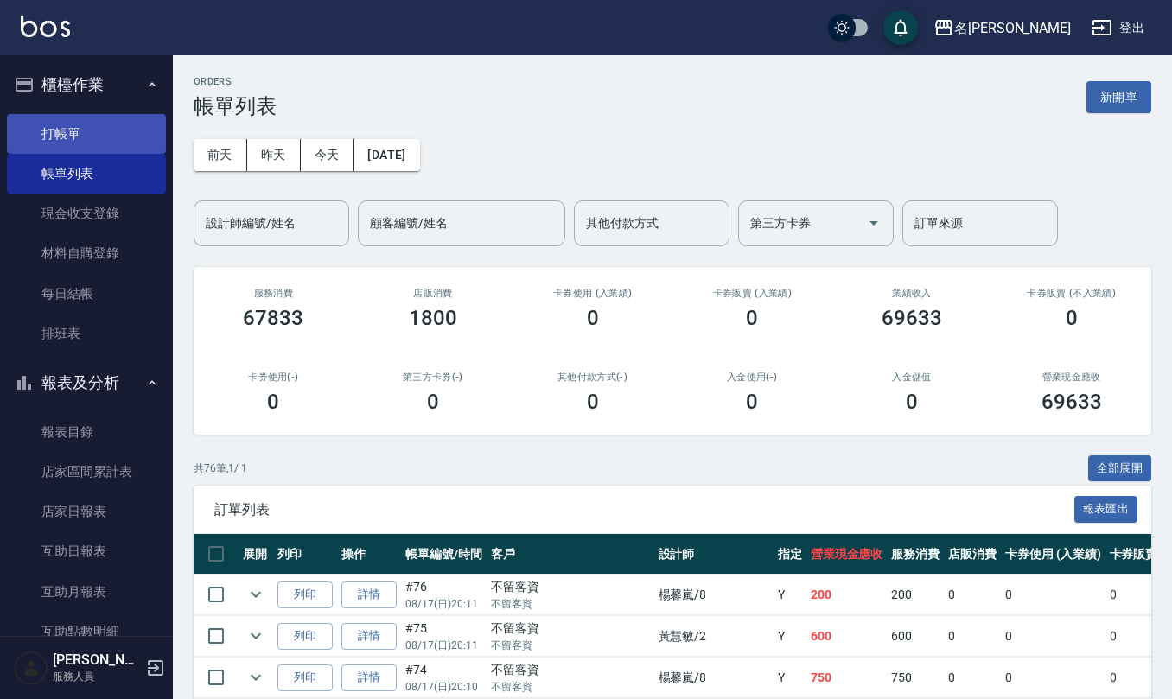
click at [99, 128] on link "打帳單" at bounding box center [86, 134] width 159 height 40
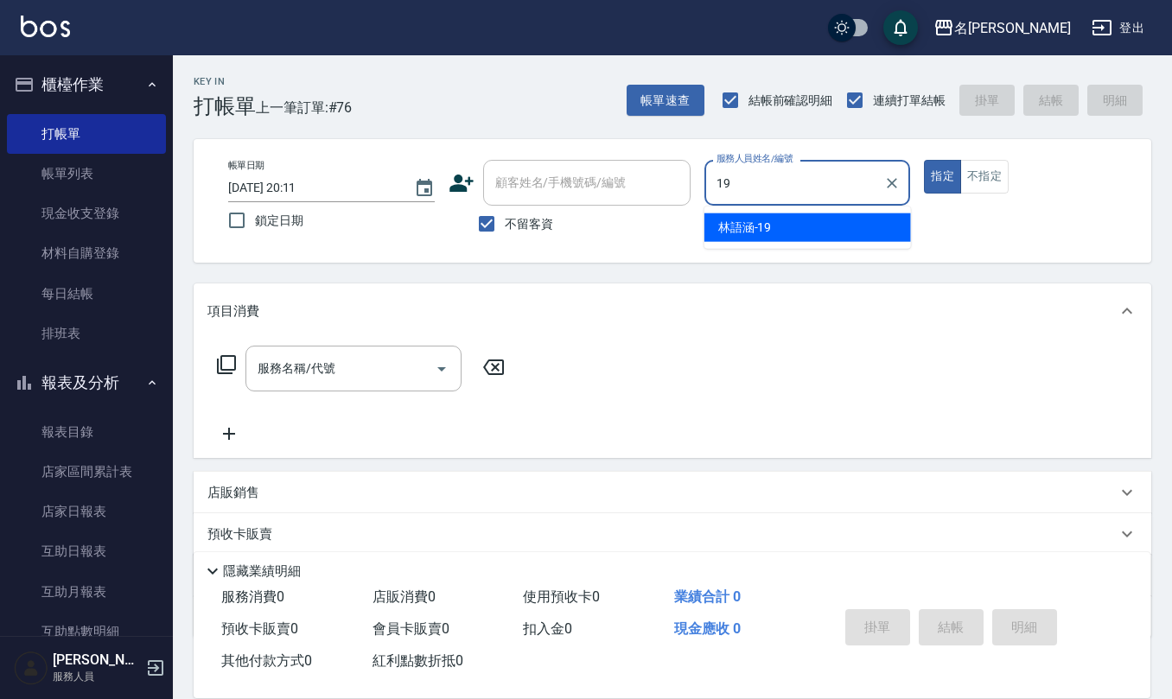
type input "[PERSON_NAME]-19"
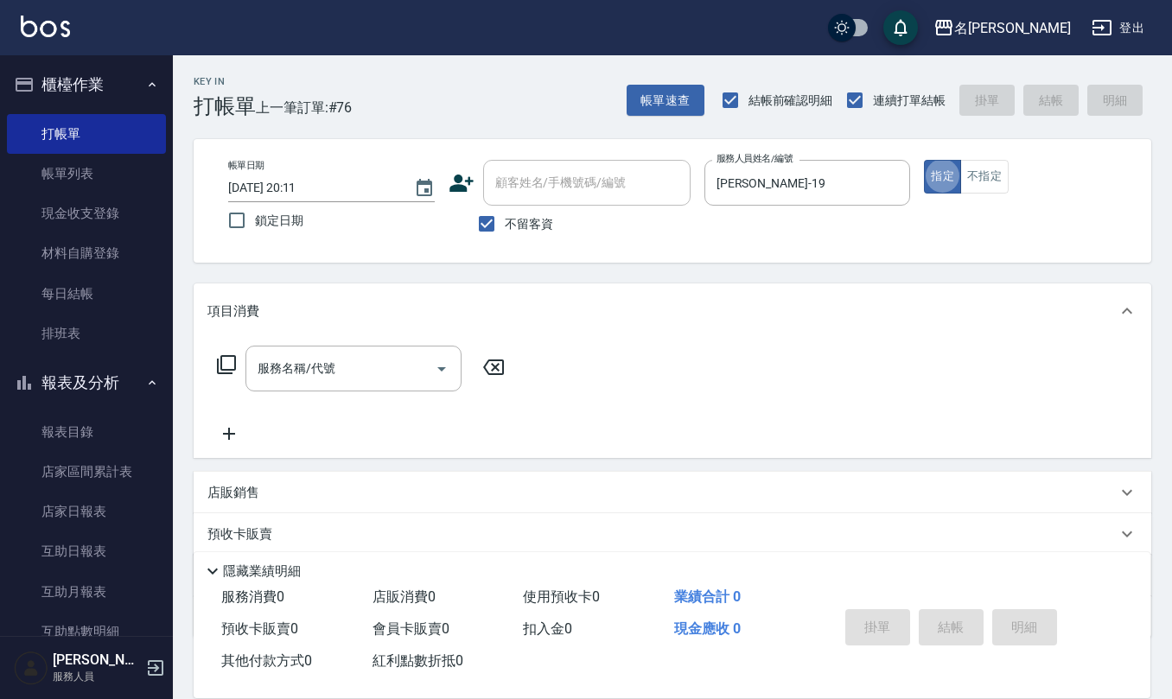
type button "true"
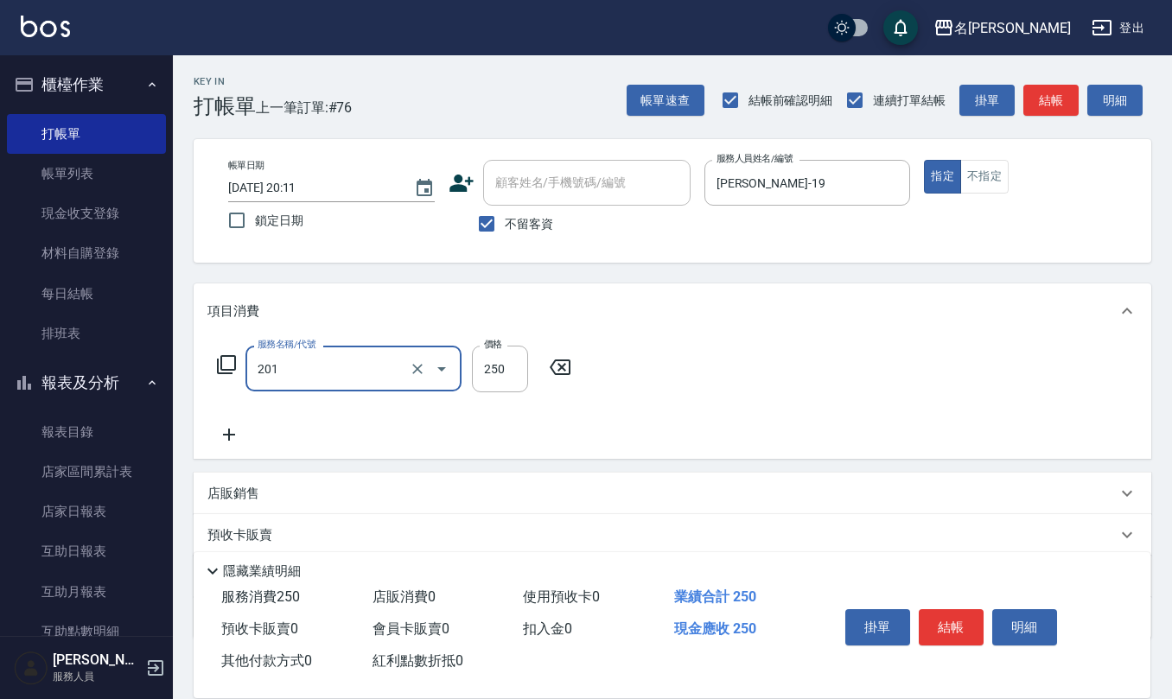
type input "洗髮(201)"
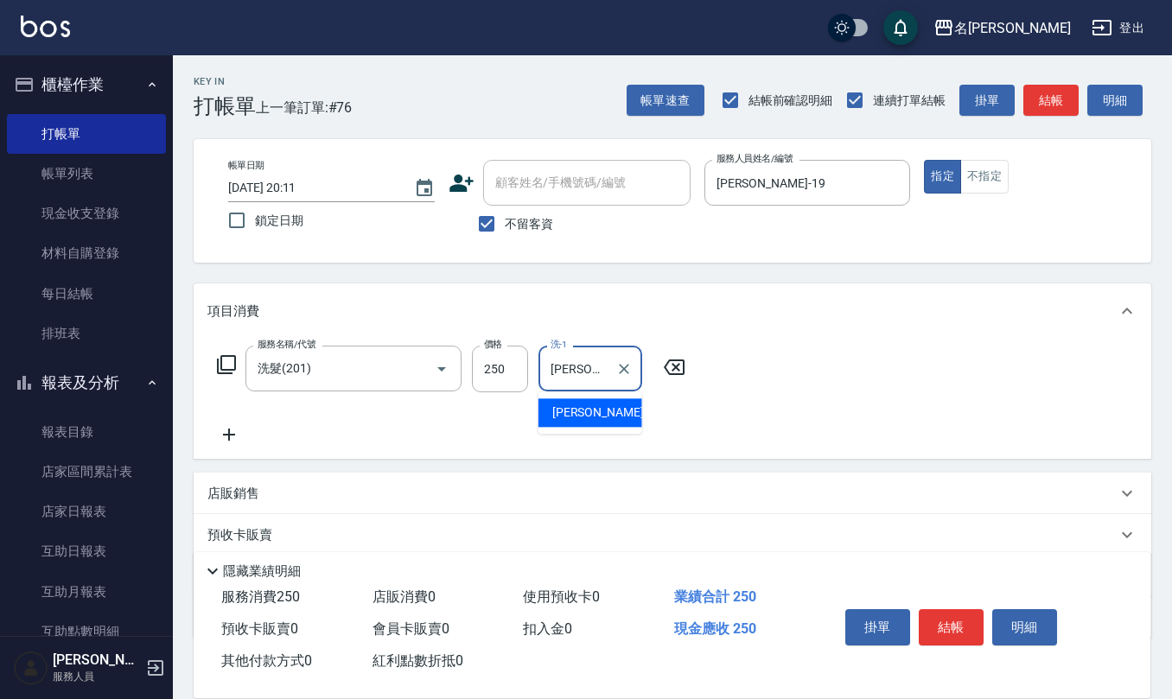
type input "[PERSON_NAME]-32"
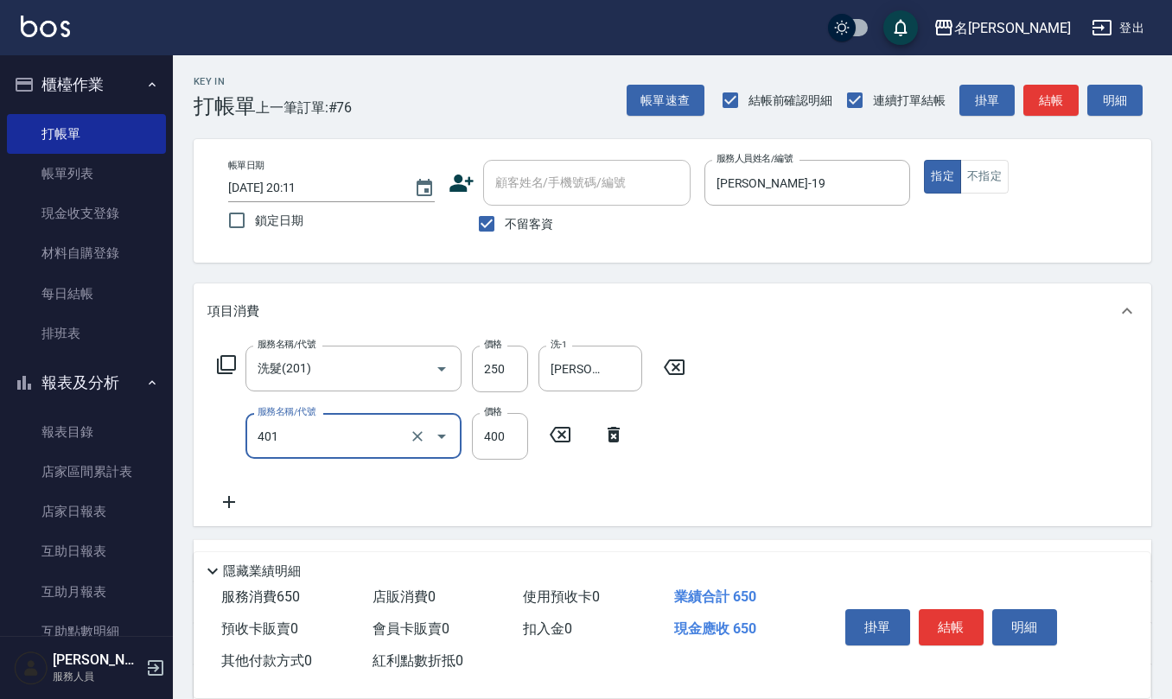
type input "剪髮(401)"
type input "500"
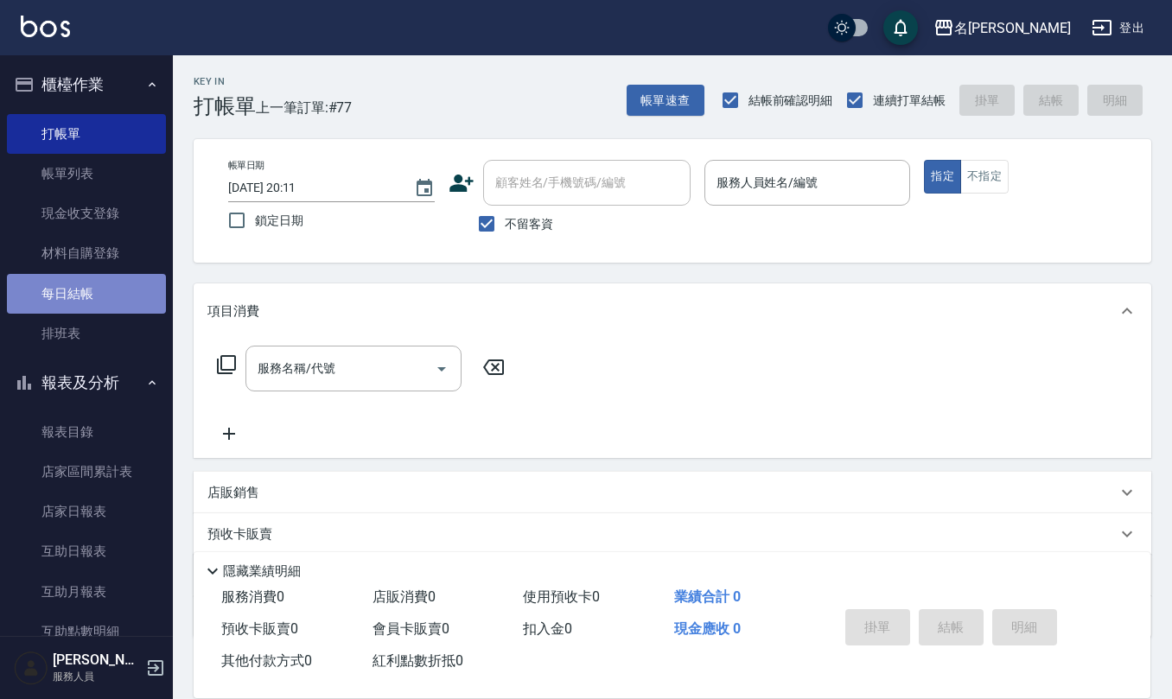
click at [104, 281] on link "每日結帳" at bounding box center [86, 294] width 159 height 40
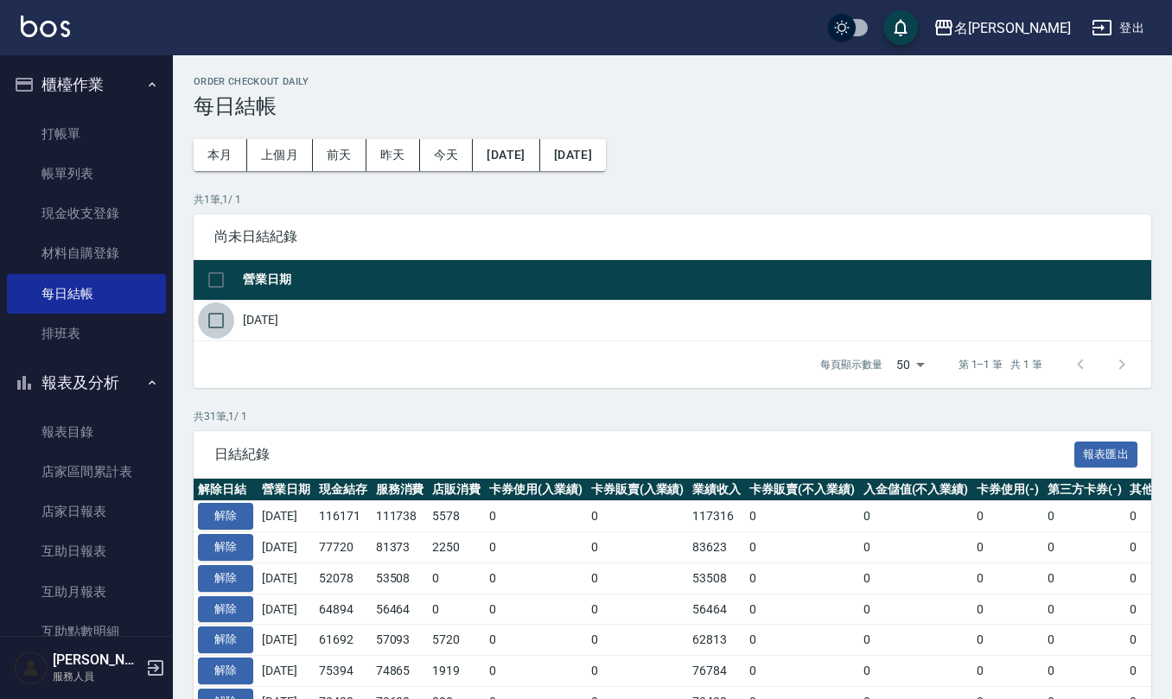
click at [216, 318] on input "checkbox" at bounding box center [216, 320] width 36 height 36
checkbox input "true"
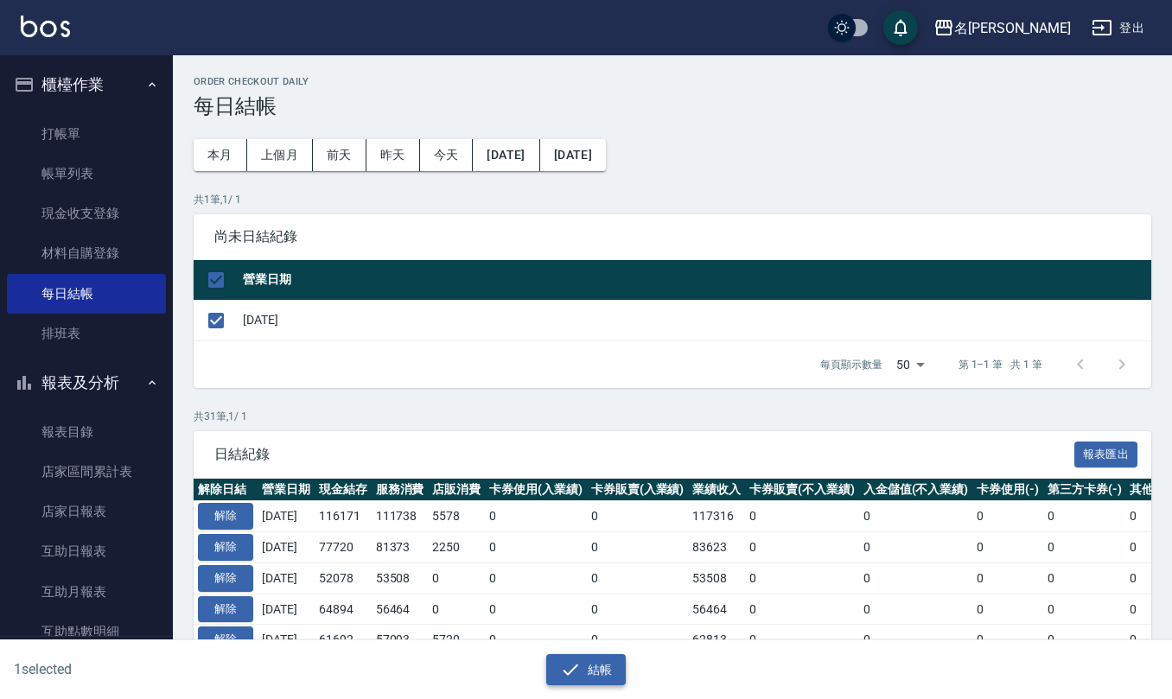
click at [577, 661] on icon "button" at bounding box center [570, 669] width 21 height 21
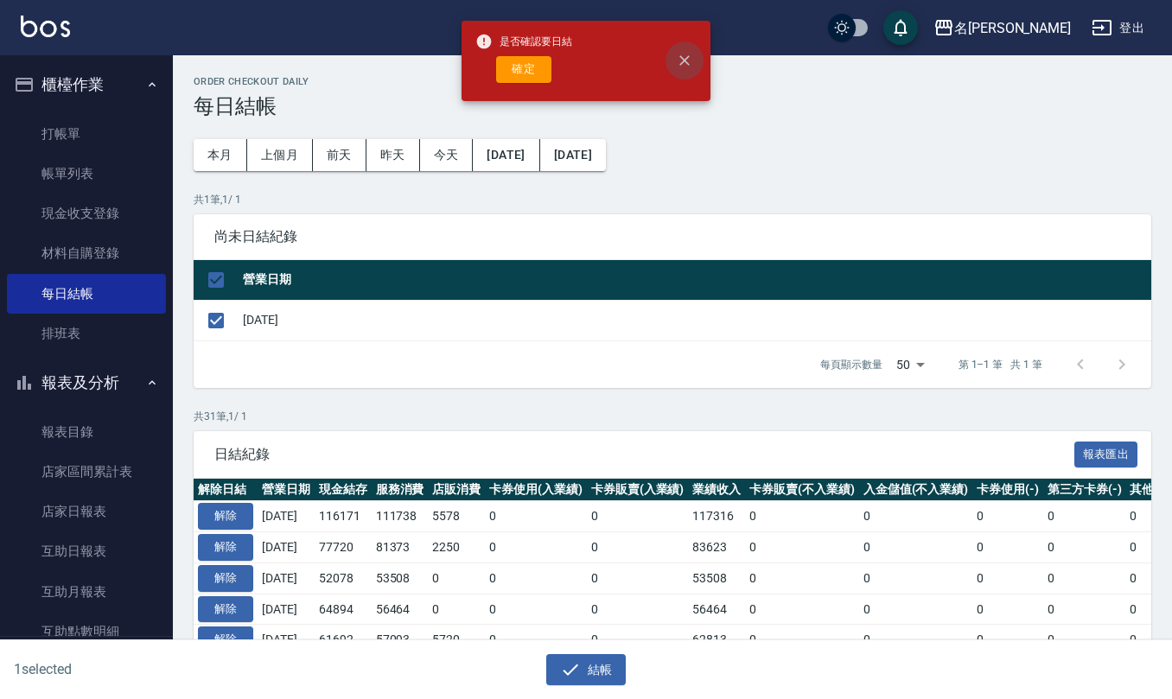
click at [692, 67] on icon "close" at bounding box center [684, 60] width 17 height 17
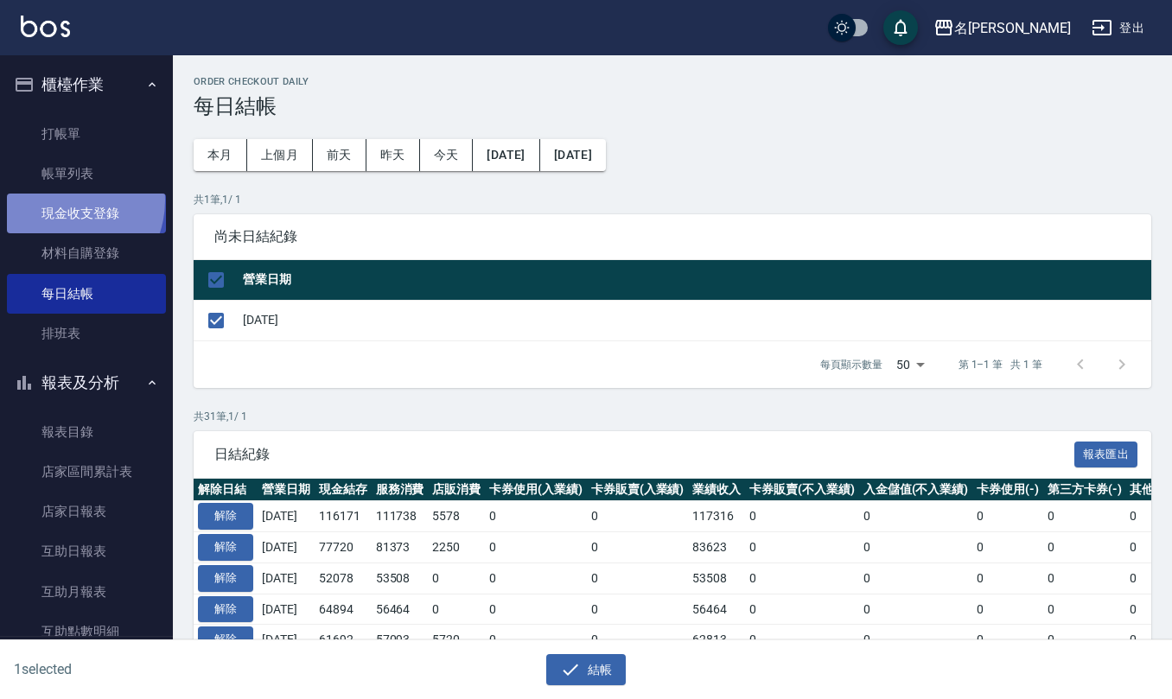
click at [63, 200] on link "現金收支登錄" at bounding box center [86, 214] width 159 height 40
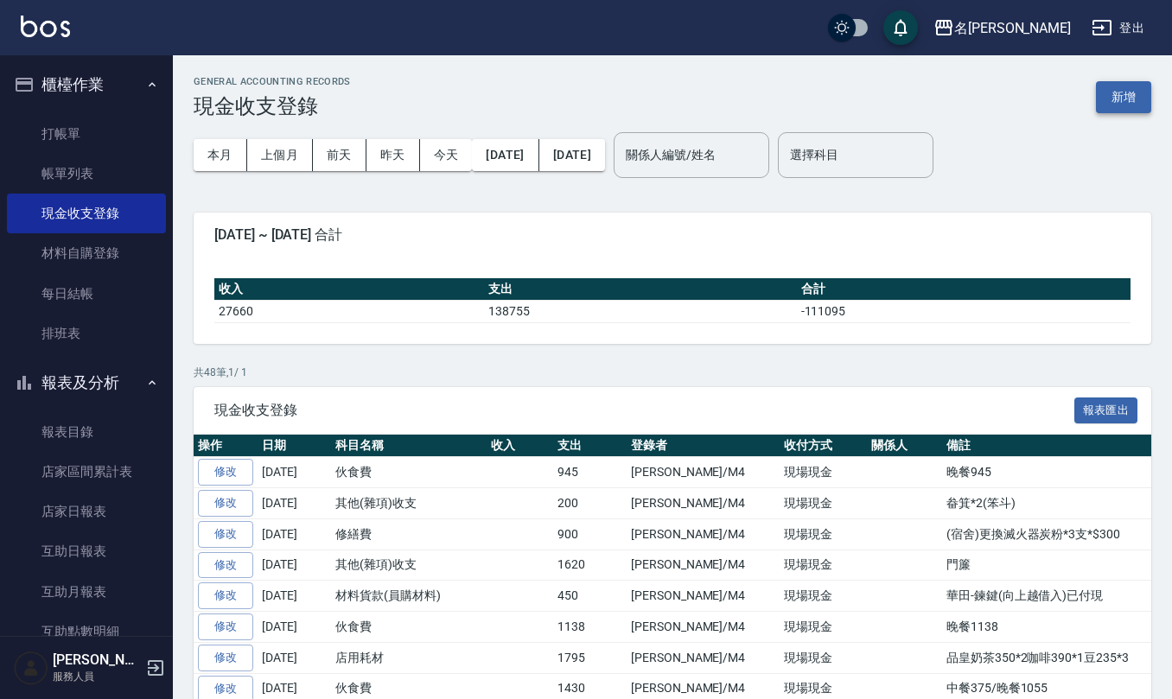
click at [1115, 104] on button "新增" at bounding box center [1123, 97] width 55 height 32
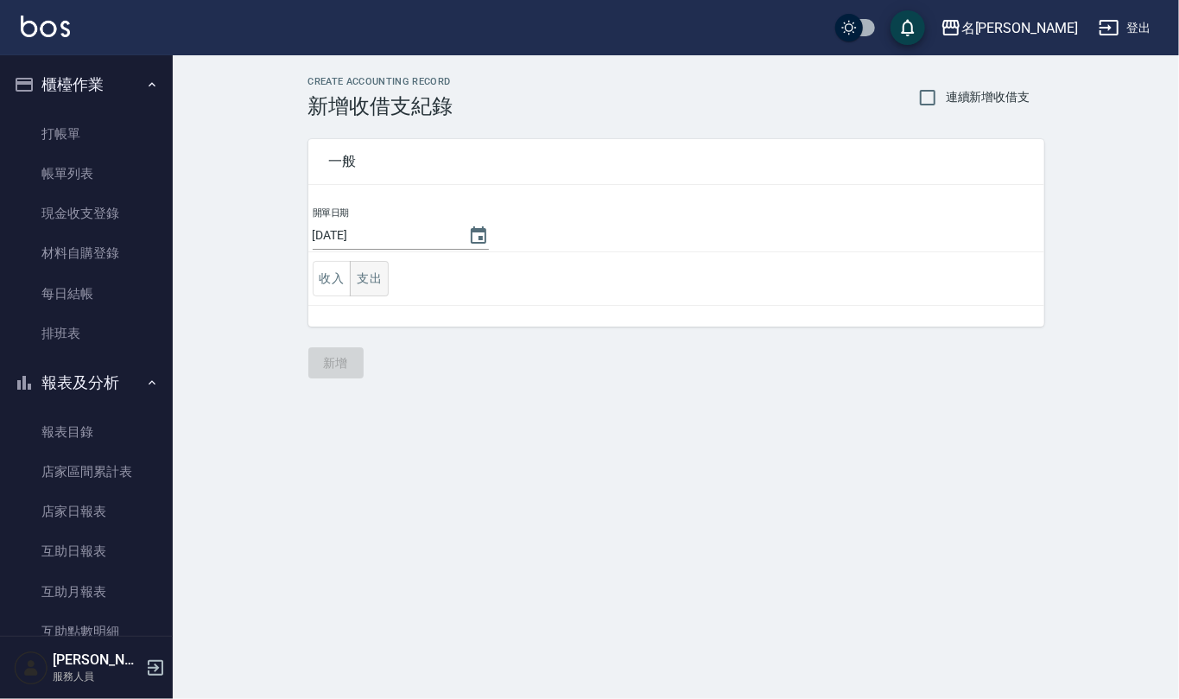
click at [385, 274] on button "支出" at bounding box center [369, 278] width 39 height 35
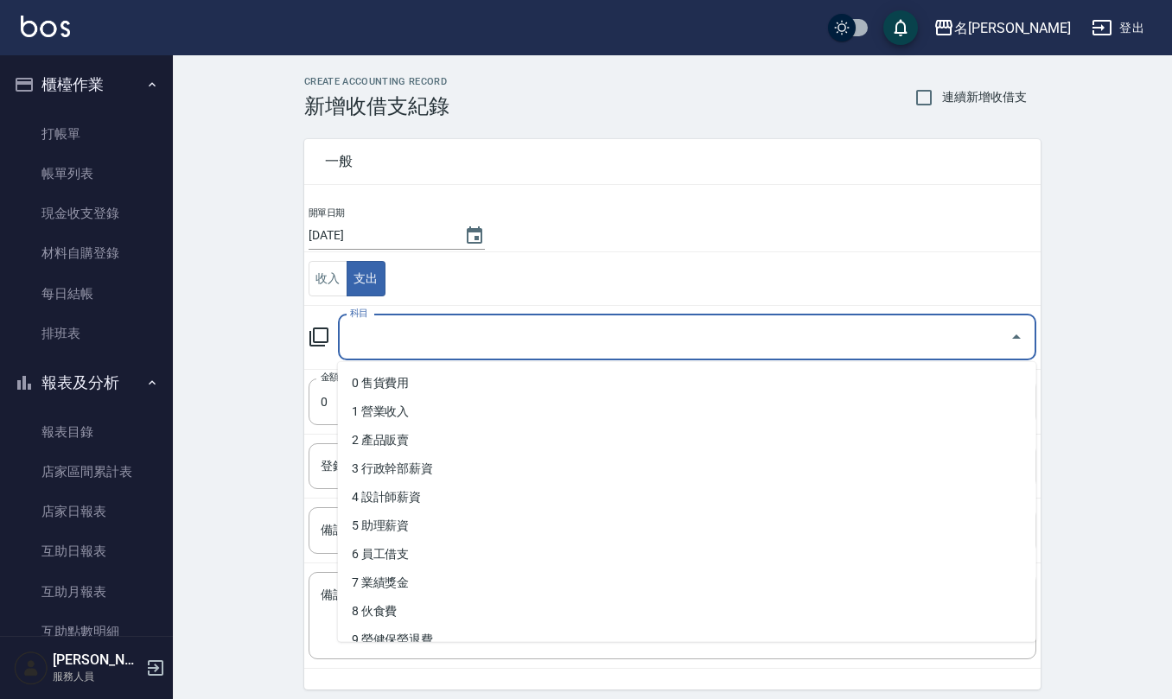
click at [385, 326] on input "科目" at bounding box center [674, 337] width 657 height 30
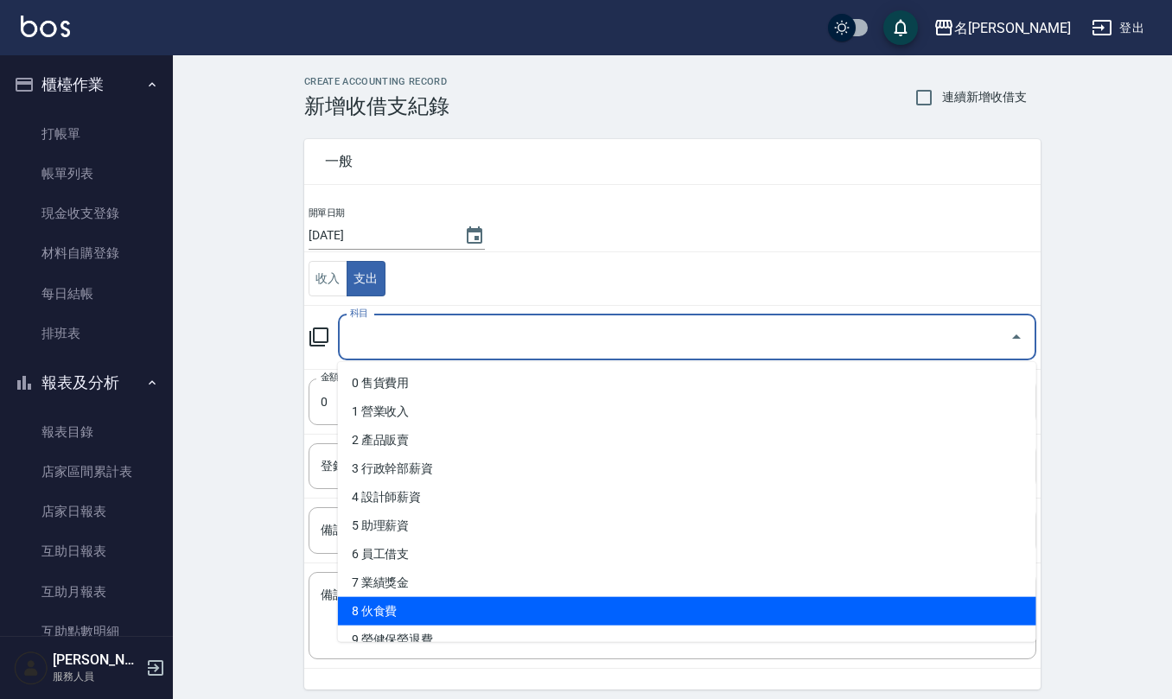
click at [397, 608] on li "8 伙食費" at bounding box center [687, 611] width 698 height 29
type input "8 伙食費"
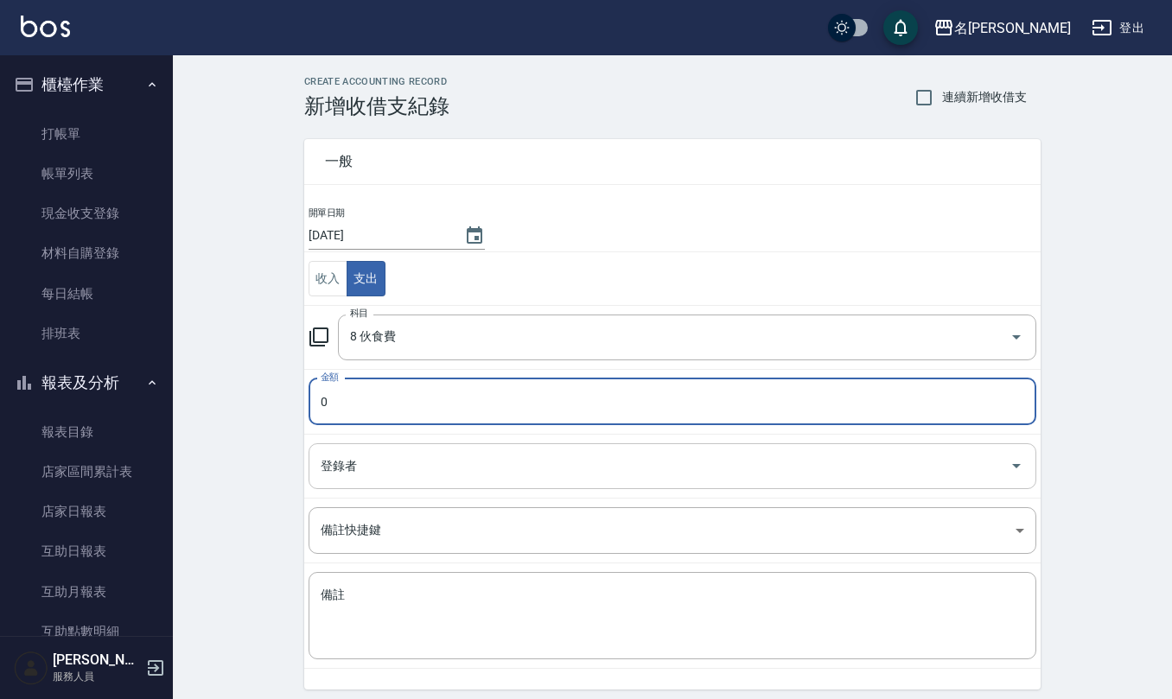
click at [373, 467] on input "登錄者" at bounding box center [659, 466] width 686 height 30
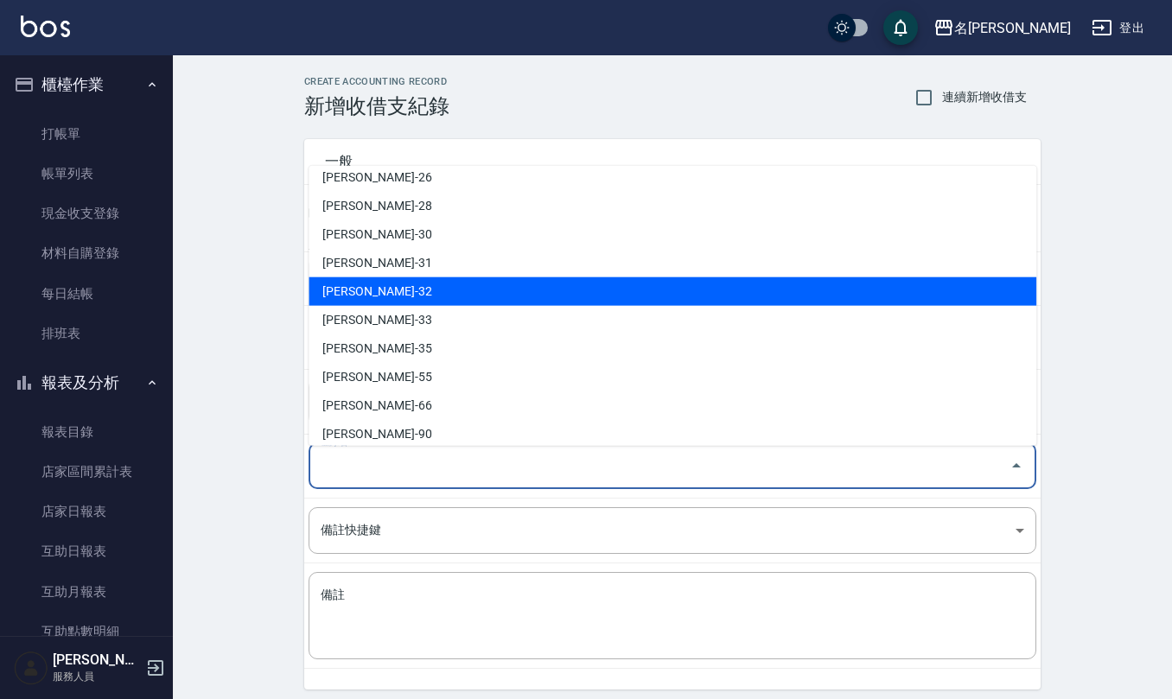
scroll to position [760, 0]
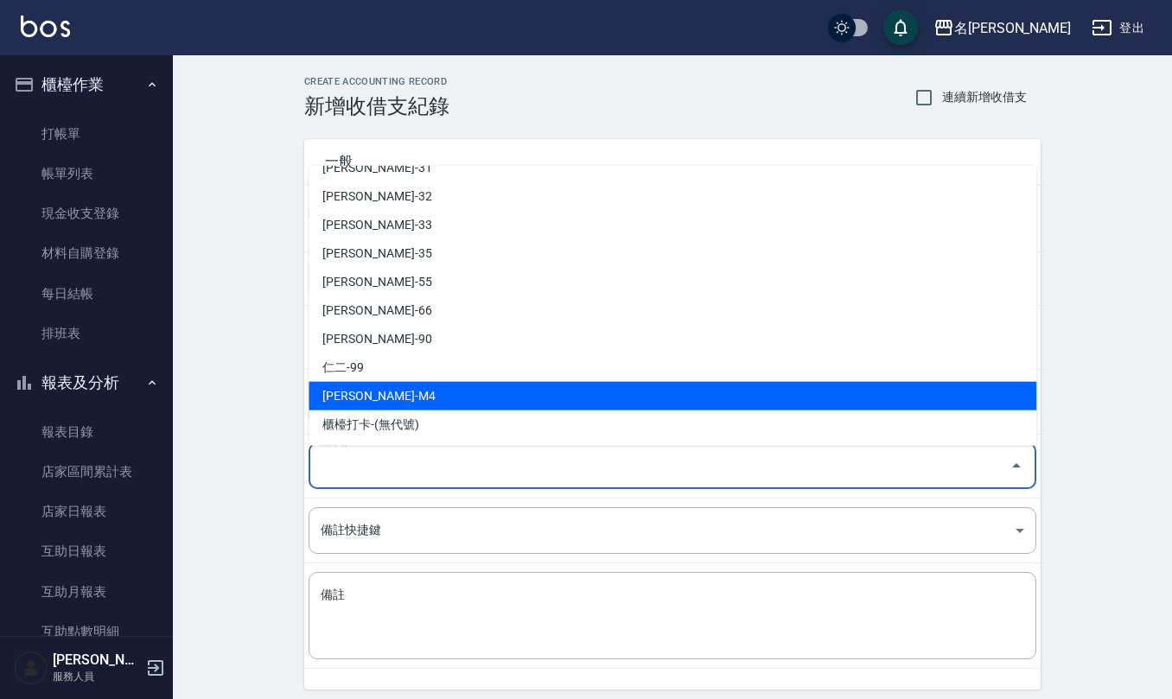
click at [422, 396] on li "[PERSON_NAME]-M4" at bounding box center [672, 396] width 728 height 29
type input "[PERSON_NAME]-M4"
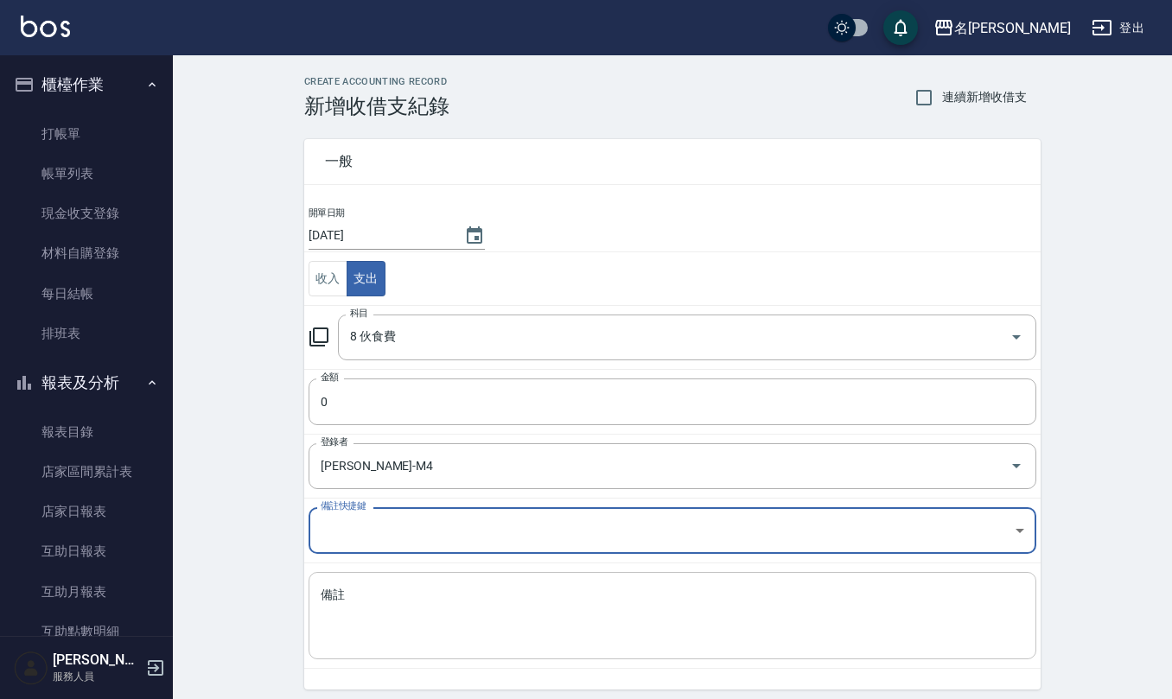
drag, startPoint x: 392, startPoint y: 593, endPoint x: 454, endPoint y: 589, distance: 61.4
click at [392, 592] on textarea "備註" at bounding box center [672, 616] width 703 height 59
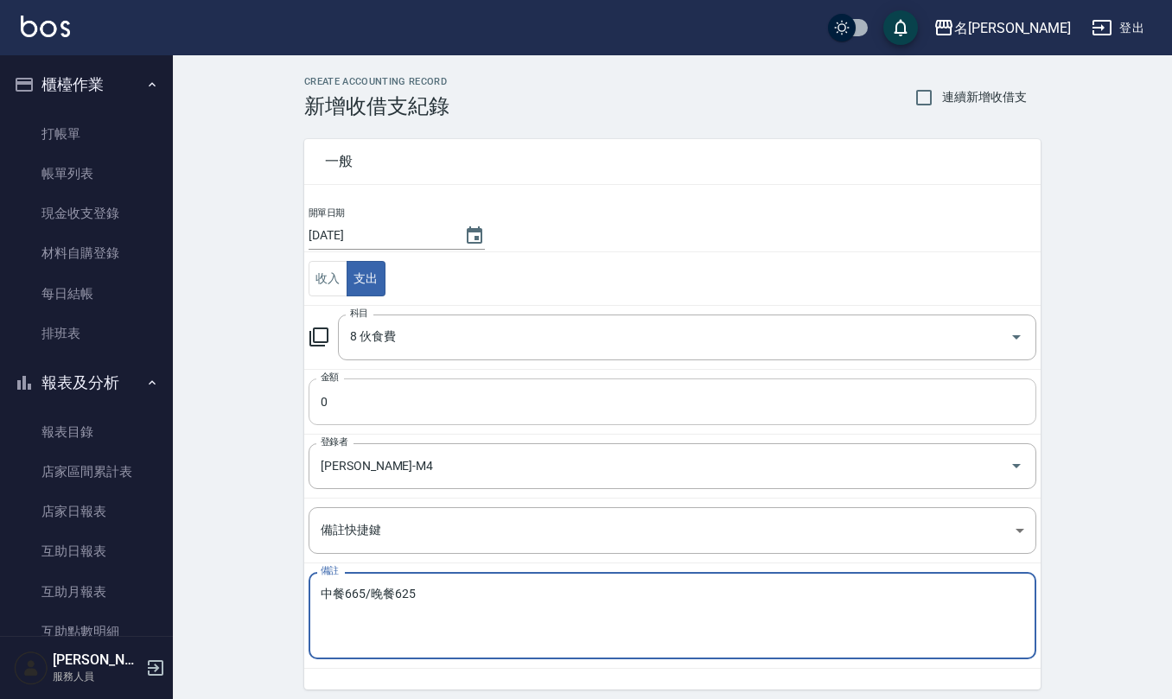
type textarea "中餐665/晚餐625"
click at [436, 420] on input "0" at bounding box center [672, 401] width 728 height 47
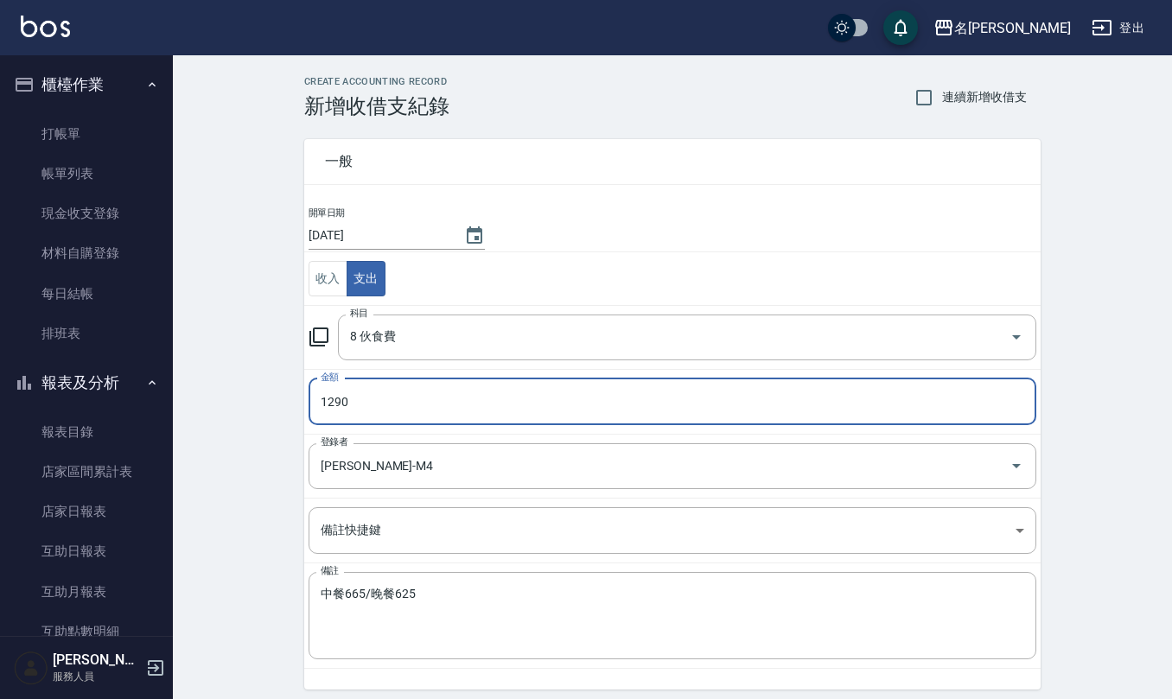
type input "1290"
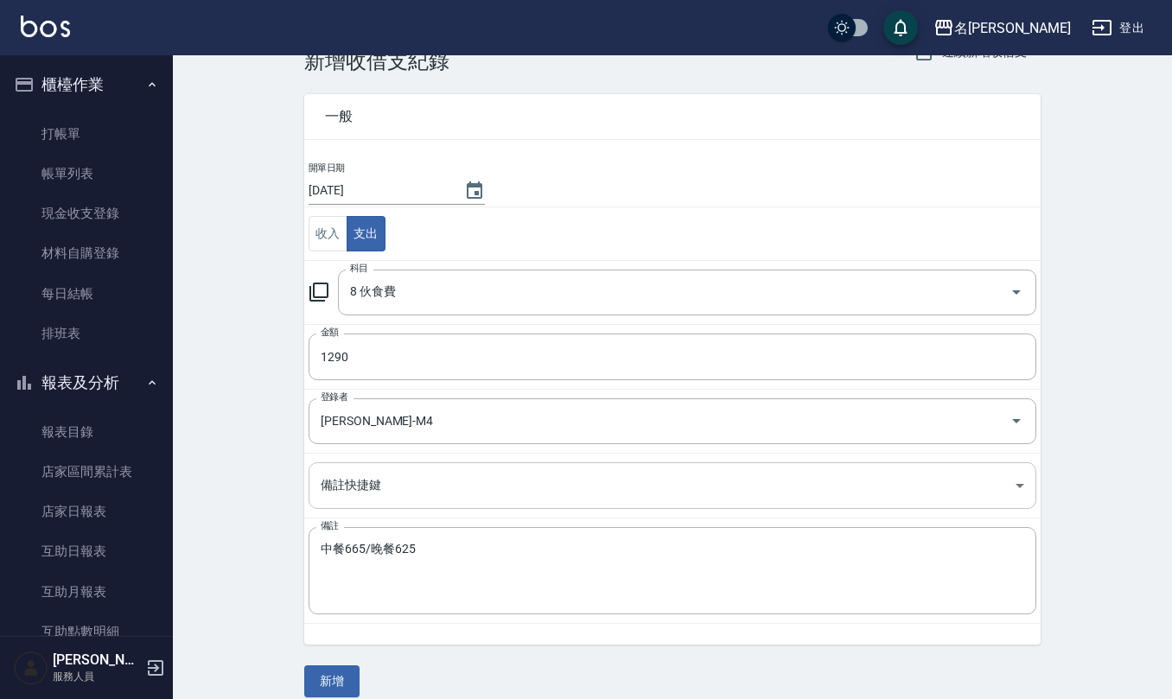
scroll to position [66, 0]
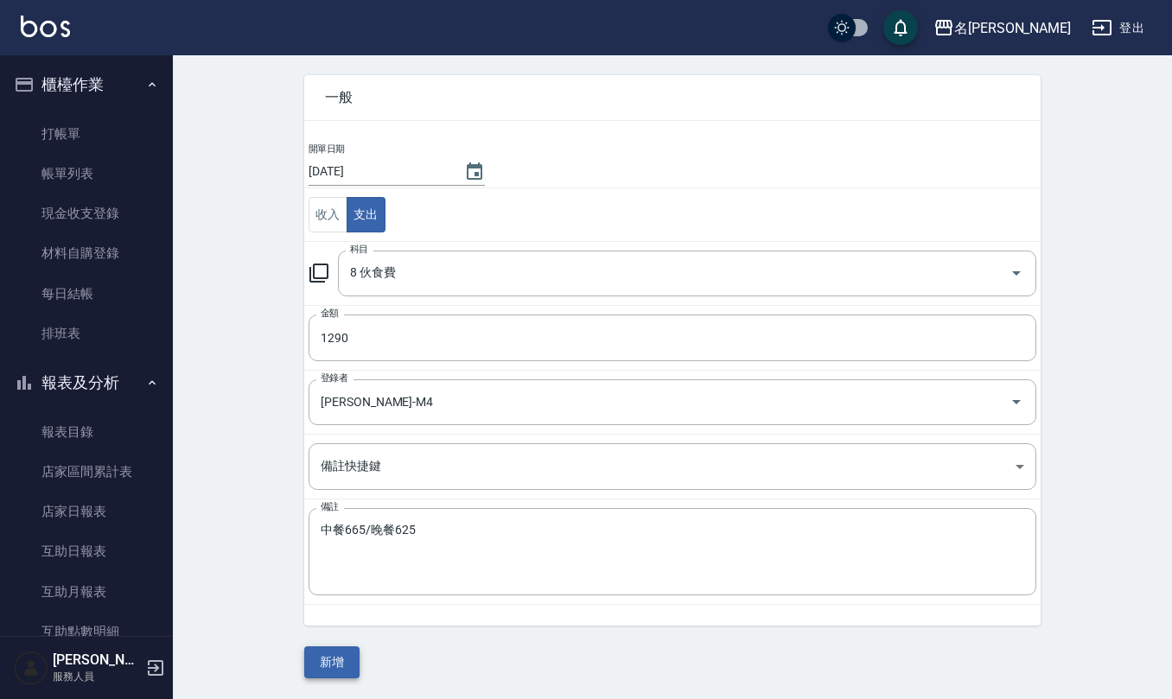
click at [340, 667] on button "新增" at bounding box center [331, 662] width 55 height 32
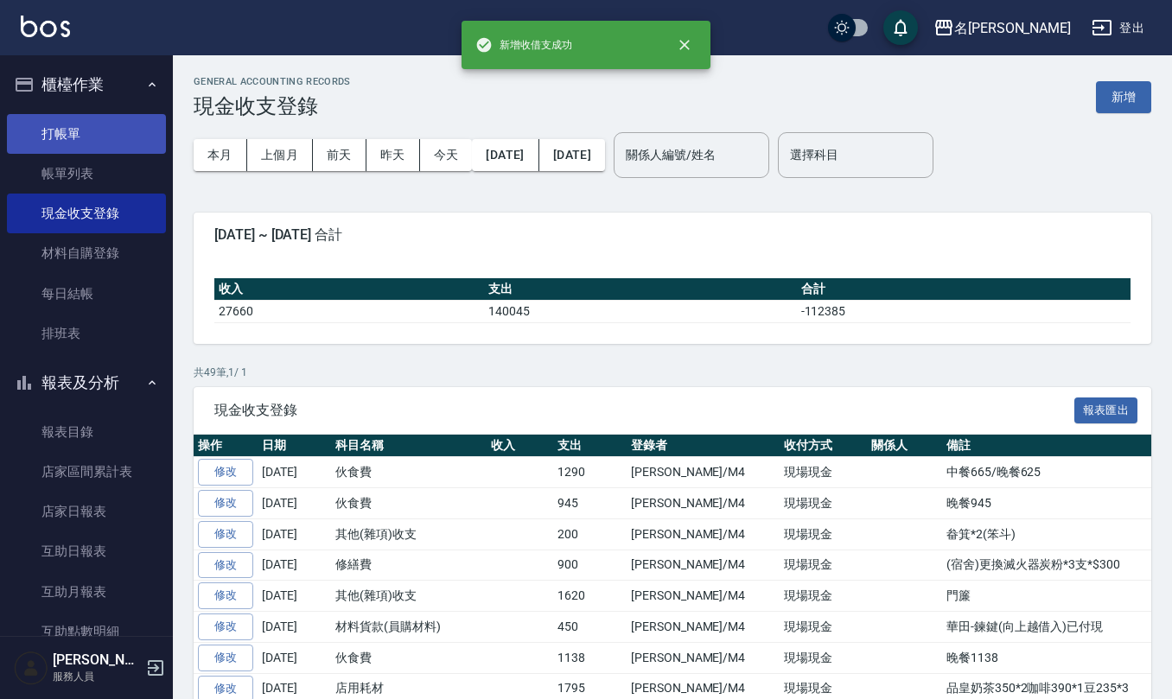
click at [143, 132] on link "打帳單" at bounding box center [86, 134] width 159 height 40
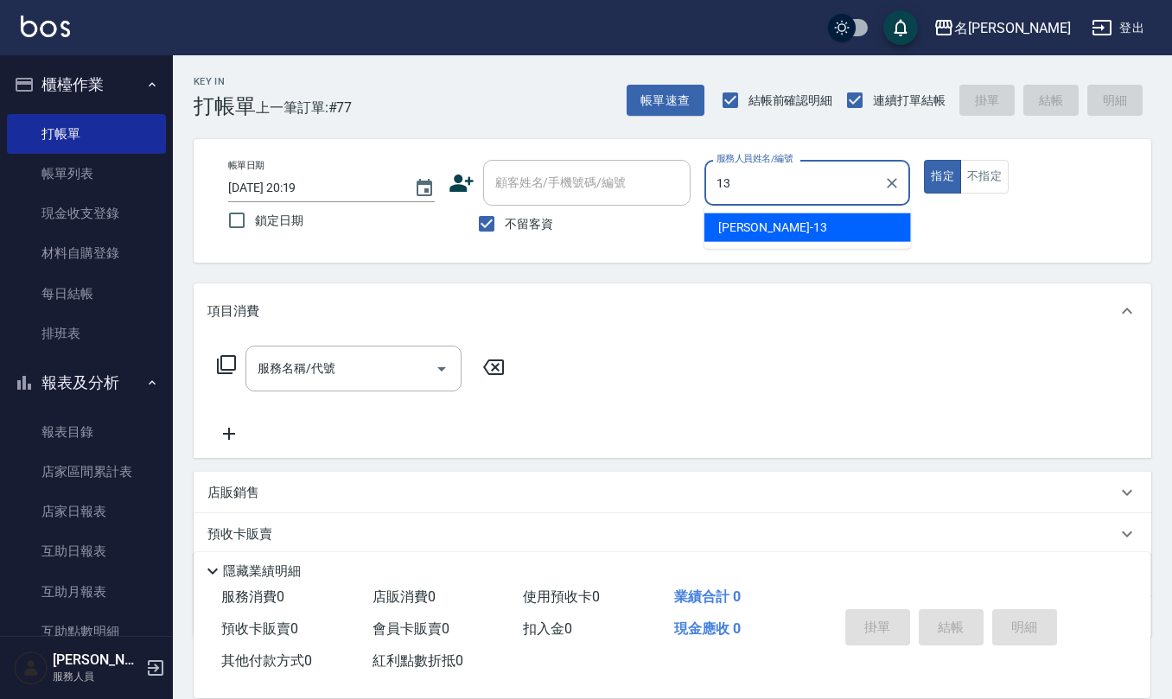
type input "[PERSON_NAME]-13"
type button "true"
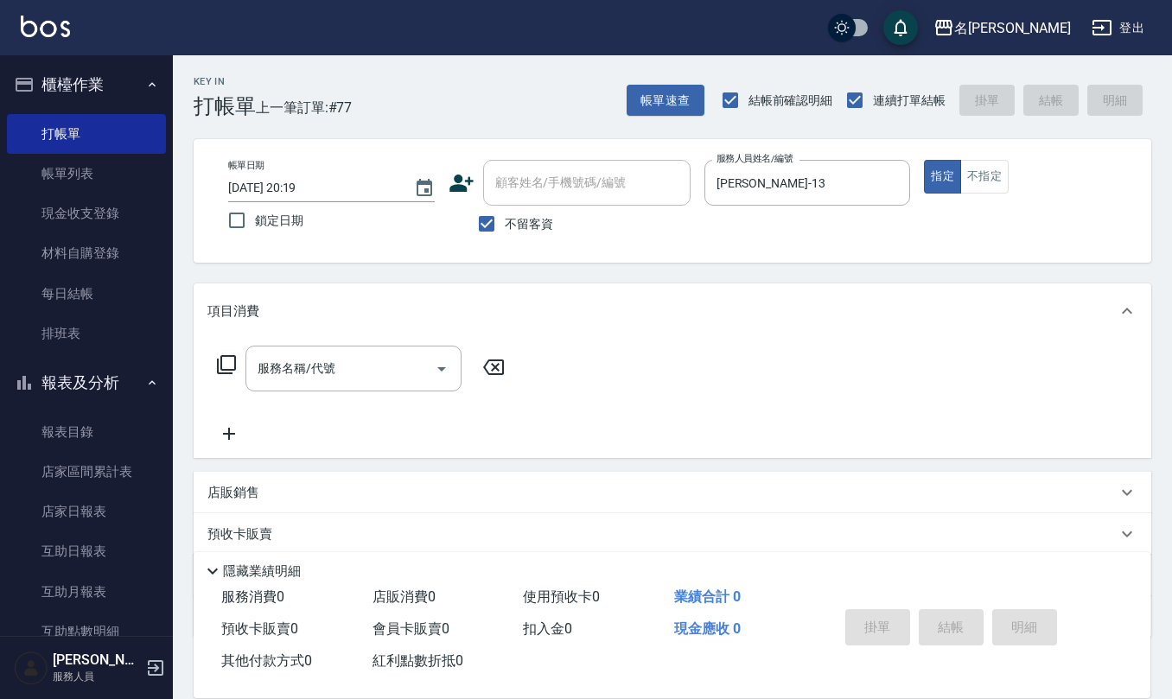
click at [337, 488] on div "店販銷售" at bounding box center [661, 493] width 909 height 18
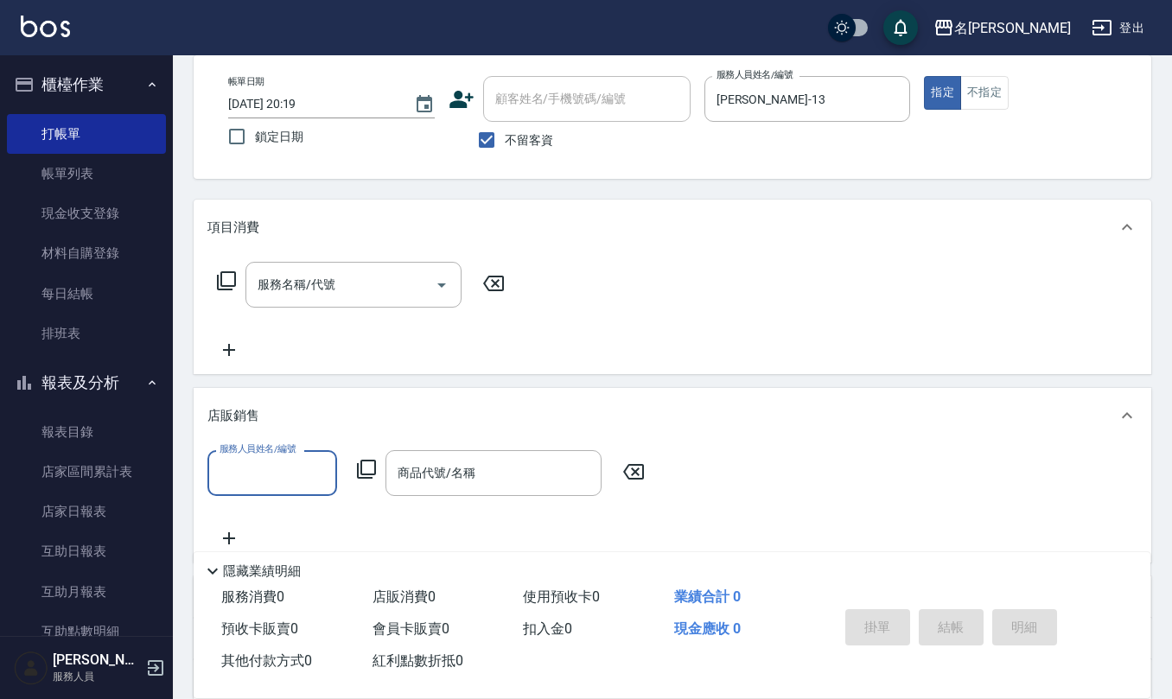
scroll to position [230, 0]
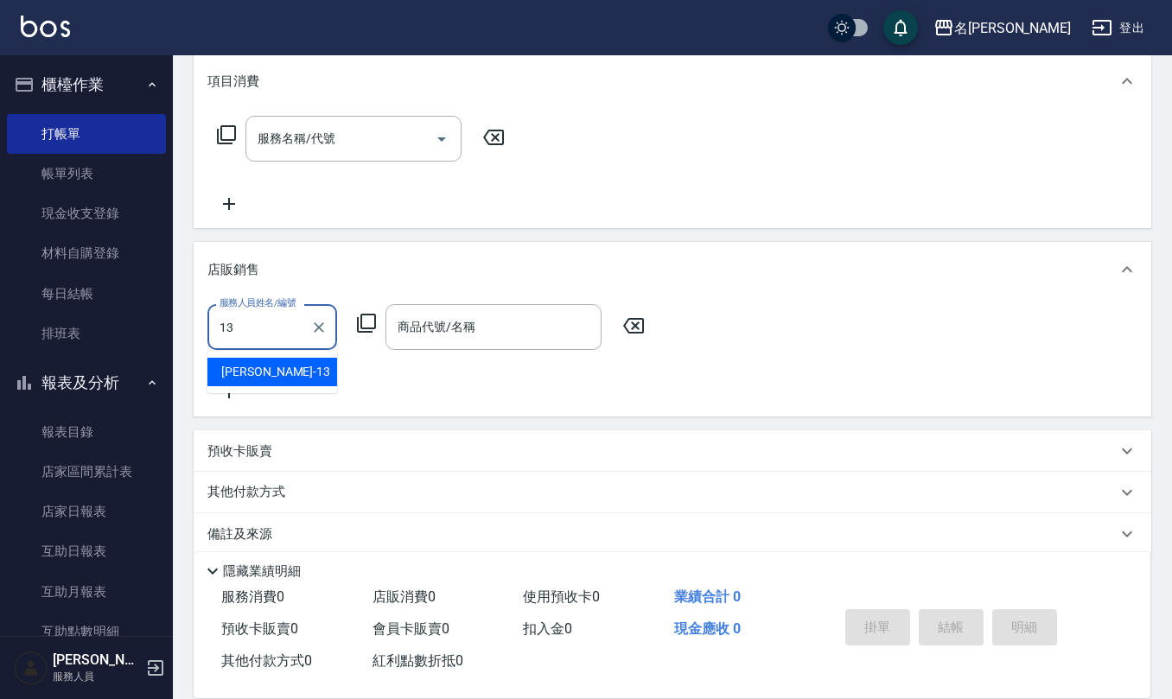
type input "[PERSON_NAME]-13"
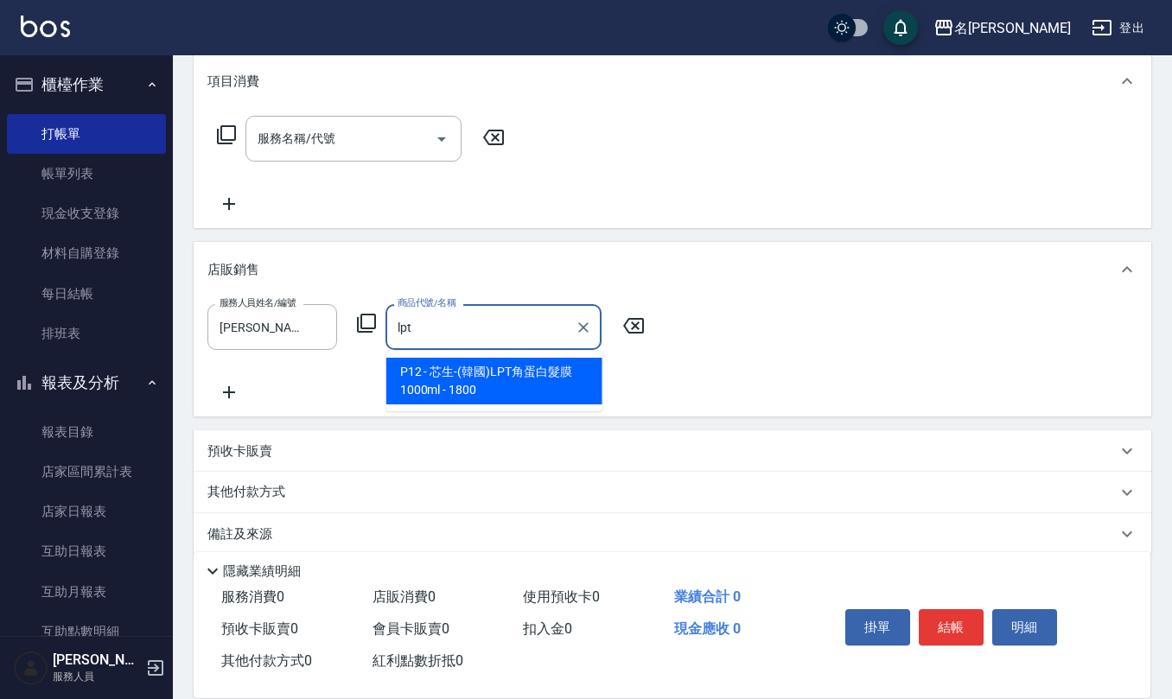
type input "芯生-(韓國)LPT角蛋白髮膜1000ml"
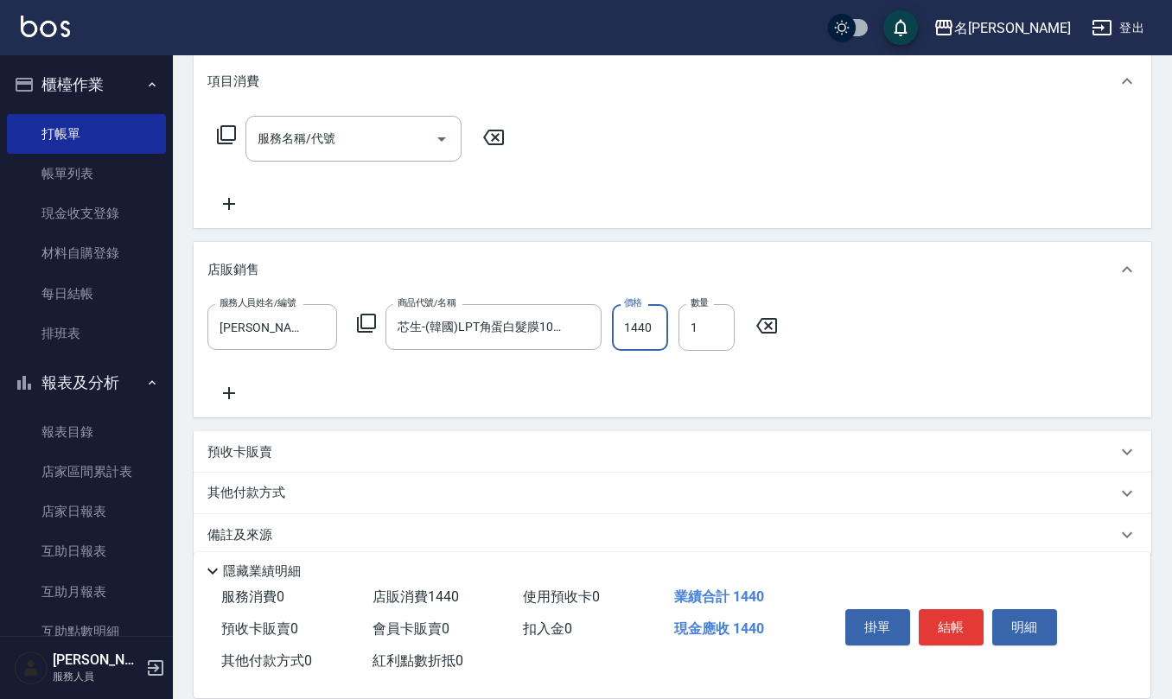
type input "1440"
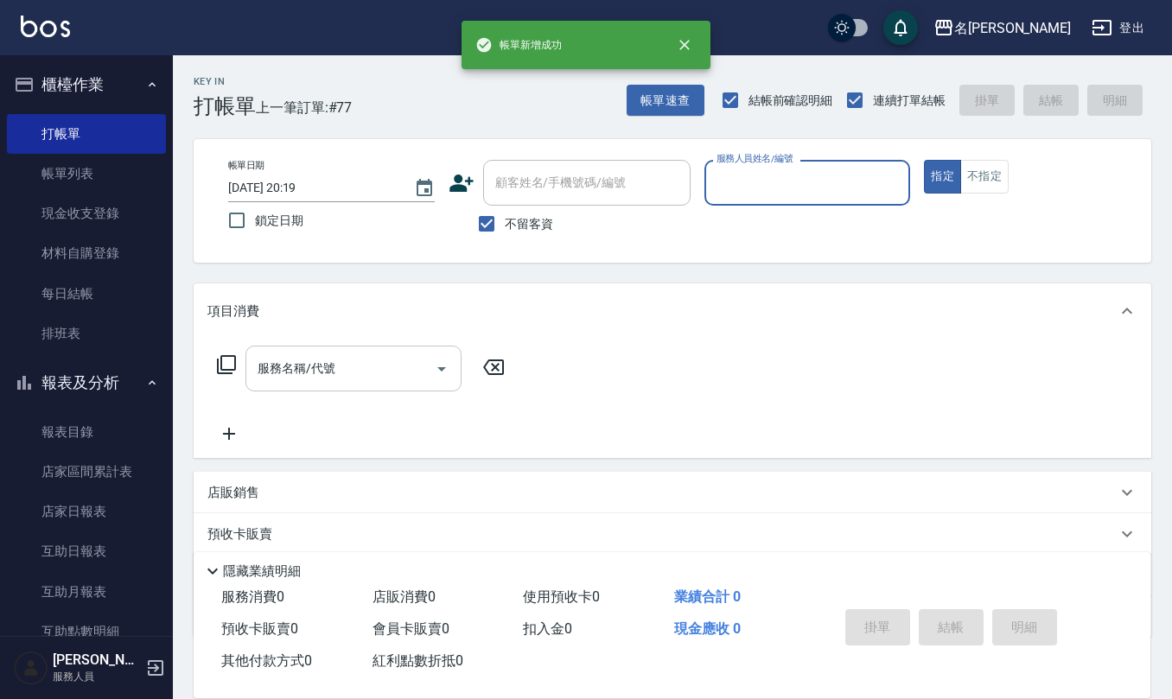
scroll to position [0, 0]
type input "[PERSON_NAME]-9"
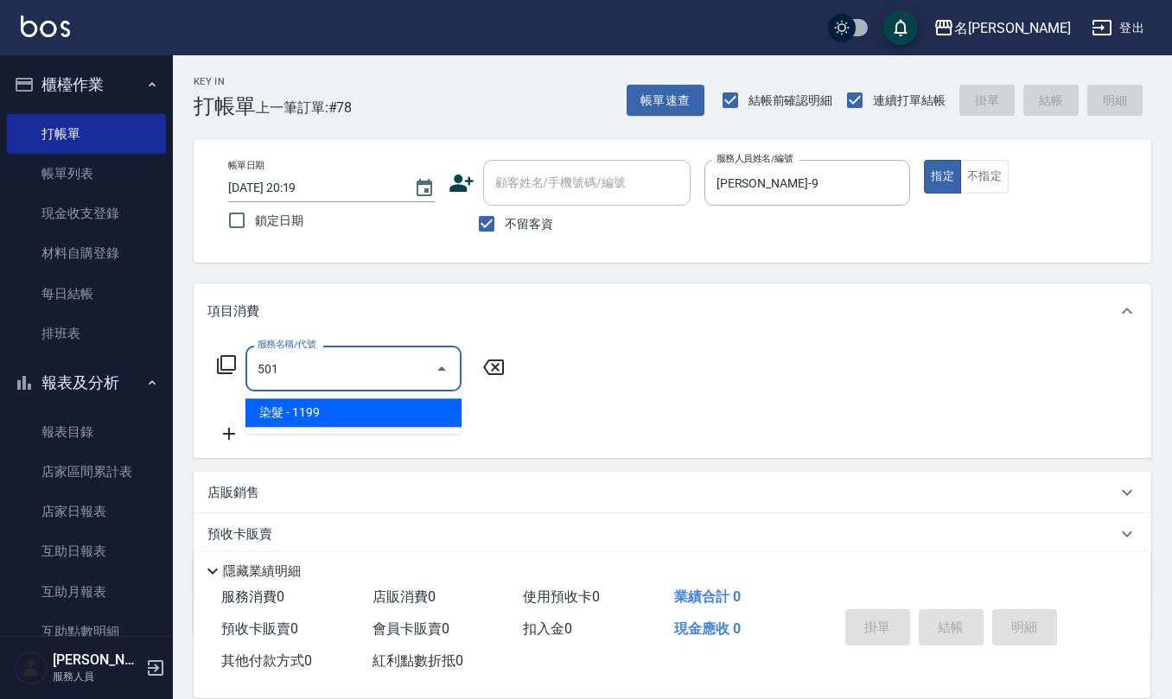
type input "染髮(501)"
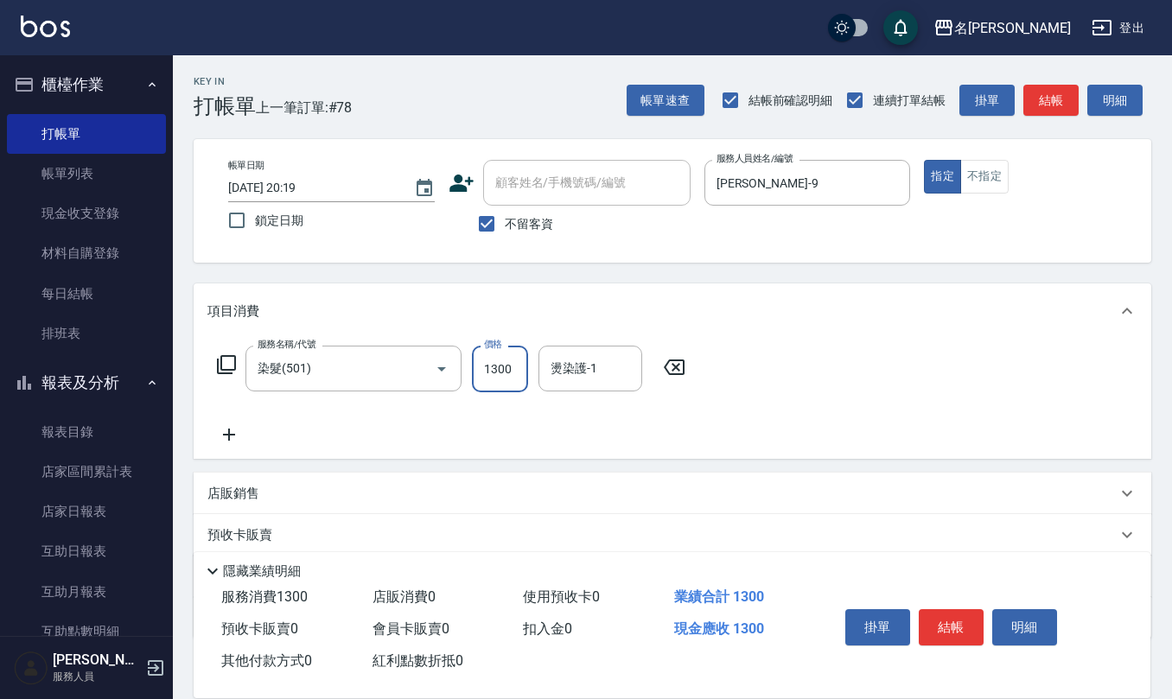
type input "1300"
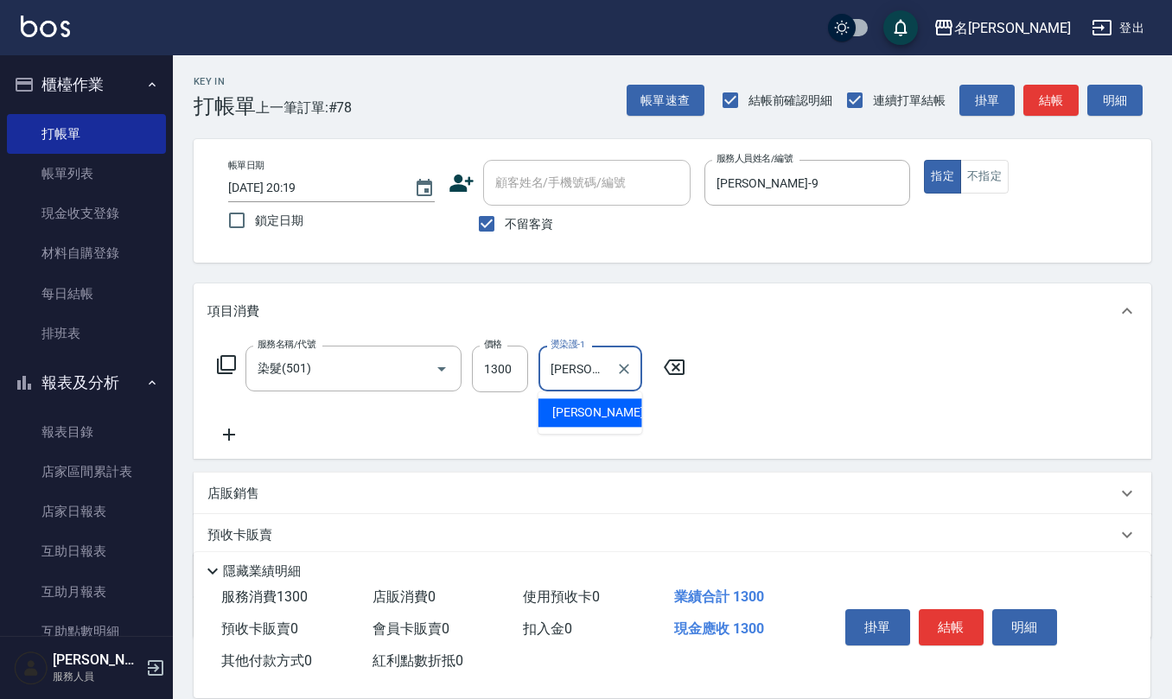
type input "[PERSON_NAME]-24"
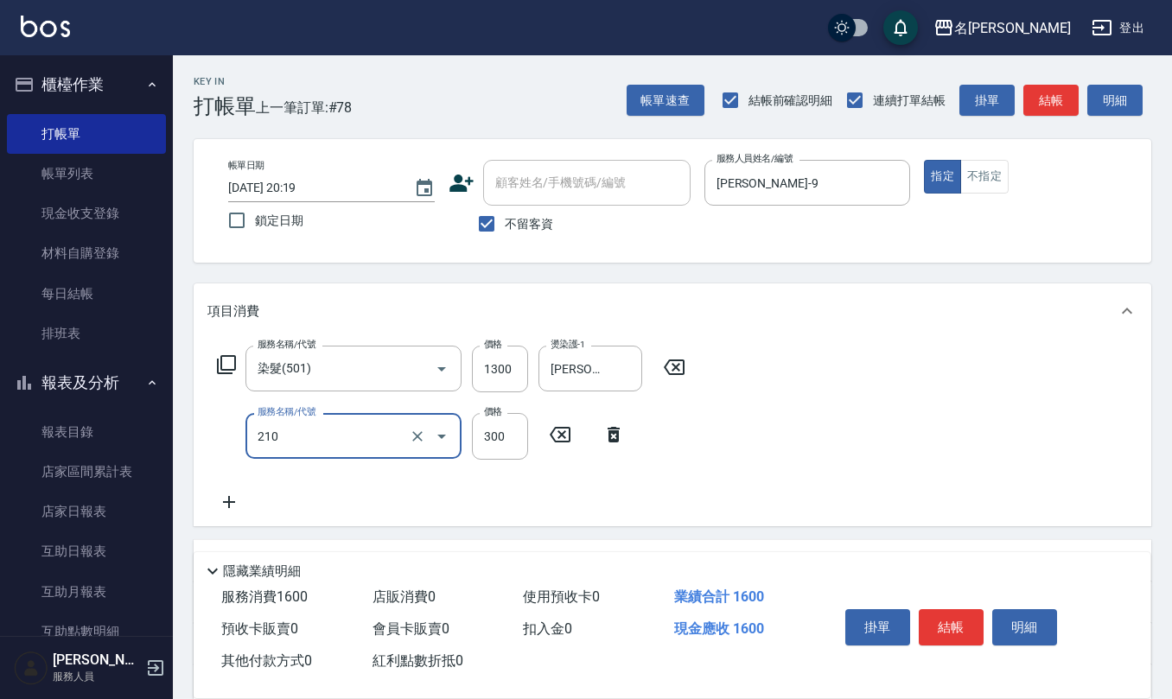
type input "[PERSON_NAME]洗髮精(210)"
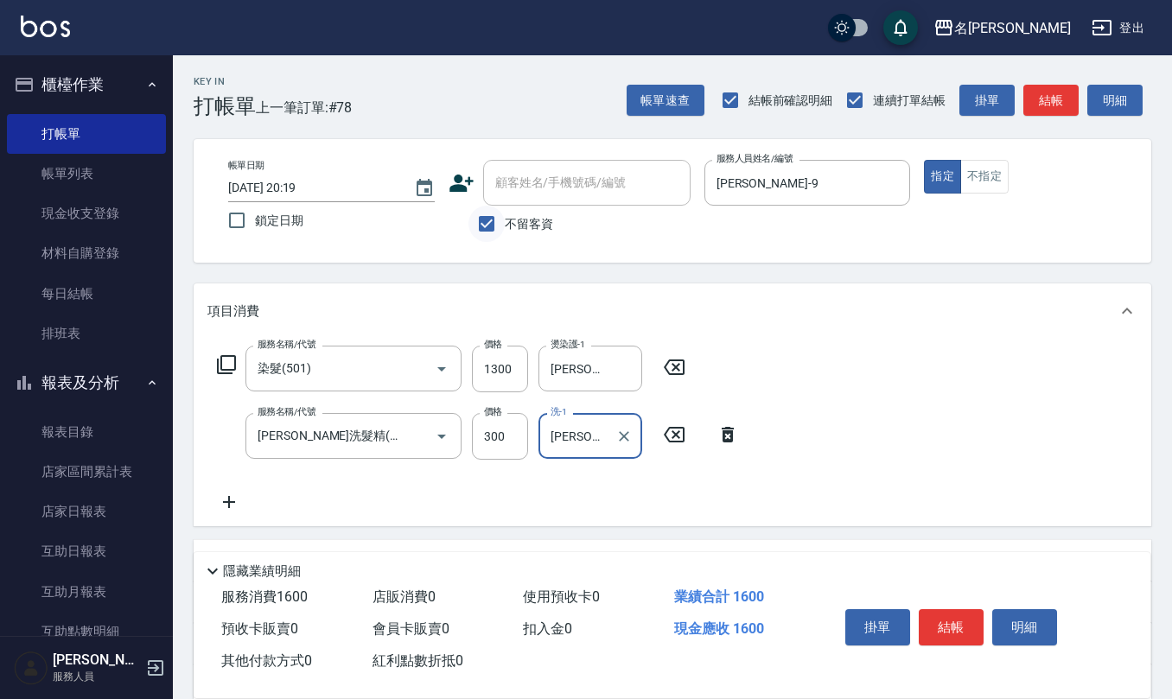
type input "[PERSON_NAME]-24"
click at [478, 228] on input "不留客資" at bounding box center [486, 224] width 36 height 36
checkbox input "false"
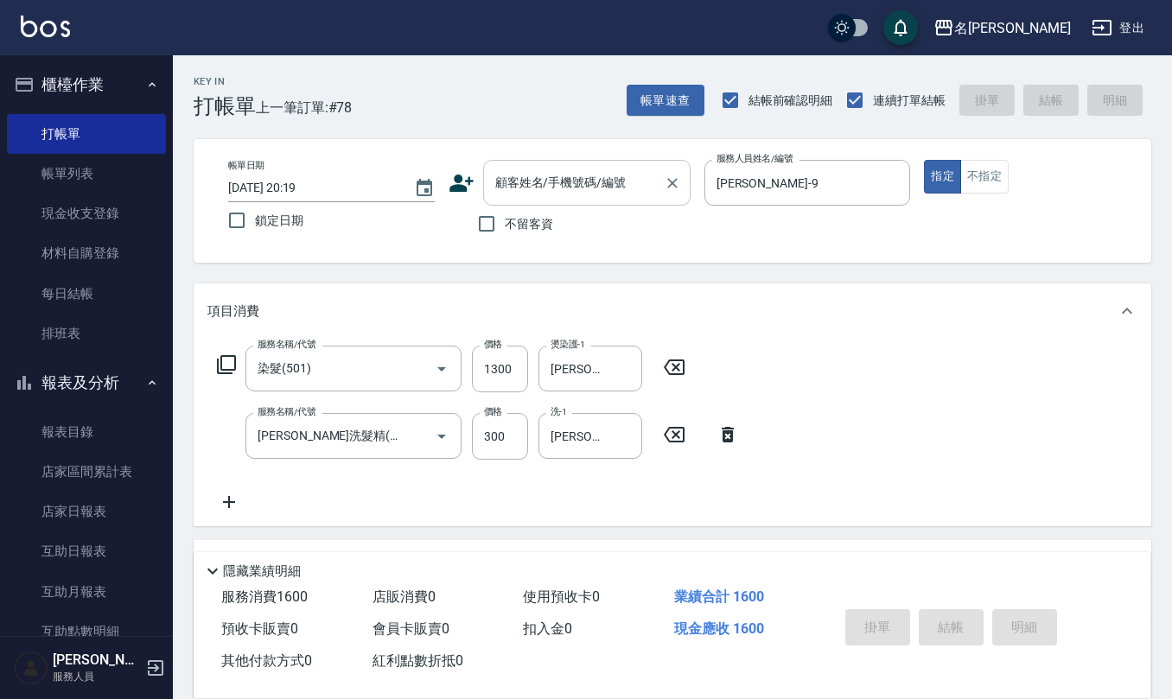
click at [565, 185] on input "顧客姓名/手機號碼/編號" at bounding box center [574, 183] width 166 height 30
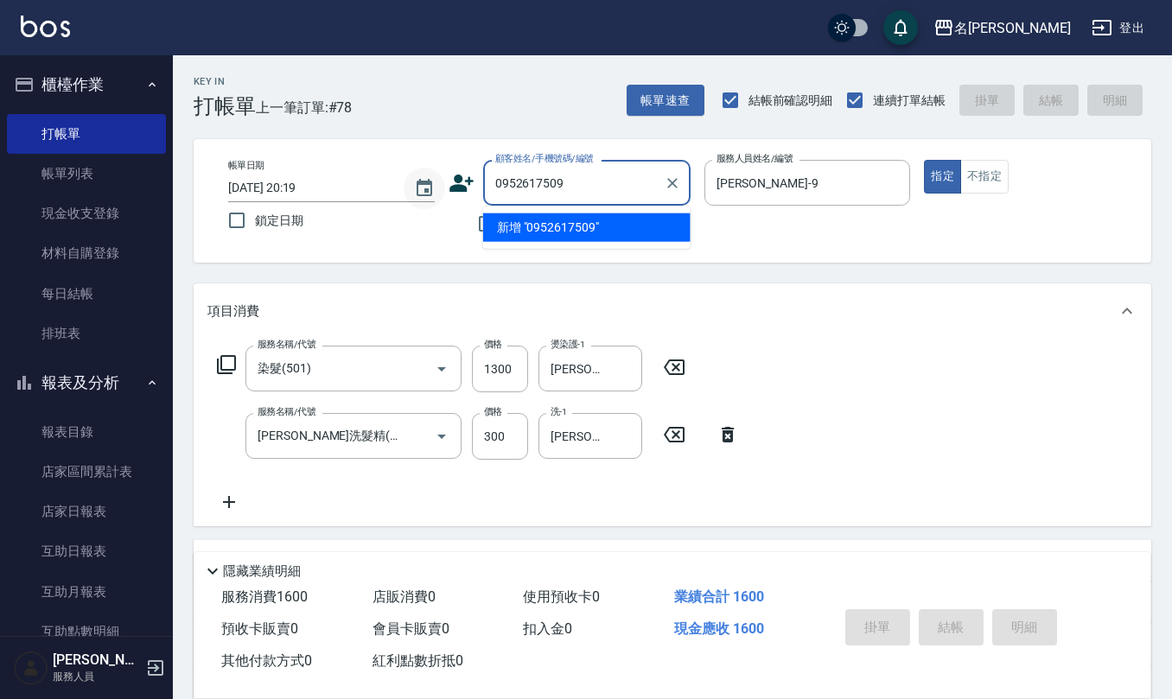
drag, startPoint x: 544, startPoint y: 176, endPoint x: 439, endPoint y: 173, distance: 105.5
click at [398, 173] on div "帳單日期 [DATE] 20:19 鎖定日期 顧客姓名/手機號碼/編號 0952617509 顧客姓名/手機號碼/編號 不留客資 服務人員姓名/編號 [PER…" at bounding box center [672, 201] width 916 height 82
type input "0952617509"
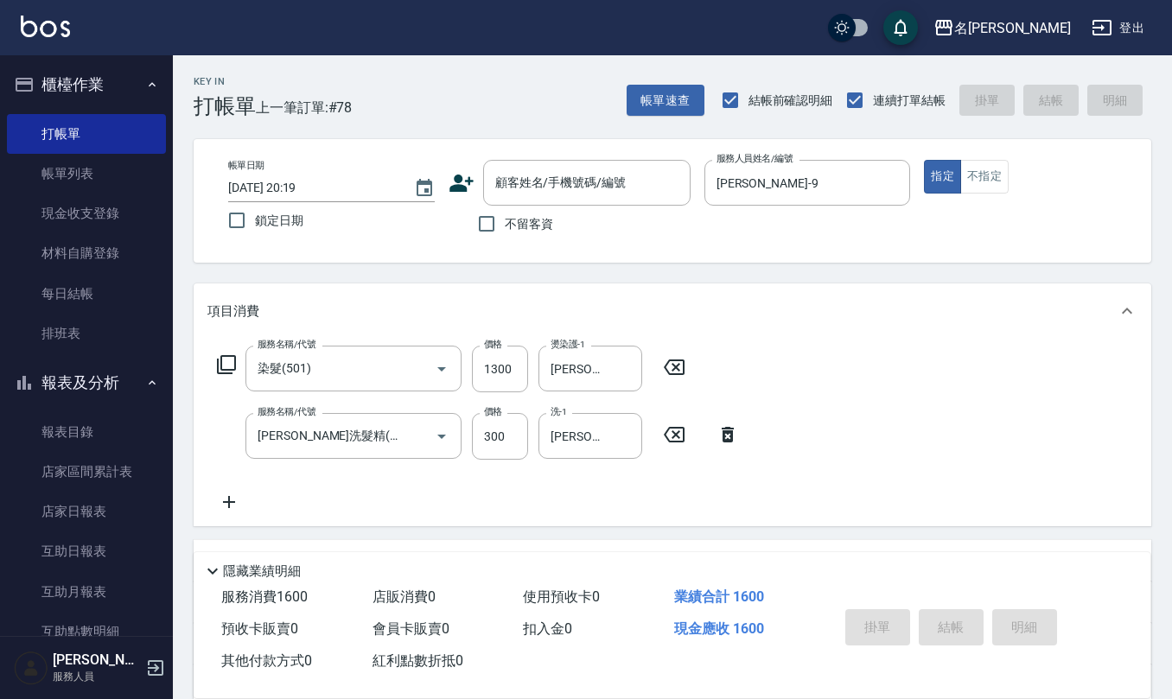
click at [458, 187] on icon at bounding box center [461, 183] width 24 height 17
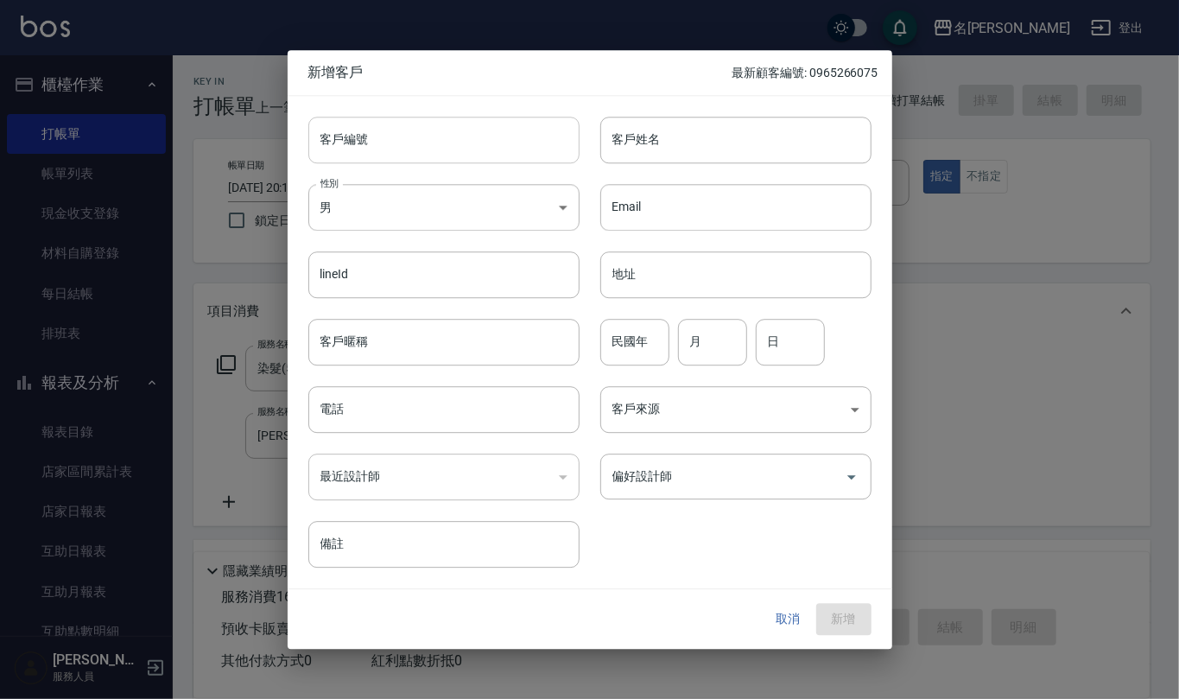
click at [443, 145] on input "客戶編號" at bounding box center [443, 140] width 271 height 47
paste input "0952617509"
type input "0952617509"
drag, startPoint x: 416, startPoint y: 426, endPoint x: 416, endPoint y: 410, distance: 16.4
click at [416, 427] on input "電話" at bounding box center [443, 409] width 271 height 47
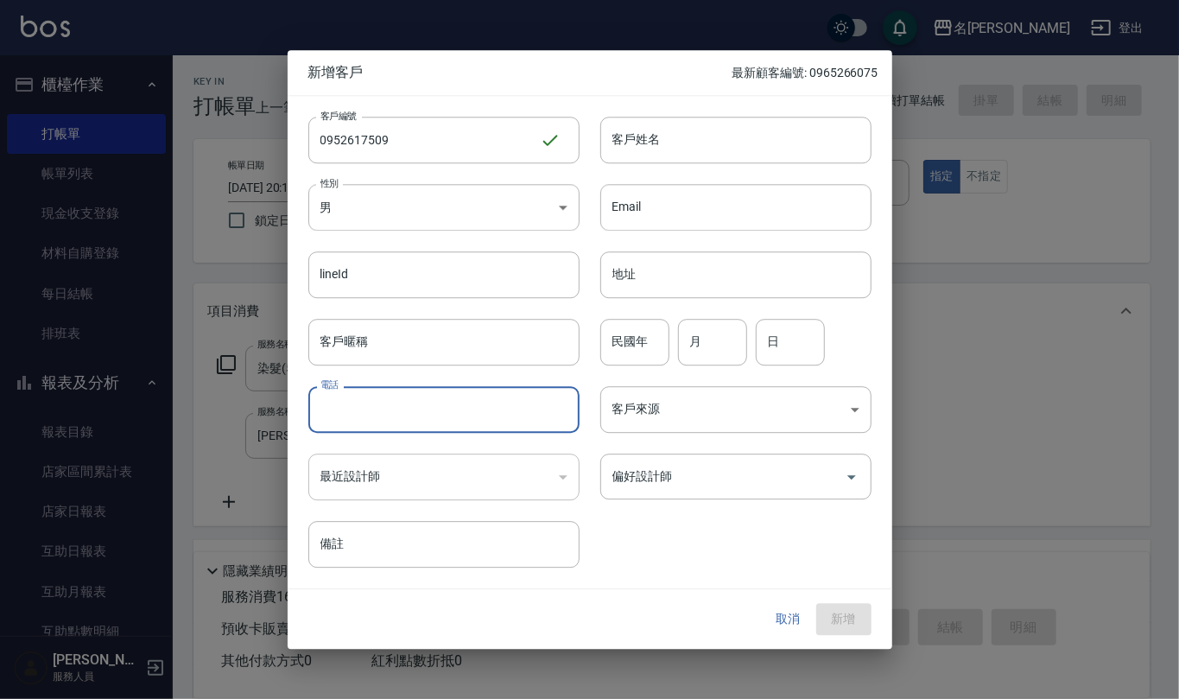
paste input "0952617509"
type input "0952617509"
click at [467, 215] on body "名留仁二 登出 櫃檯作業 打帳單 帳單列表 現金收支登錄 材料自購登錄 每日結帳 排班表 報表及分析 報表目錄 店家區間累計表 店家日報表 互助日報表 互助月…" at bounding box center [589, 455] width 1179 height 910
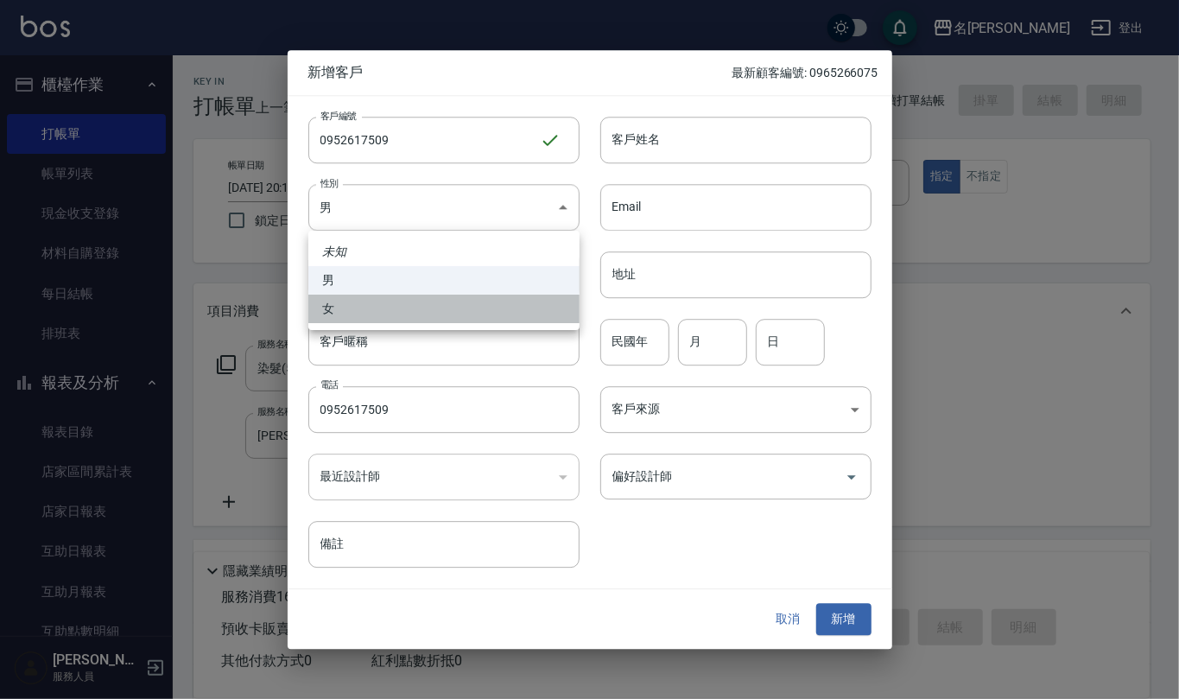
click at [444, 302] on li "女" at bounding box center [443, 309] width 271 height 29
type input "[DEMOGRAPHIC_DATA]"
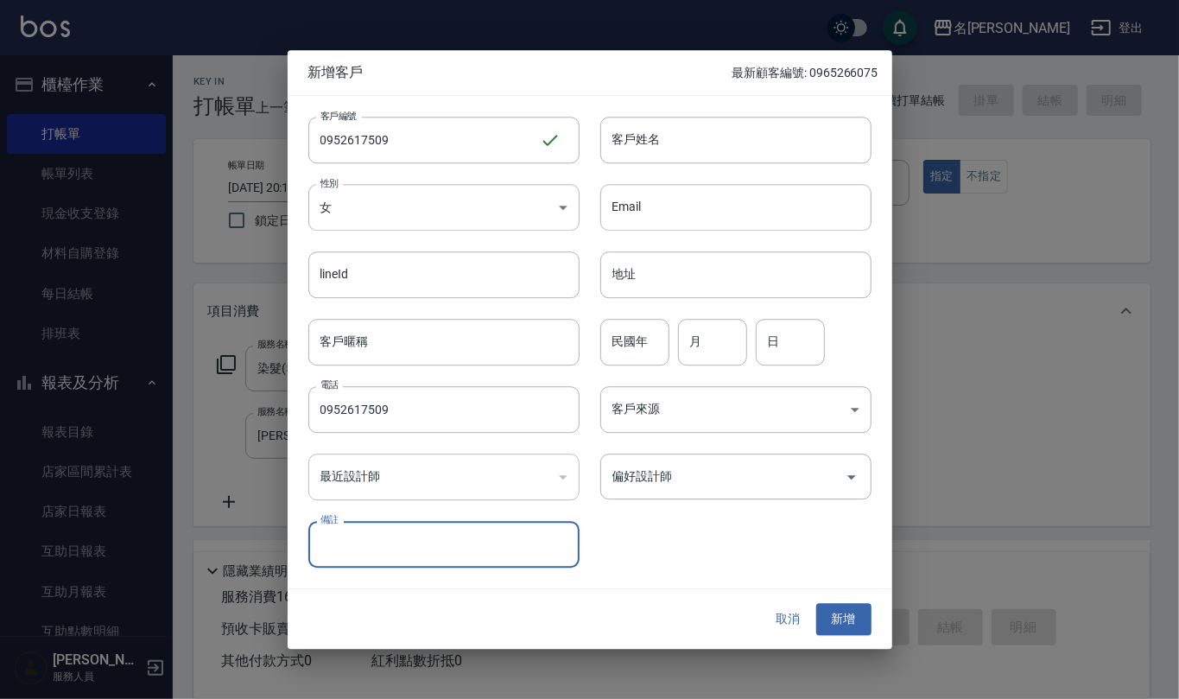
click at [408, 540] on input "備註" at bounding box center [443, 545] width 271 height 47
type input "0952617569/509?"
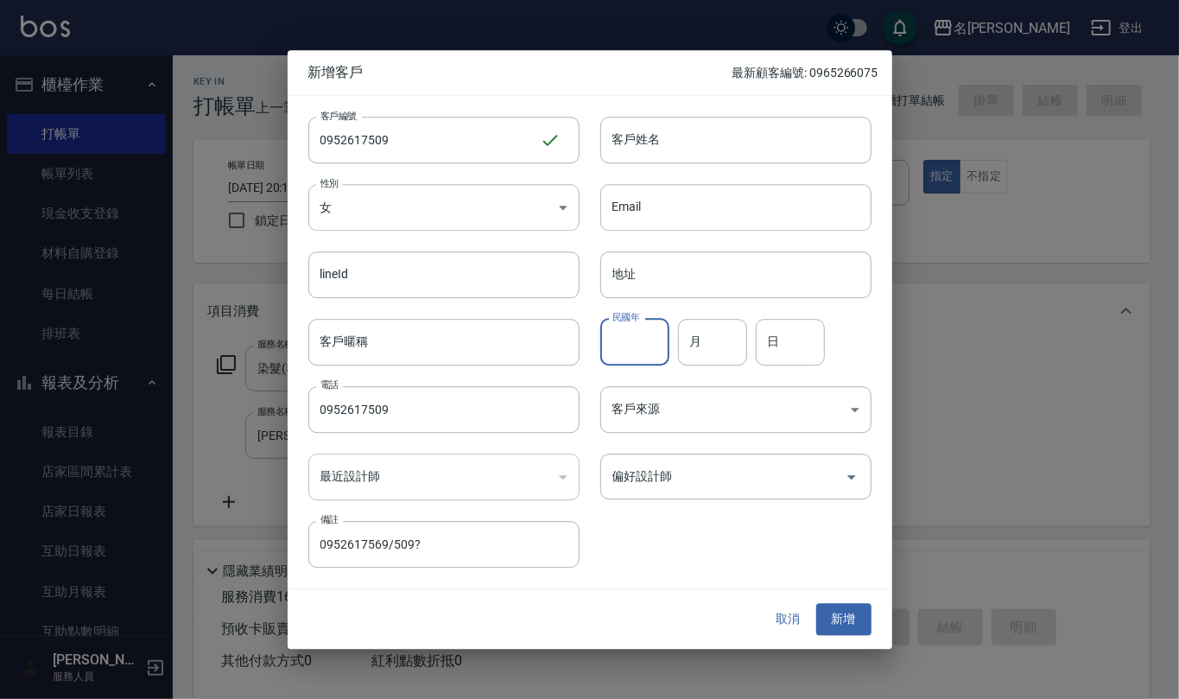
drag, startPoint x: 655, startPoint y: 344, endPoint x: 658, endPoint y: 306, distance: 38.1
click at [655, 332] on input "民國年" at bounding box center [635, 342] width 69 height 47
type input "63"
type input "7"
type input "24"
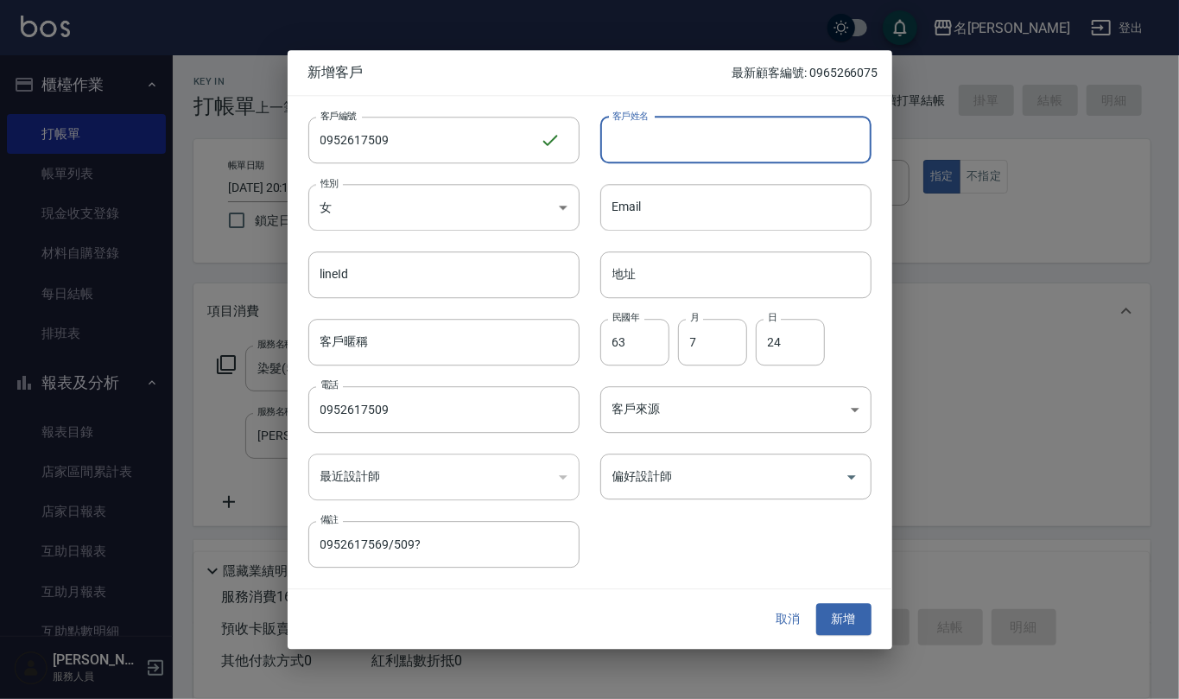
click at [660, 122] on input "客戶姓名" at bounding box center [736, 140] width 271 height 47
type input "[PERSON_NAME]"
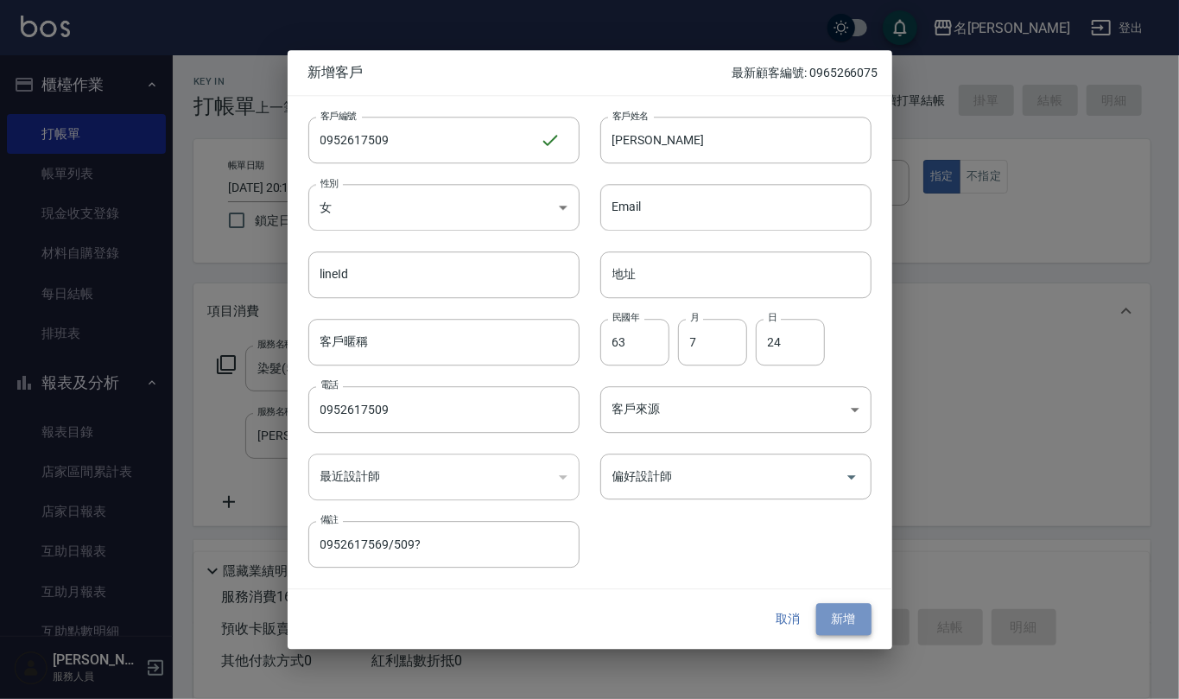
click at [859, 617] on button "新增" at bounding box center [844, 620] width 55 height 32
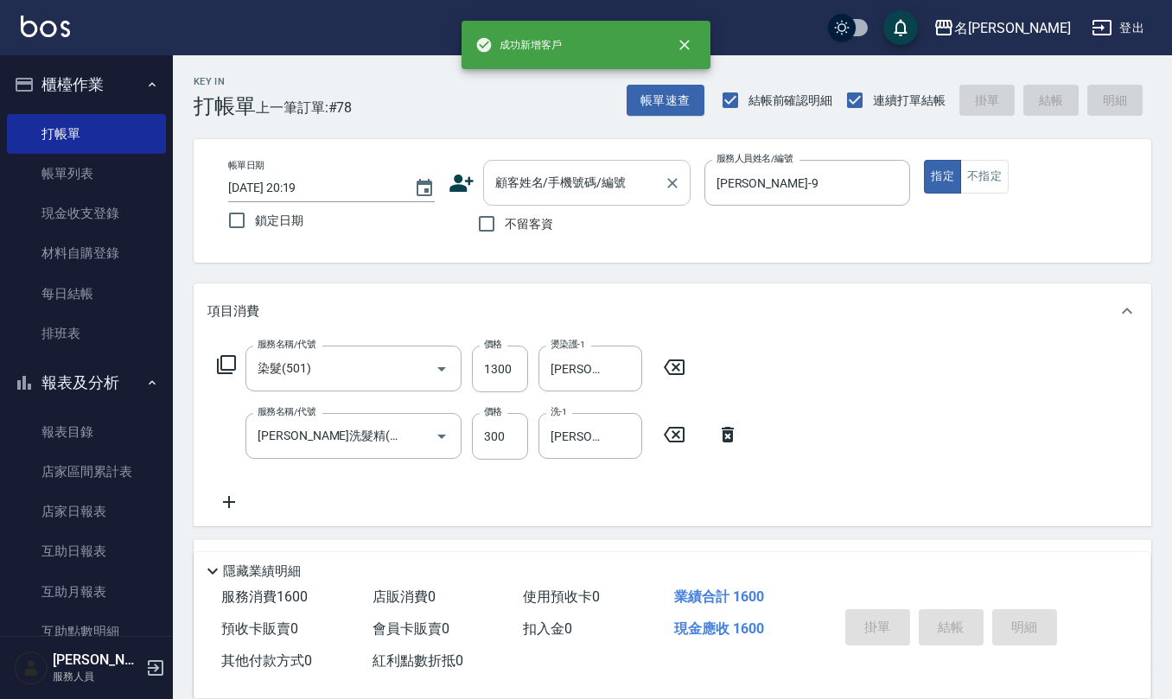
click at [588, 200] on div "顧客姓名/手機號碼/編號" at bounding box center [586, 183] width 207 height 46
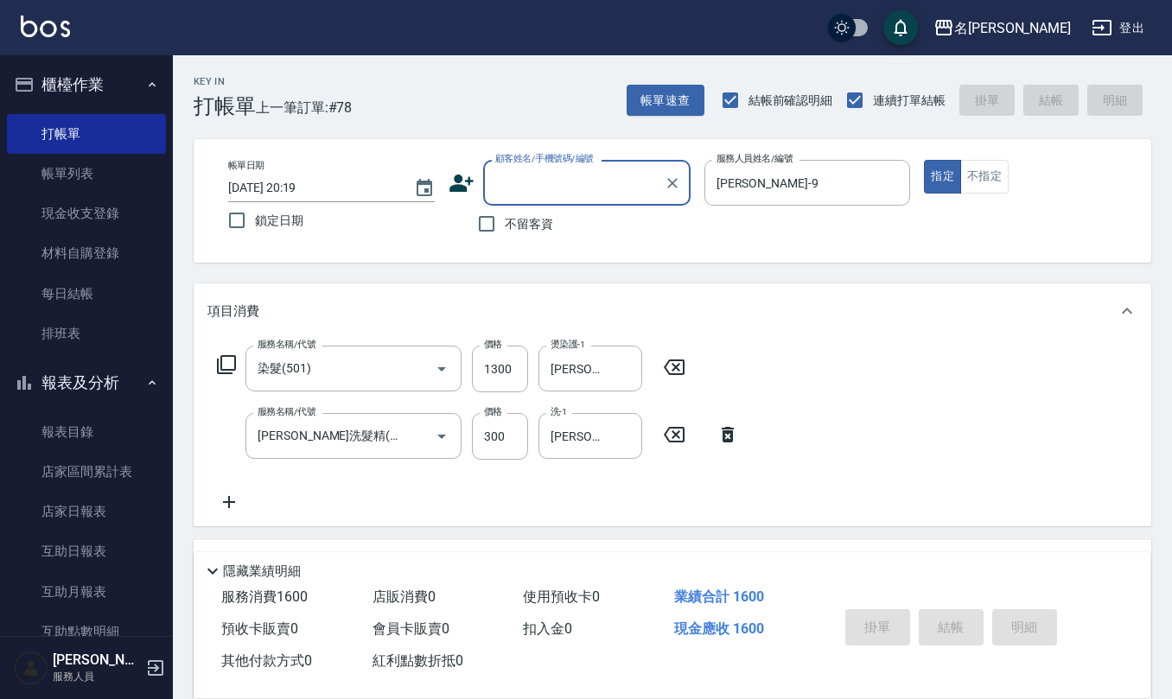
paste input "0952617509"
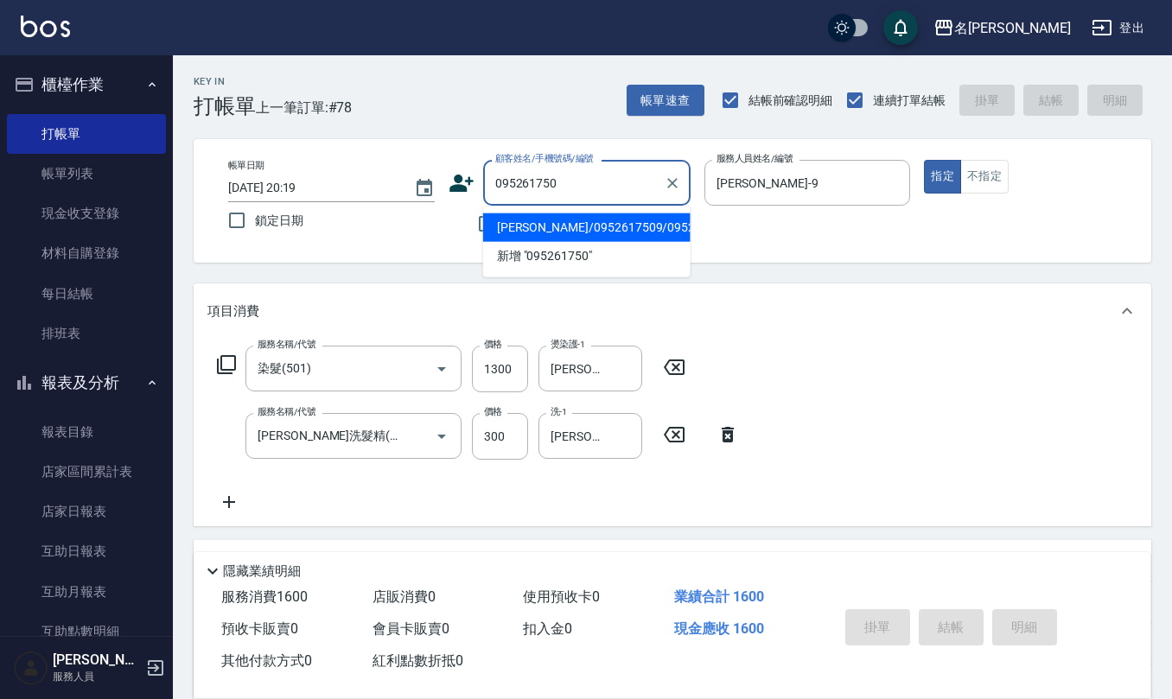
type input "[PERSON_NAME]/0952617509/0952617509"
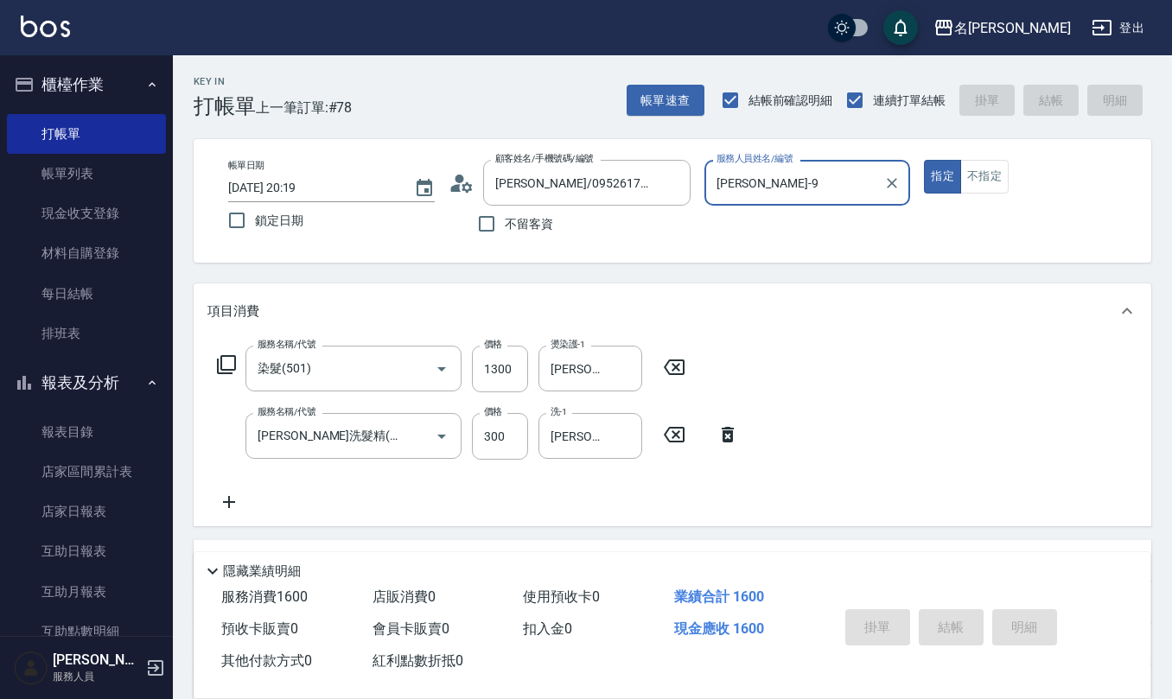
type input "[DATE] 20:21"
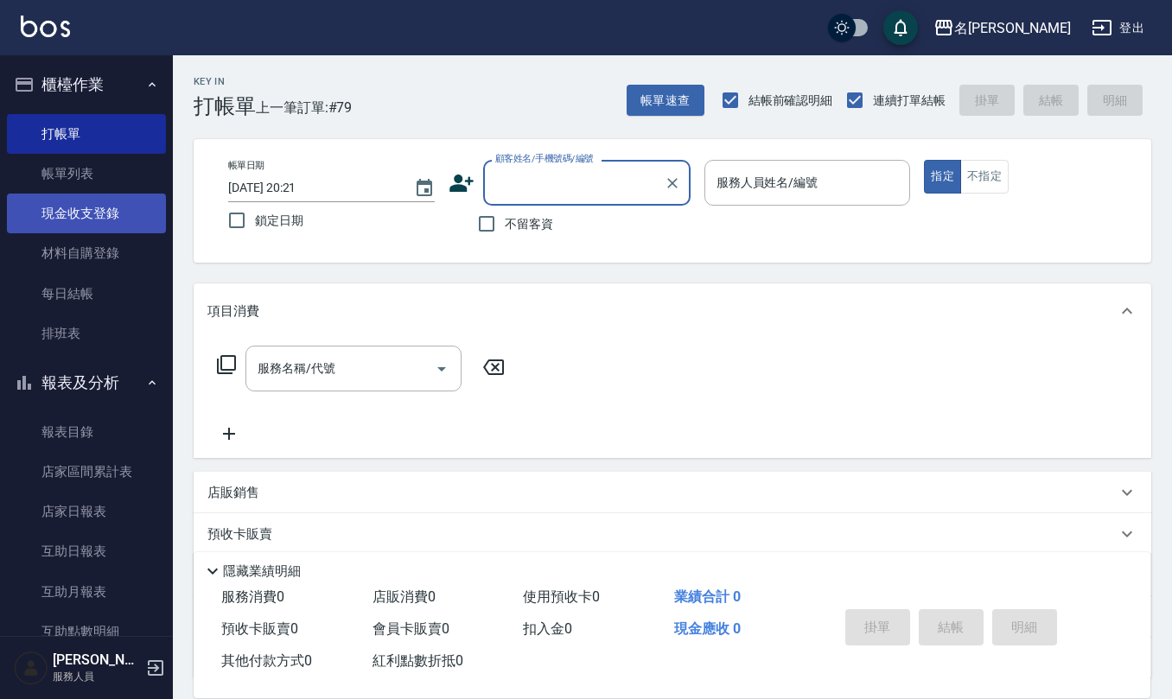
click at [107, 213] on link "現金收支登錄" at bounding box center [86, 214] width 159 height 40
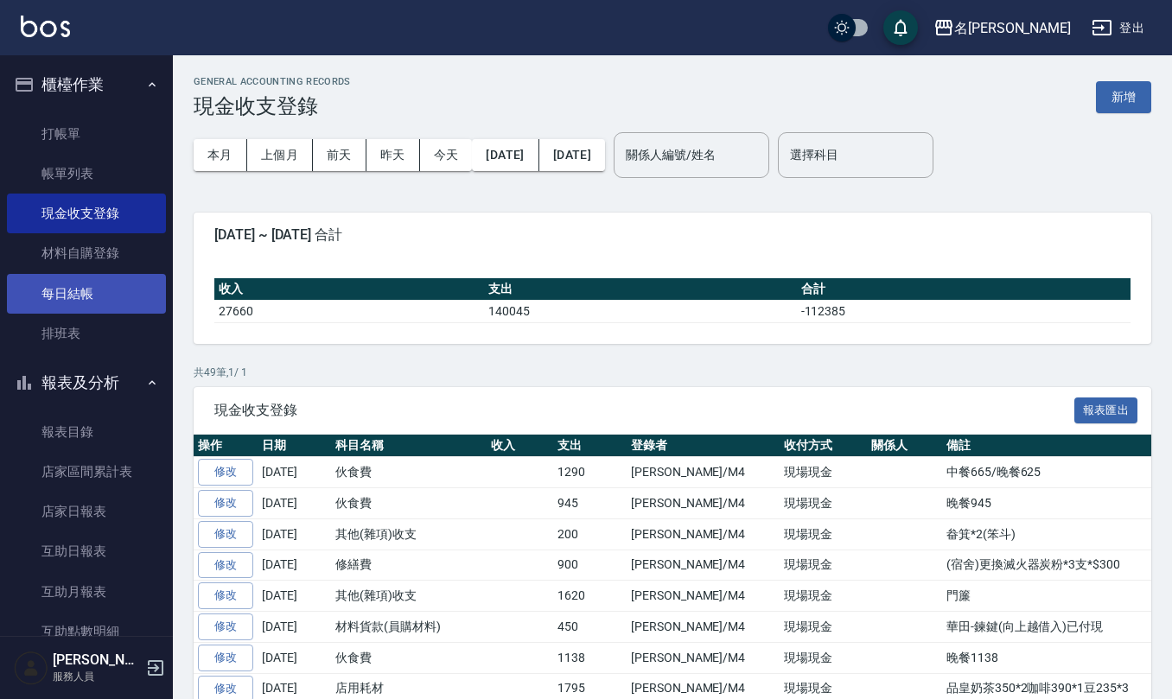
click at [66, 298] on link "每日結帳" at bounding box center [86, 294] width 159 height 40
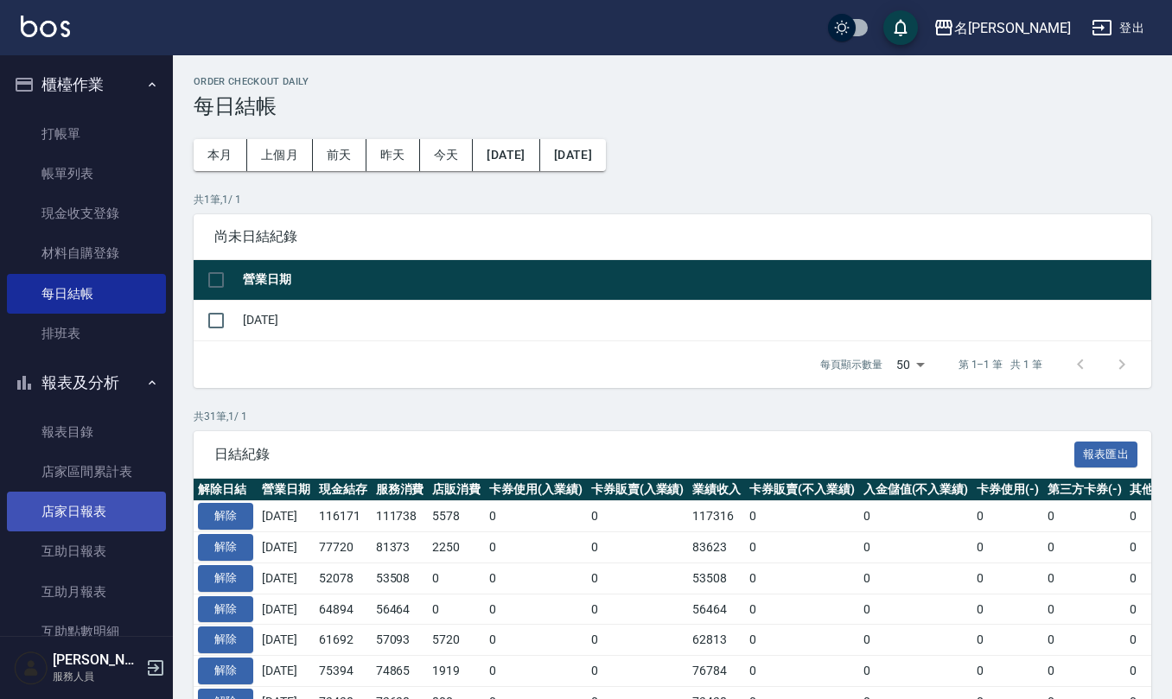
click at [114, 498] on link "店家日報表" at bounding box center [86, 512] width 159 height 40
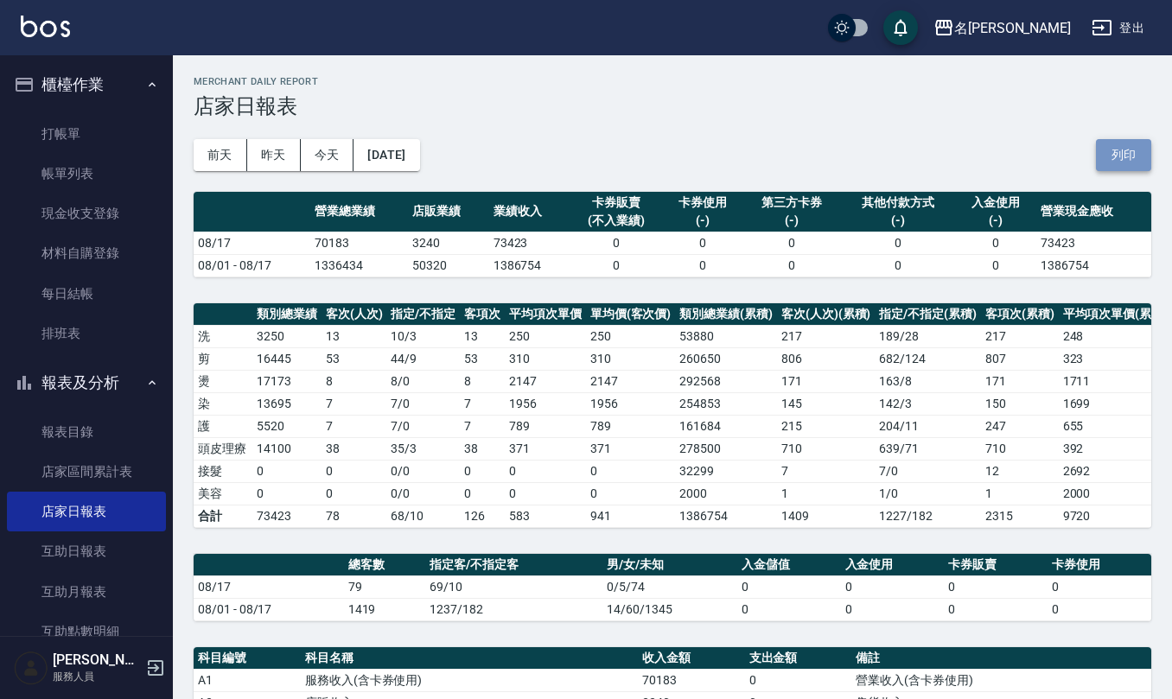
click at [1121, 145] on button "列印" at bounding box center [1123, 155] width 55 height 32
click at [78, 558] on link "互助日報表" at bounding box center [86, 551] width 159 height 40
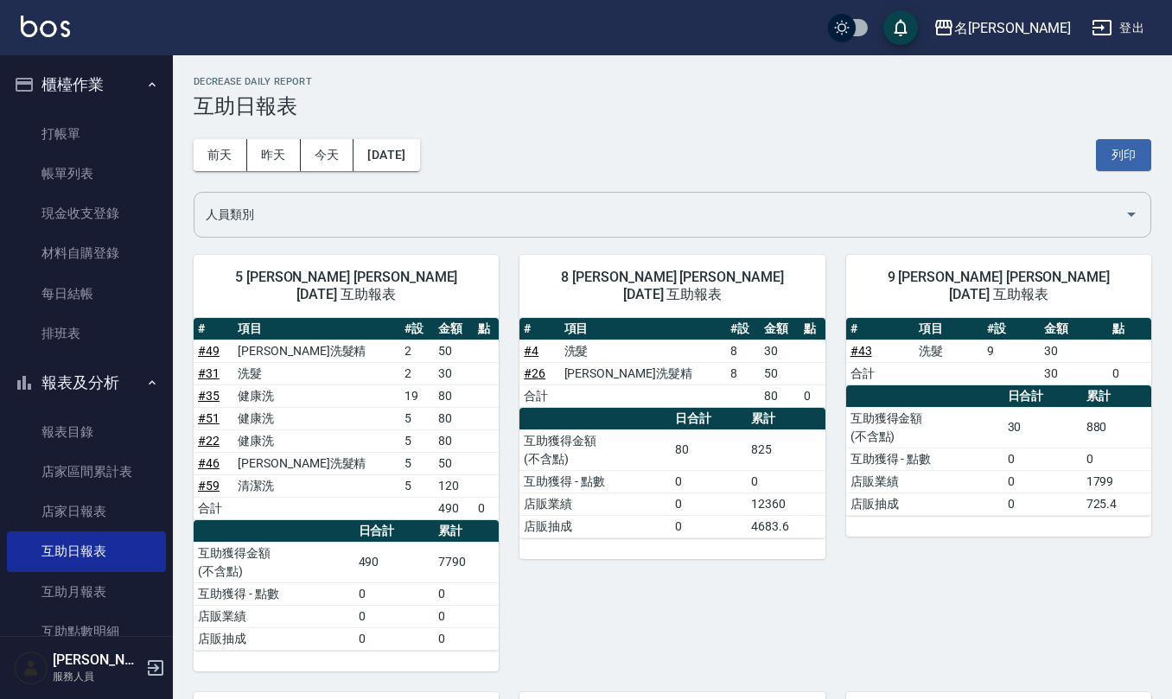
click at [323, 218] on input "人員類別" at bounding box center [659, 215] width 916 height 30
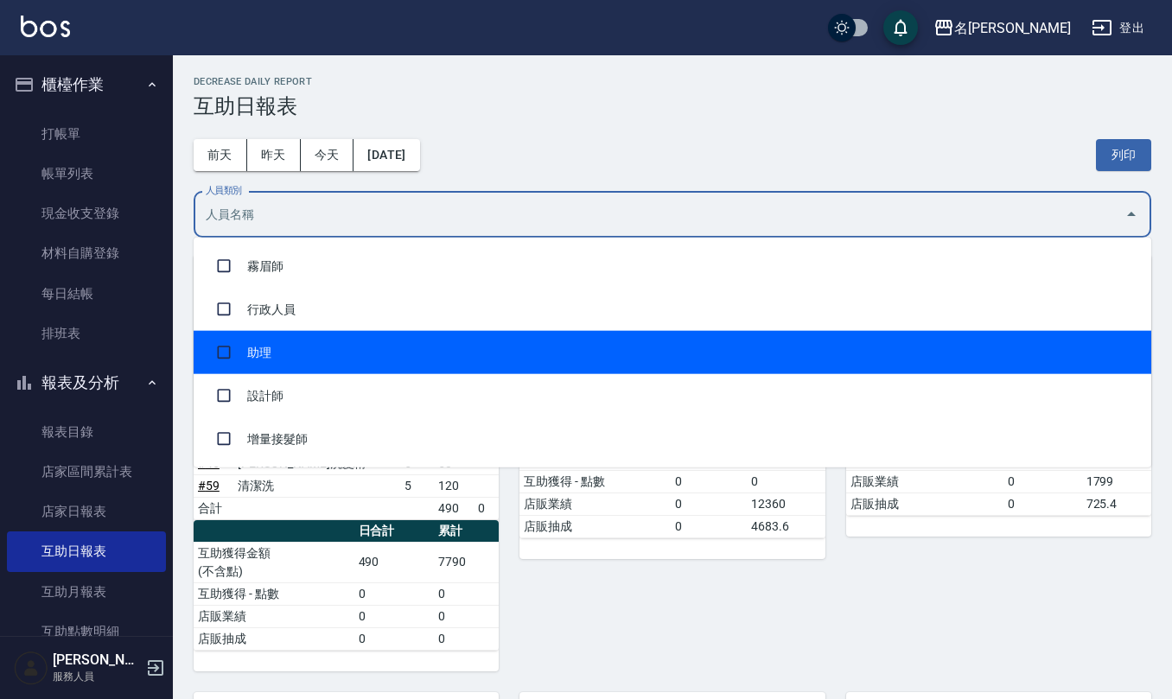
click at [351, 358] on li "助理" at bounding box center [672, 352] width 957 height 43
checkbox input "true"
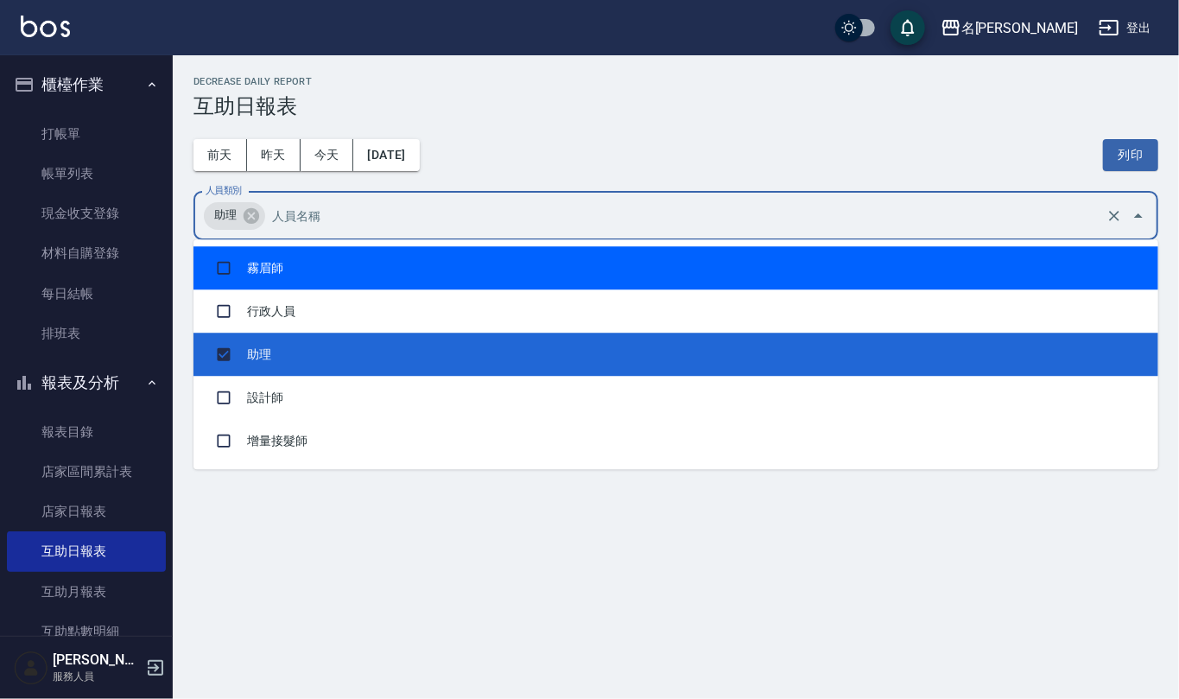
click at [643, 145] on div "[DATE] [DATE] [DATE] [DATE] 列印" at bounding box center [676, 154] width 965 height 73
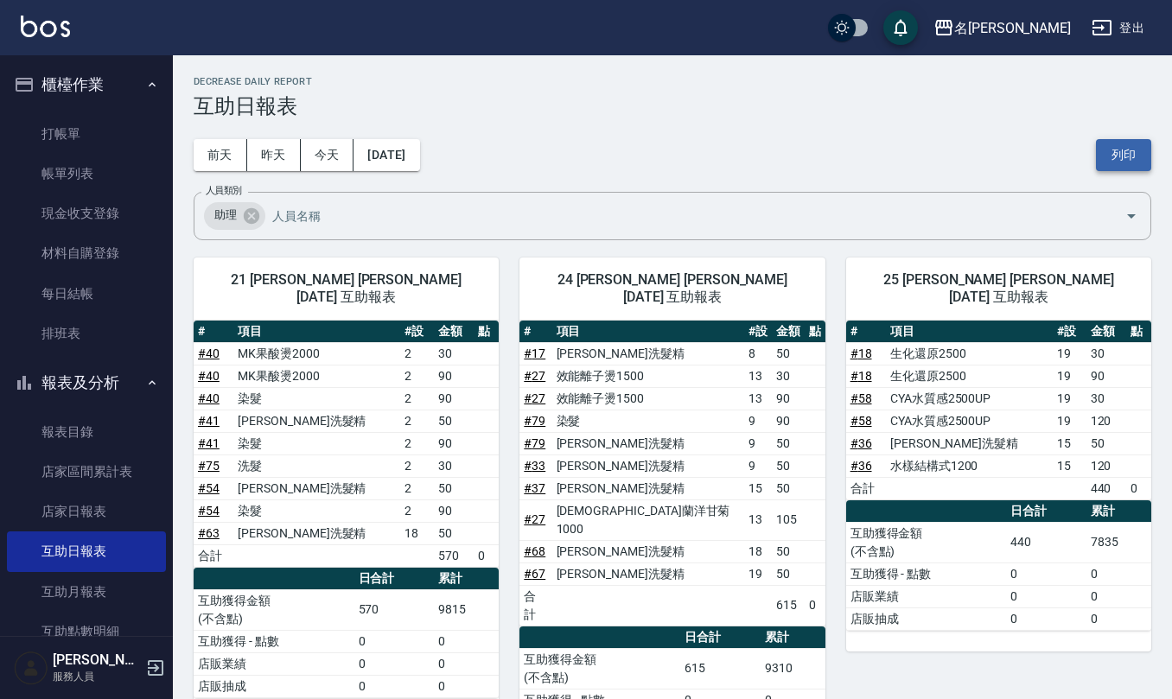
click at [1134, 149] on button "列印" at bounding box center [1123, 155] width 55 height 32
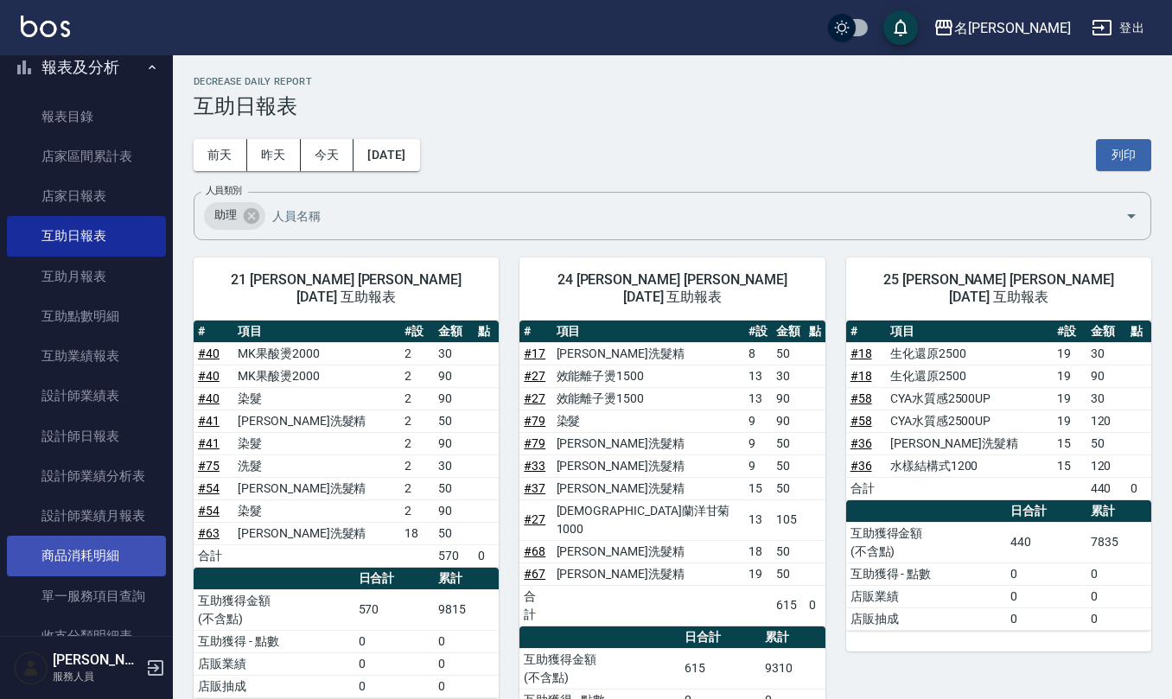
scroll to position [346, 0]
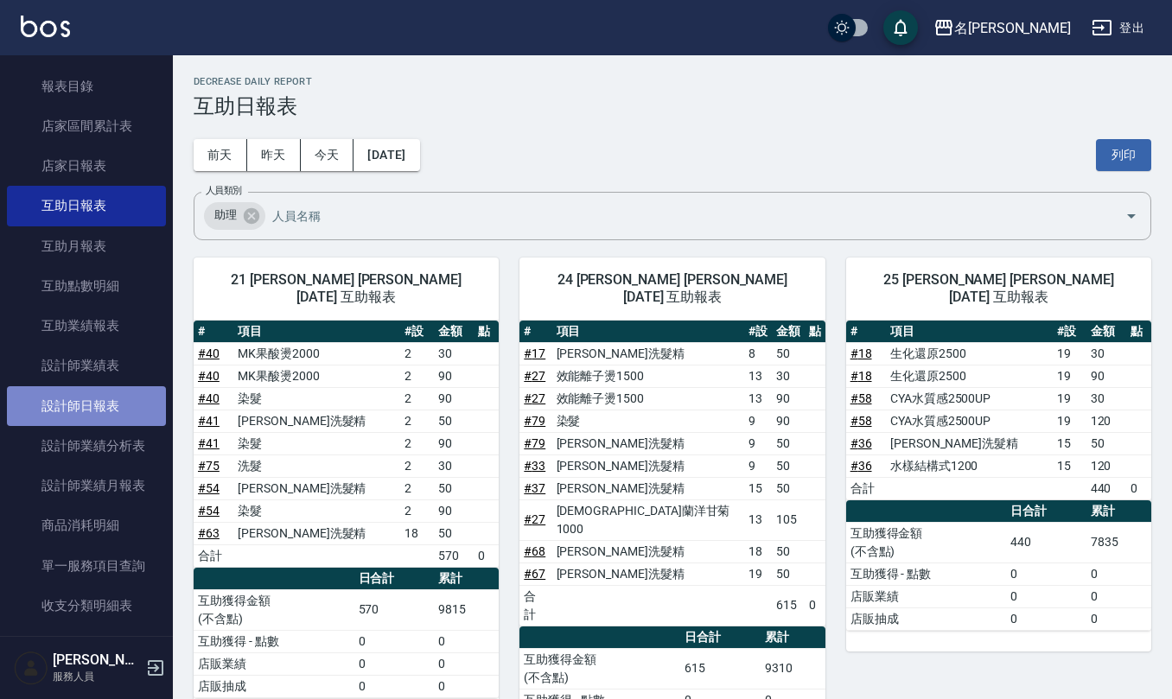
click at [100, 408] on link "設計師日報表" at bounding box center [86, 406] width 159 height 40
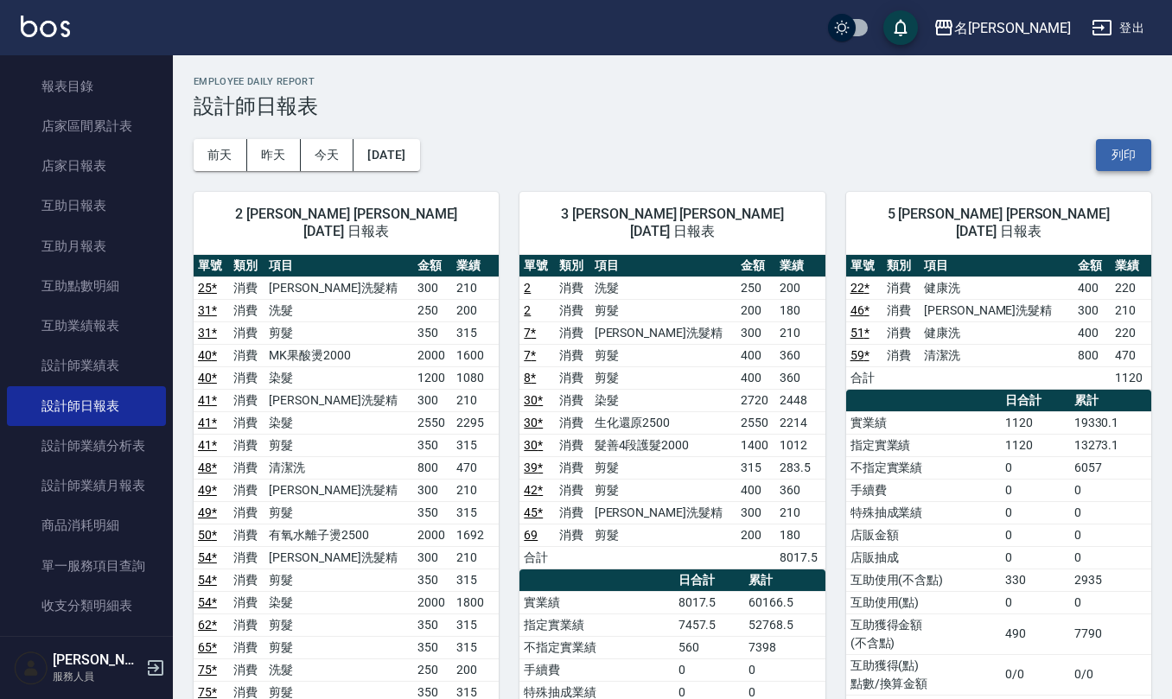
click at [1120, 153] on button "列印" at bounding box center [1123, 155] width 55 height 32
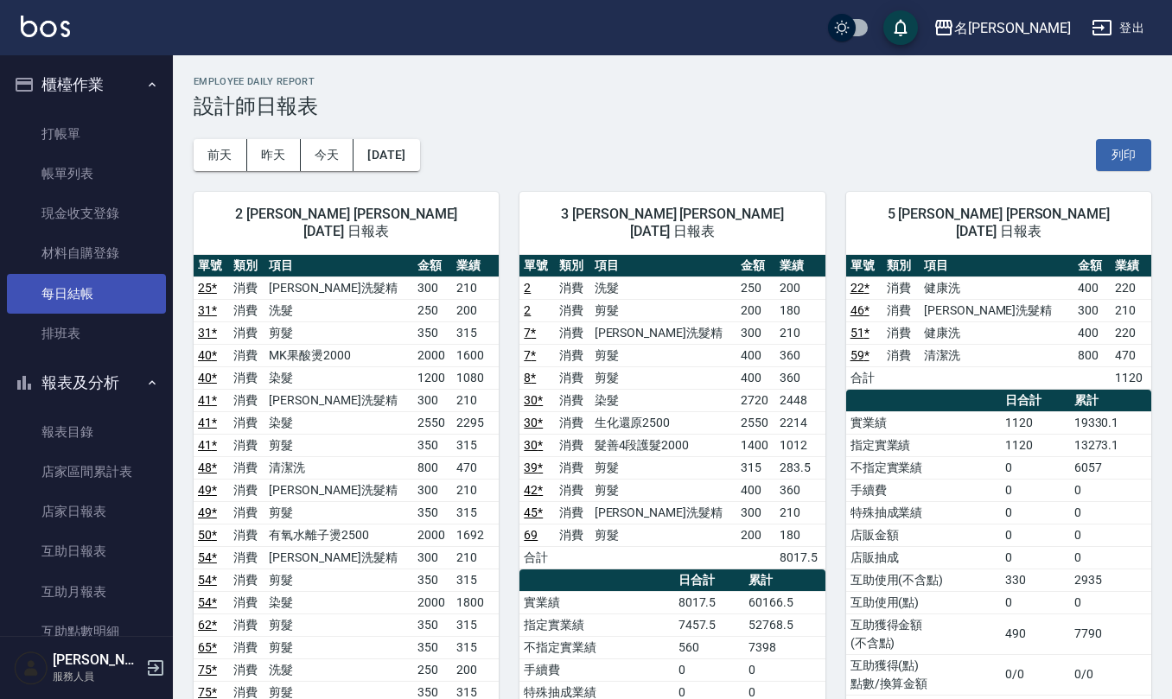
click at [105, 297] on link "每日結帳" at bounding box center [86, 294] width 159 height 40
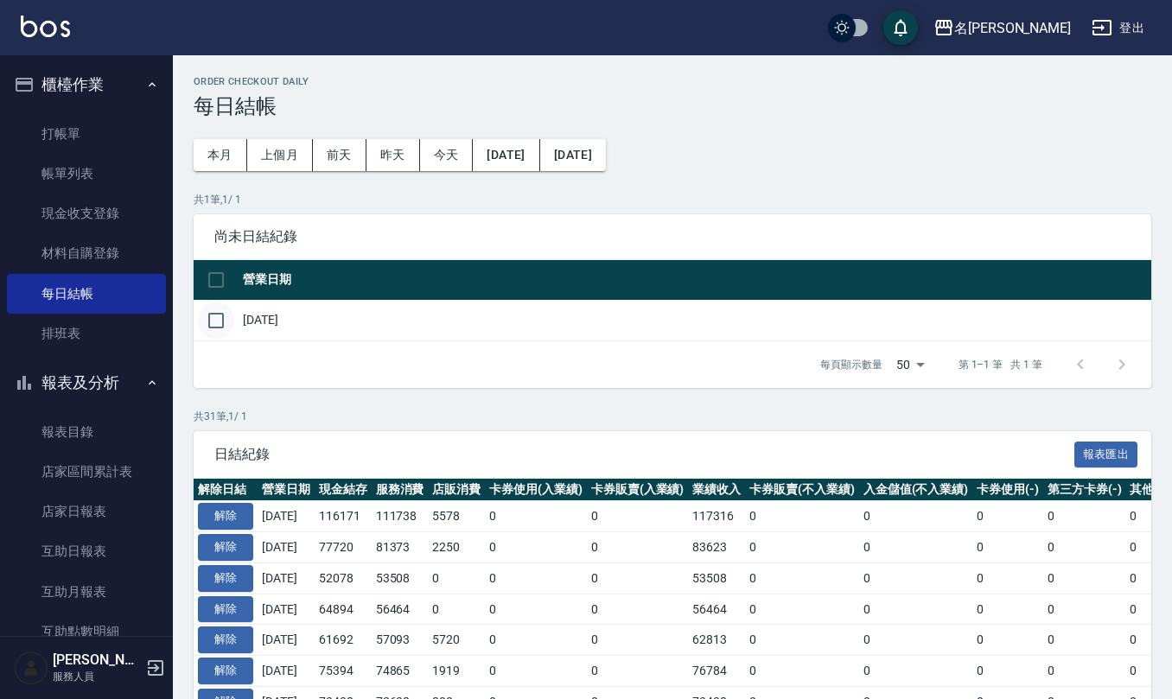
click at [211, 328] on input "checkbox" at bounding box center [216, 320] width 36 height 36
checkbox input "true"
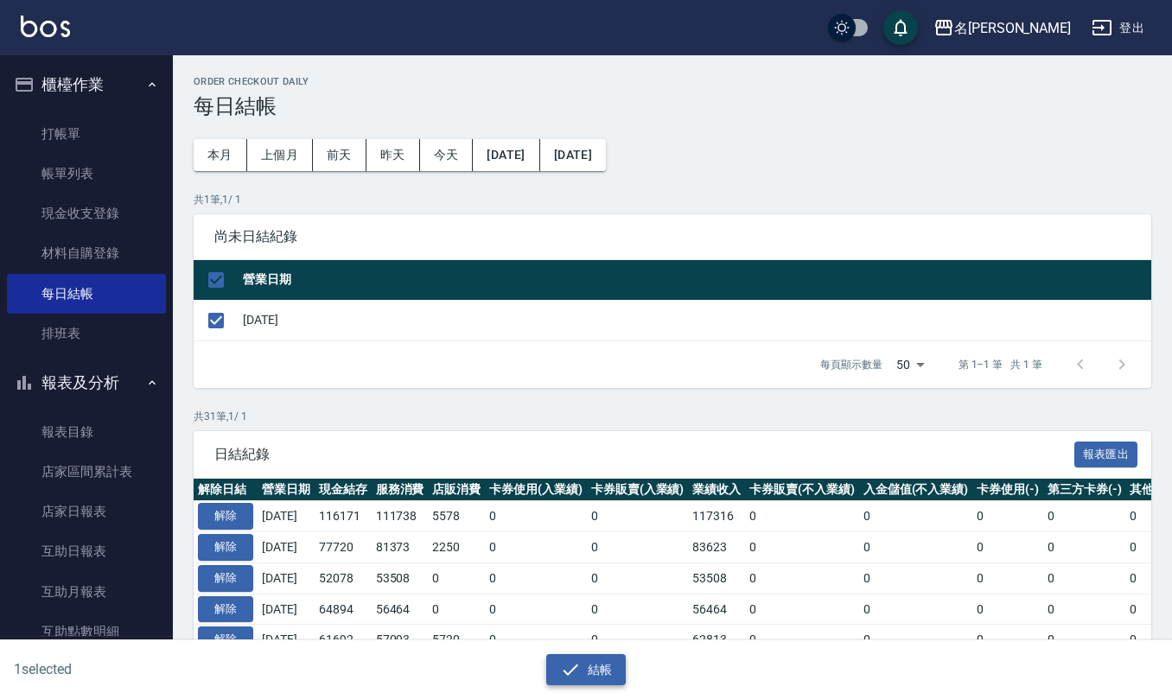
click at [568, 668] on icon "button" at bounding box center [570, 669] width 21 height 21
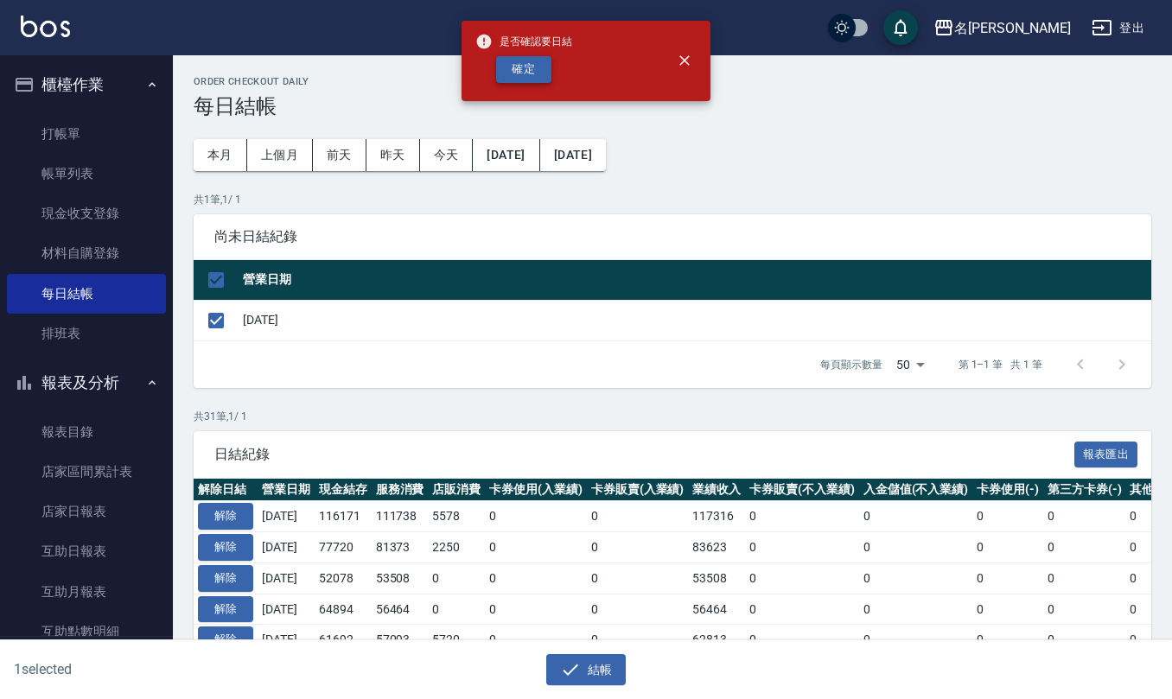
click at [530, 62] on button "確定" at bounding box center [523, 69] width 55 height 27
checkbox input "false"
